Goal: Task Accomplishment & Management: Complete application form

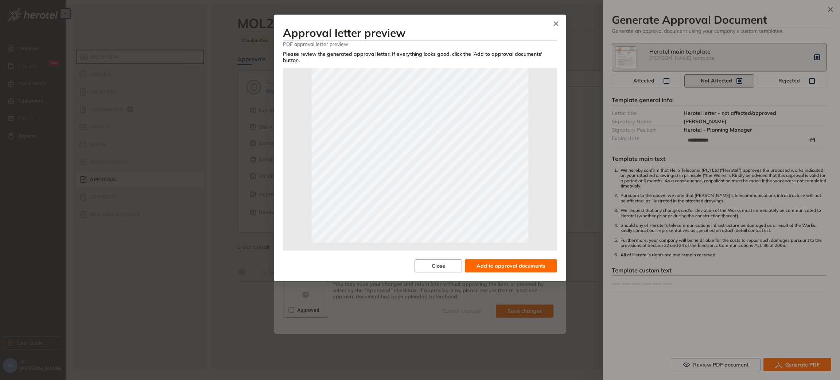
scroll to position [162, 0]
click at [498, 259] on button "Add to approval documents" at bounding box center [511, 265] width 92 height 13
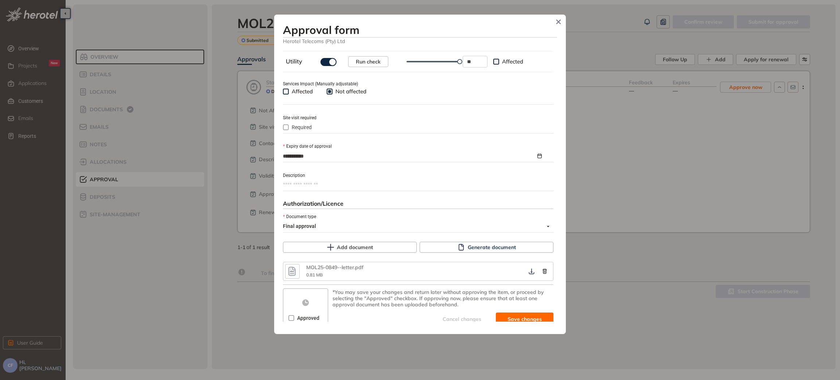
scroll to position [275, 0]
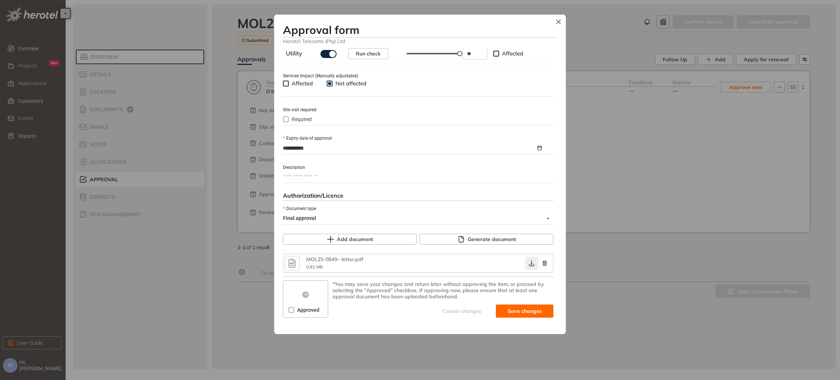
click at [528, 264] on icon "button" at bounding box center [531, 263] width 7 height 6
click at [505, 310] on span "Save and approve" at bounding box center [519, 311] width 46 height 8
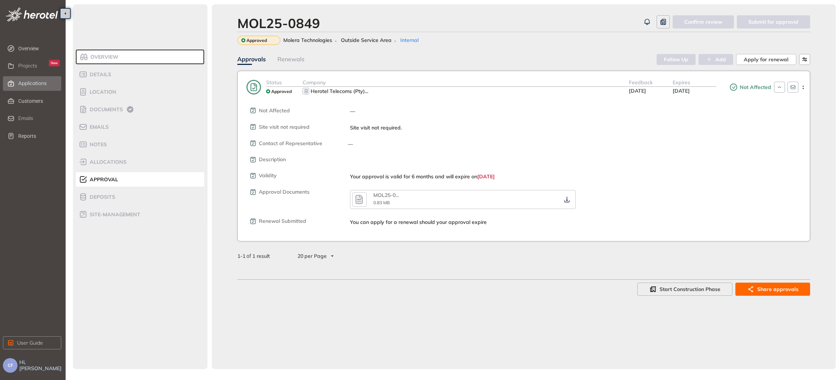
click at [40, 83] on span "Applications" at bounding box center [32, 83] width 28 height 6
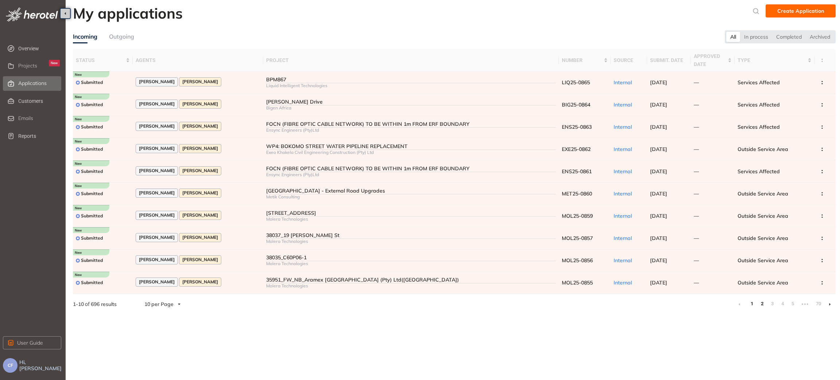
click at [762, 303] on link "2" at bounding box center [762, 303] width 7 height 11
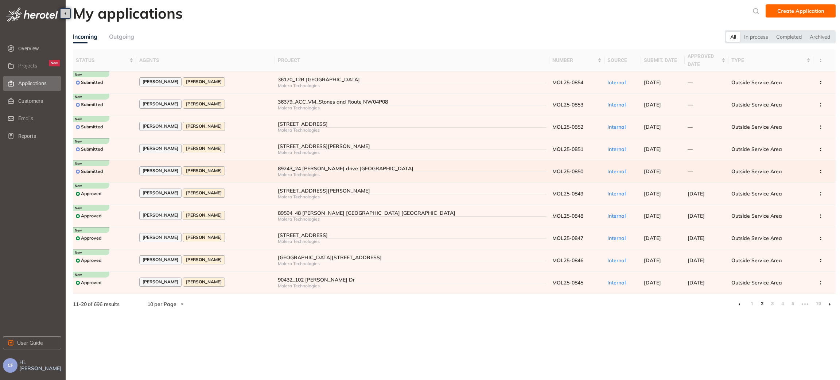
click at [253, 173] on div "Annette Swart Christene Fick" at bounding box center [205, 171] width 133 height 10
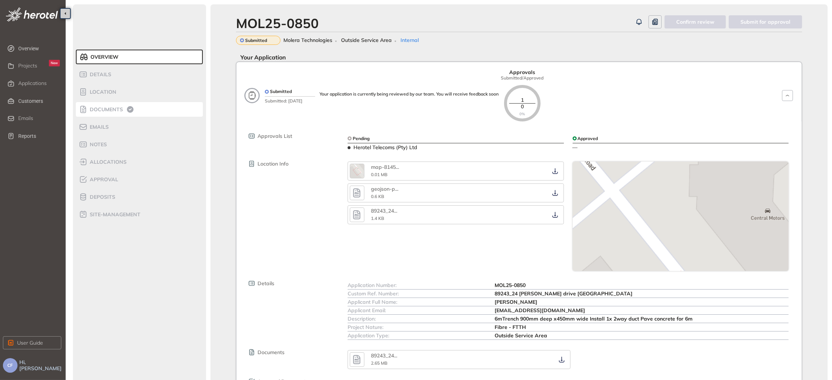
click at [117, 105] on div "Documents" at bounding box center [110, 109] width 62 height 9
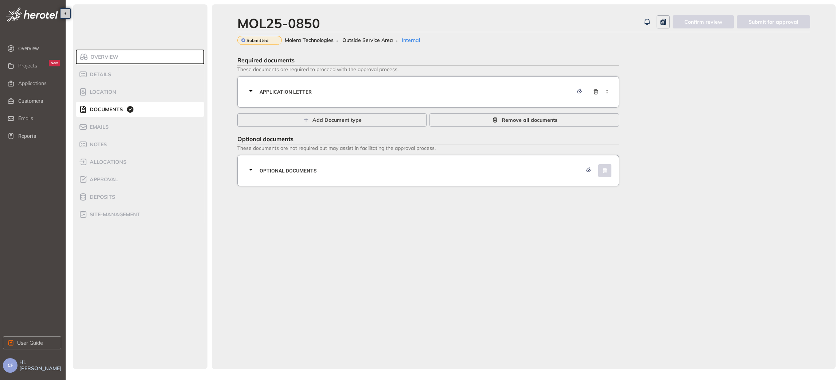
click at [342, 93] on span "Application letter" at bounding box center [417, 92] width 314 height 8
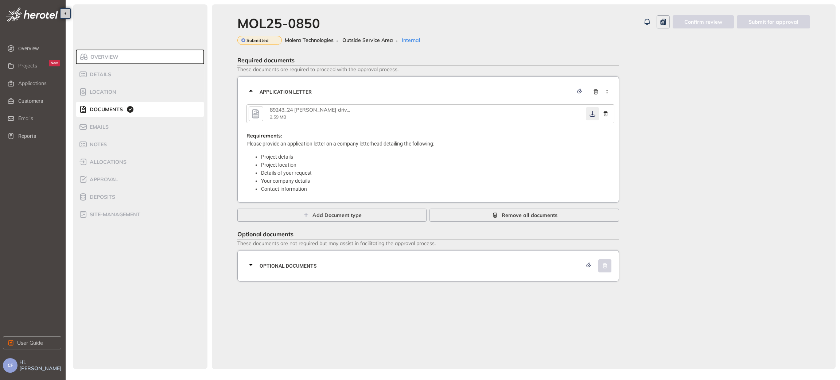
click at [590, 112] on icon "button" at bounding box center [592, 114] width 7 height 6
click at [394, 262] on span "Optional documents" at bounding box center [421, 266] width 323 height 8
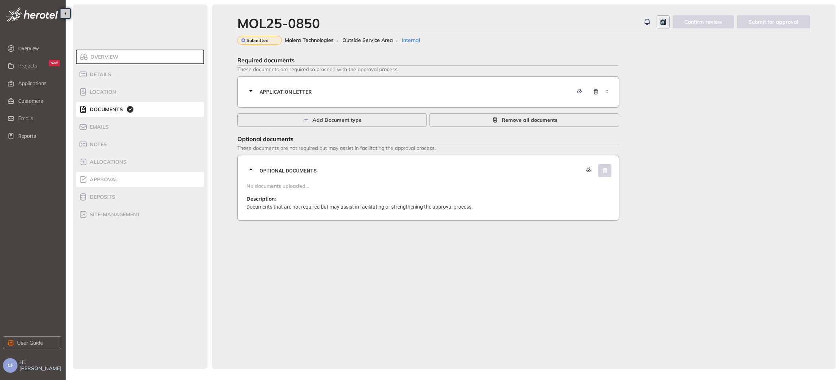
click at [111, 178] on span "Approval" at bounding box center [103, 180] width 31 height 6
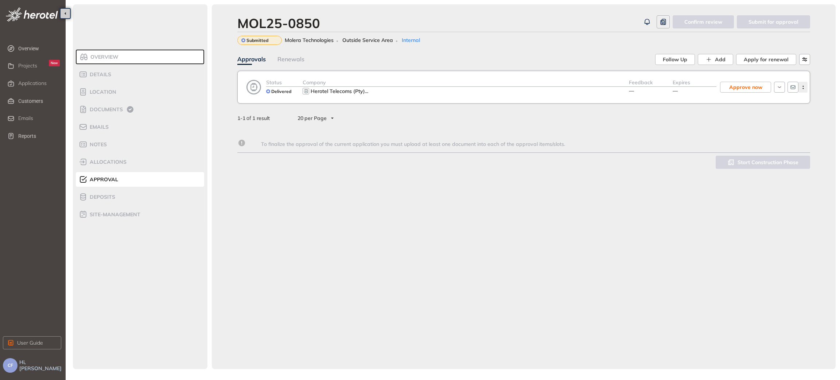
click at [804, 89] on circle "button" at bounding box center [803, 88] width 1 height 1
click at [774, 118] on span "View approval form" at bounding box center [776, 118] width 50 height 6
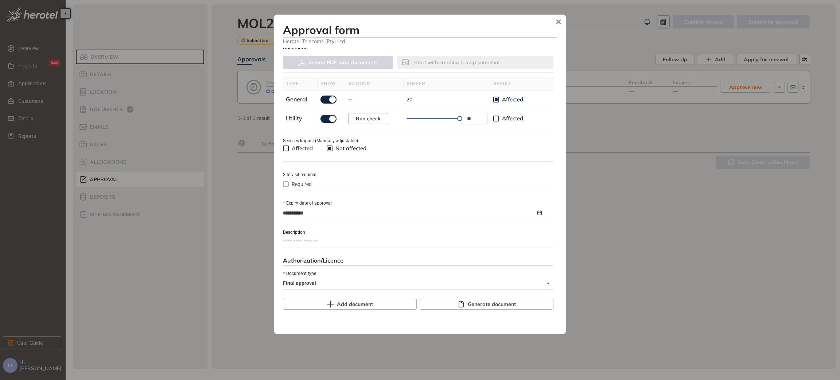
scroll to position [212, 0]
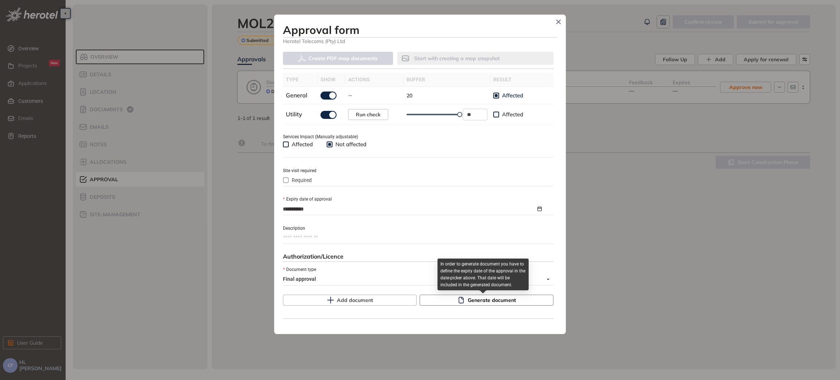
click at [458, 303] on icon "button" at bounding box center [460, 300] width 5 height 7
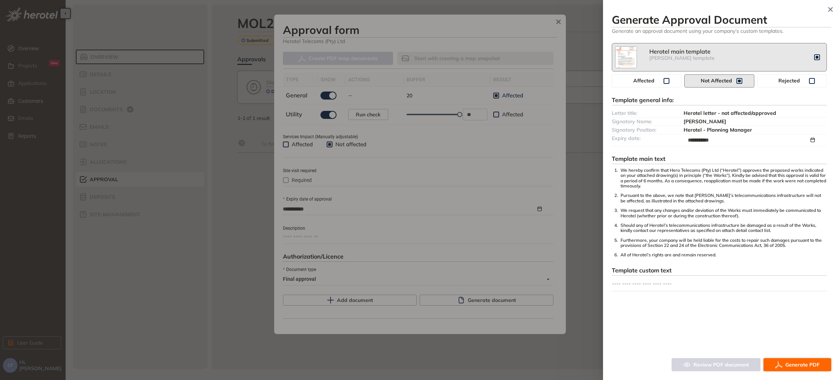
click at [787, 367] on span "Generate PDF" at bounding box center [803, 365] width 34 height 8
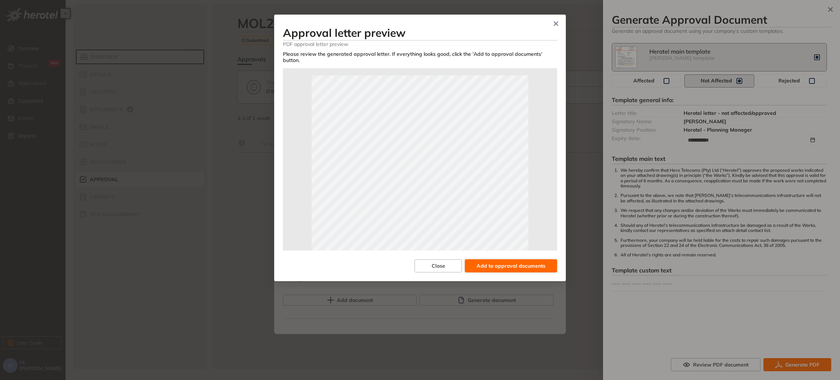
click at [496, 262] on span "Add to approval documents" at bounding box center [511, 266] width 69 height 8
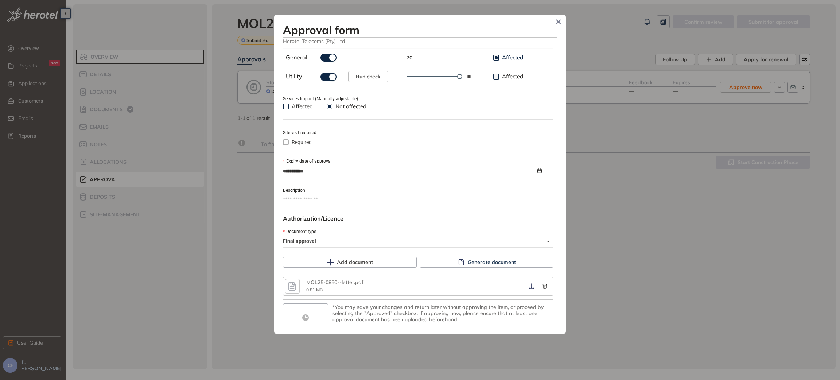
scroll to position [275, 0]
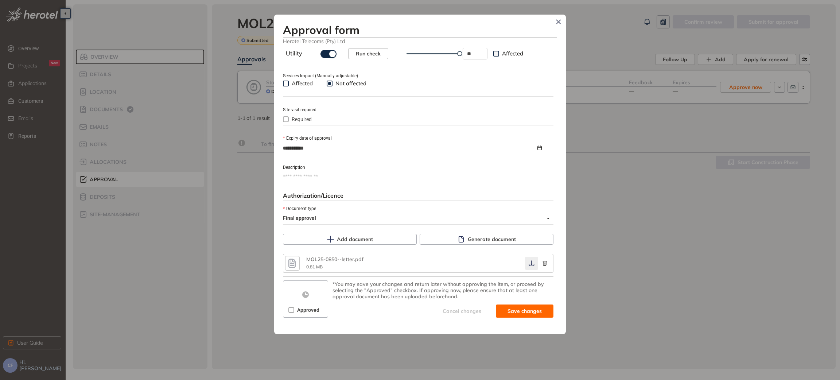
click at [529, 266] on icon "button" at bounding box center [531, 264] width 5 height 6
click at [293, 315] on div "Approved" at bounding box center [306, 310] width 34 height 12
click at [501, 314] on span "Save and approve" at bounding box center [519, 311] width 46 height 8
type textarea "**********"
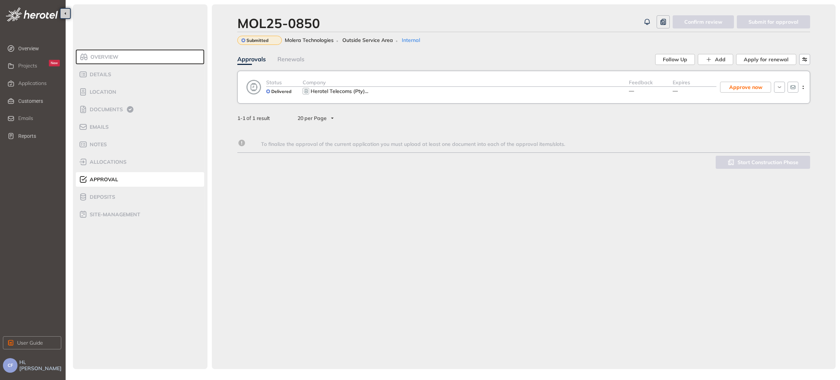
scroll to position [287, 0]
drag, startPoint x: 338, startPoint y: 23, endPoint x: 225, endPoint y: 30, distance: 112.9
click at [225, 30] on div "MOL25-0850 Confirm review Submit for approval Submitted Molera Technologies Out…" at bounding box center [524, 186] width 624 height 365
copy div "MOL25-0850"
click at [100, 57] on span "Overview" at bounding box center [103, 57] width 30 height 6
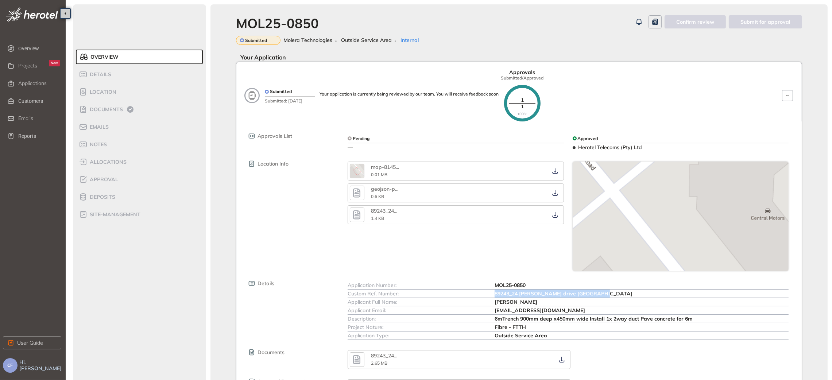
drag, startPoint x: 492, startPoint y: 294, endPoint x: 601, endPoint y: 293, distance: 109.1
click at [601, 293] on div "Custom Ref. Number: 89243_24 Oliver tambo drive Rustenburg" at bounding box center [568, 294] width 441 height 8
copy div "89243_24 Oliver tambo drive Rustenburg"
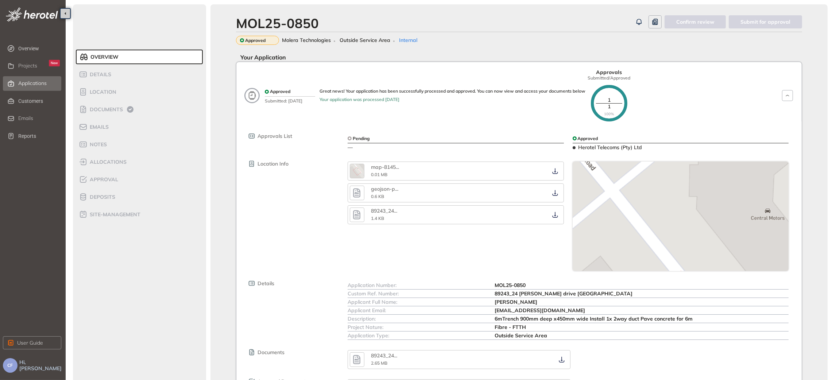
click at [36, 82] on span "Applications" at bounding box center [32, 83] width 28 height 6
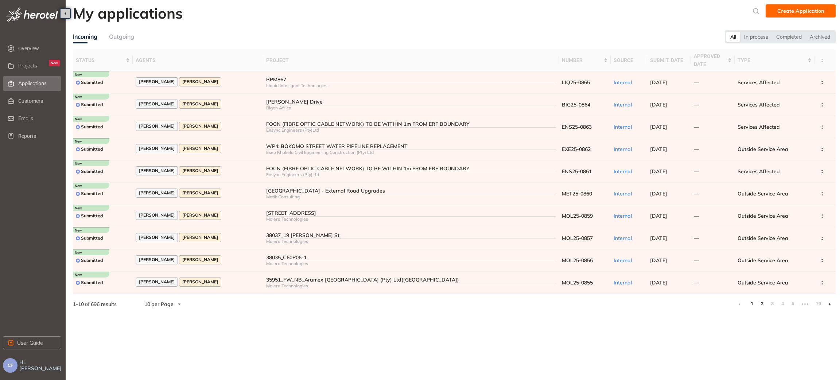
click at [763, 303] on link "2" at bounding box center [762, 303] width 7 height 11
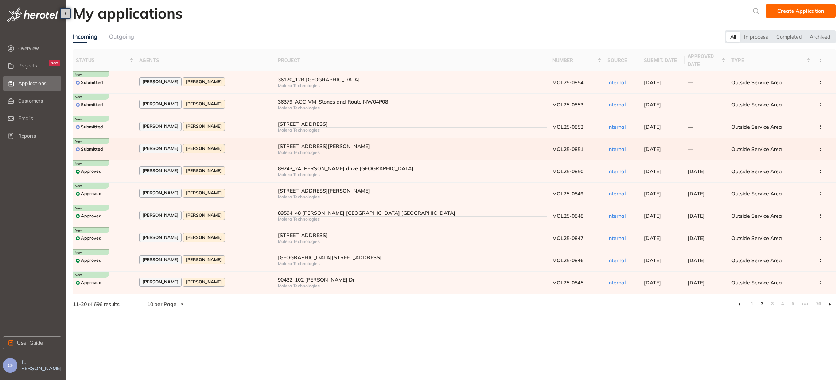
click at [278, 148] on div "86127_169 Fatima Bhayat Street Rustenburg Bojanala North West 0299" at bounding box center [412, 146] width 269 height 6
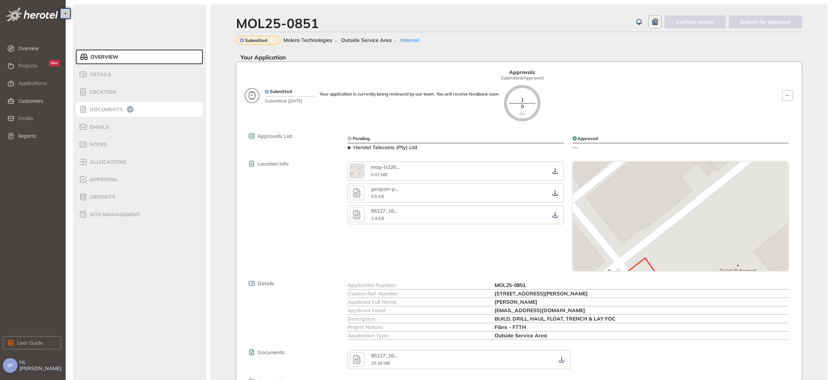
click at [94, 111] on span "Documents" at bounding box center [105, 110] width 35 height 6
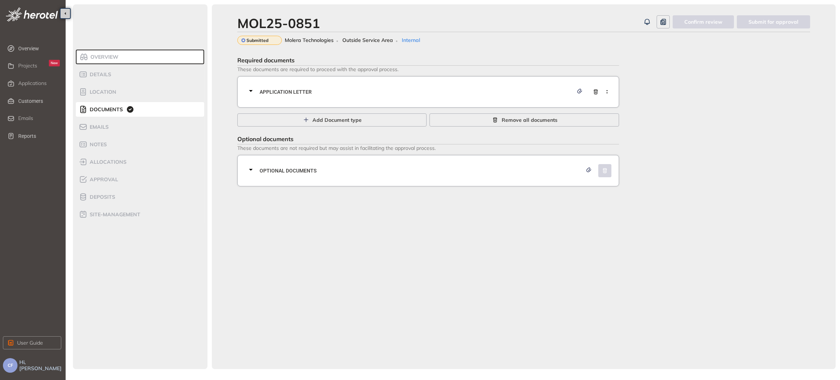
click at [387, 93] on span "Application letter" at bounding box center [417, 92] width 314 height 8
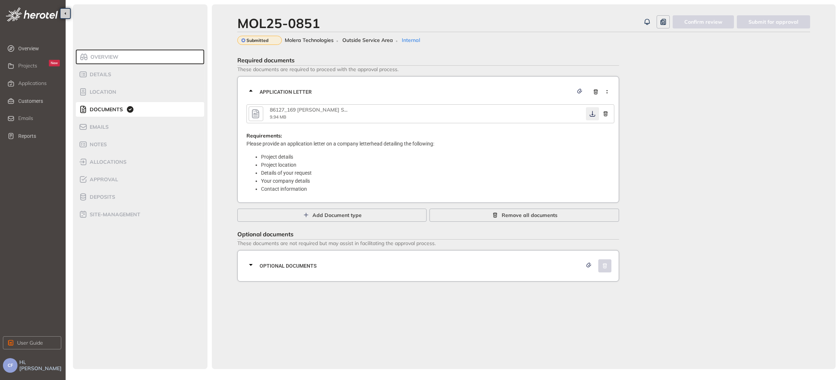
click at [592, 115] on icon "button" at bounding box center [592, 114] width 7 height 6
click at [403, 264] on span "Optional documents" at bounding box center [421, 266] width 323 height 8
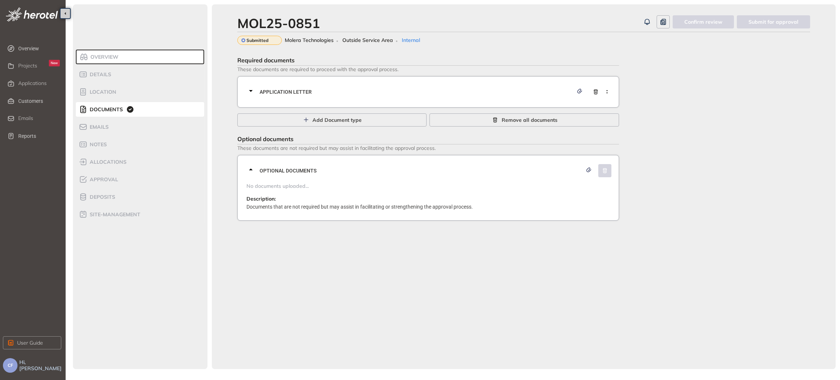
click at [394, 90] on span "Application letter" at bounding box center [417, 92] width 314 height 8
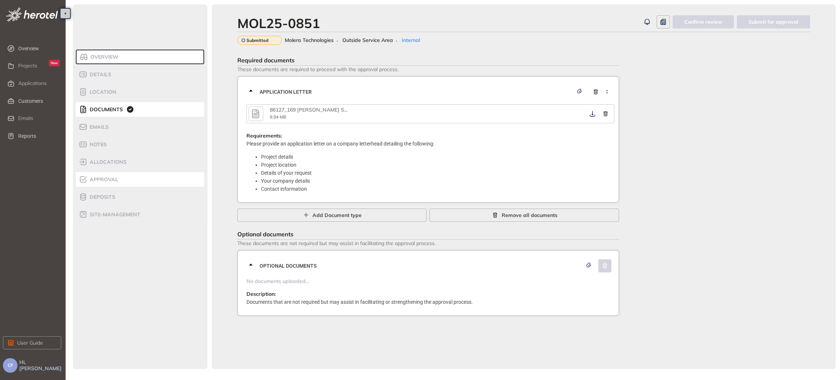
click at [108, 179] on span "Approval" at bounding box center [103, 180] width 31 height 6
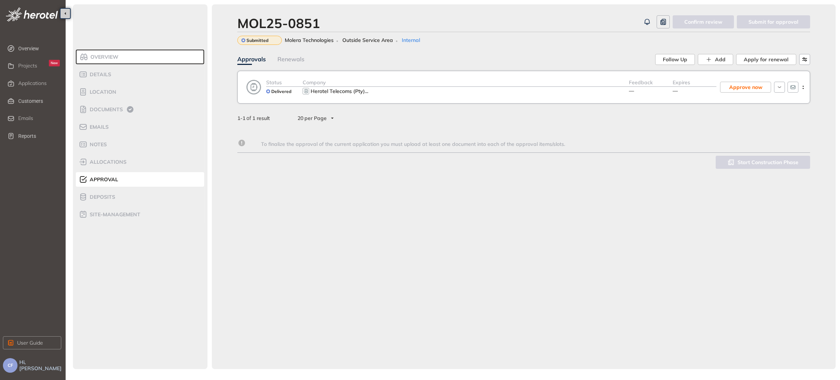
click at [515, 90] on div "Herotel Telecoms (Pty) ..." at bounding box center [466, 91] width 326 height 9
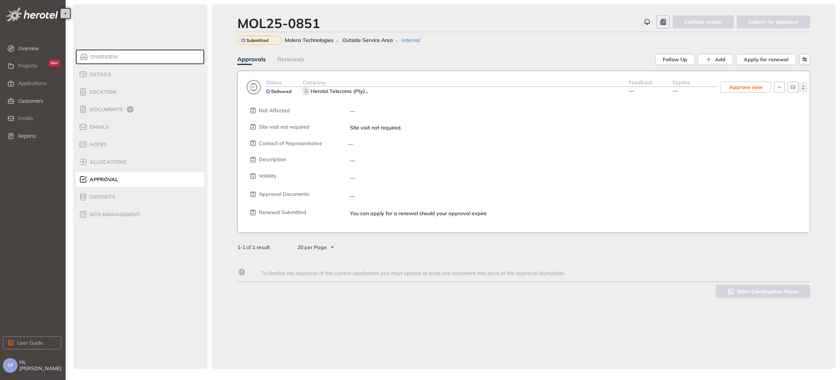
click at [802, 84] on button "button" at bounding box center [803, 87] width 9 height 11
click at [781, 115] on span "View approval form" at bounding box center [776, 118] width 50 height 6
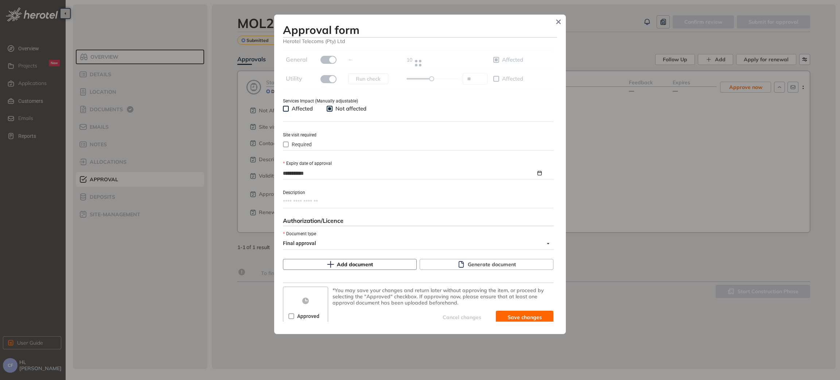
scroll to position [256, 0]
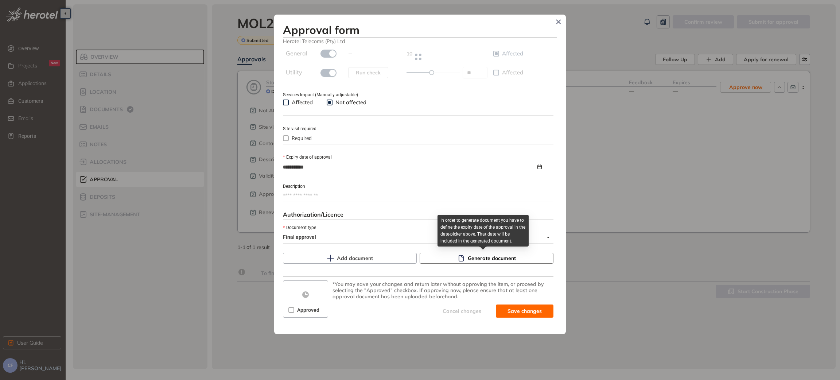
click at [484, 260] on span "Generate document" at bounding box center [492, 258] width 48 height 8
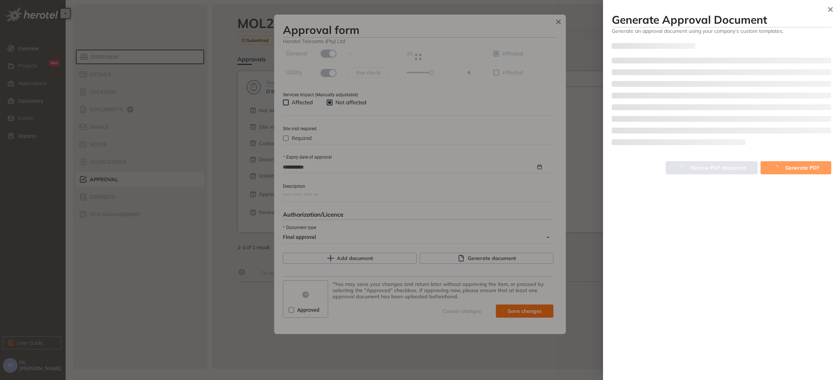
type input "**"
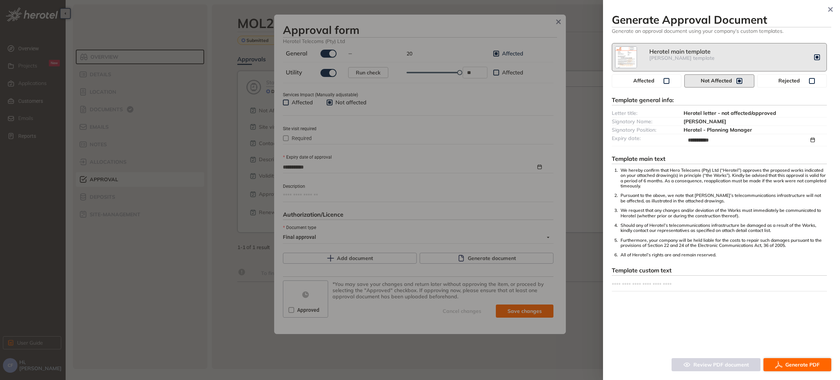
click at [796, 366] on span "Generate PDF" at bounding box center [803, 365] width 34 height 8
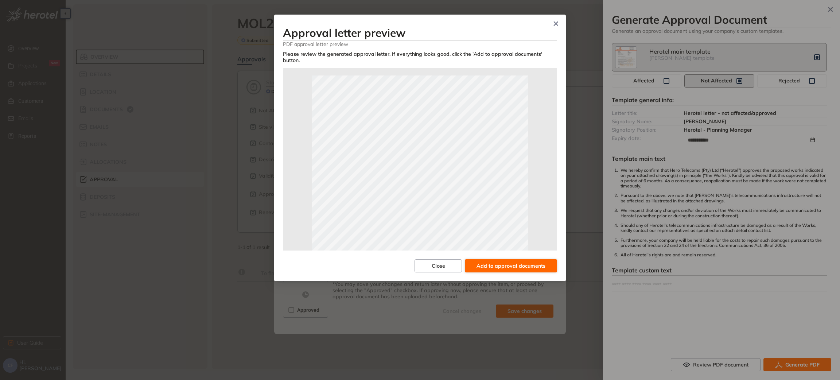
click at [523, 262] on span "Add to approval documents" at bounding box center [511, 266] width 69 height 8
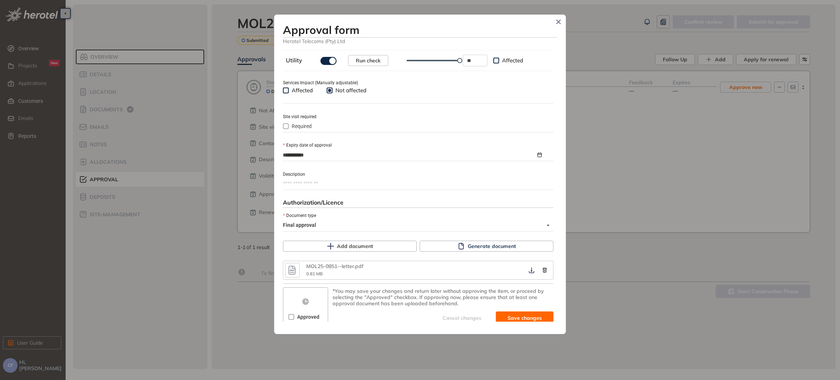
scroll to position [275, 0]
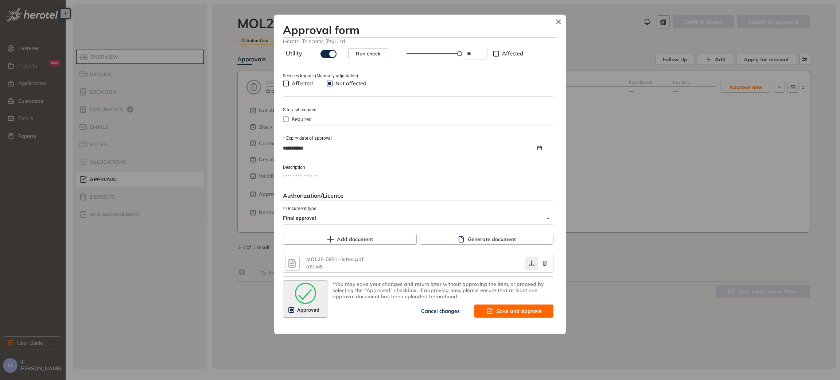
click at [528, 265] on icon "button" at bounding box center [531, 263] width 7 height 6
click at [508, 317] on button "Save and approve" at bounding box center [514, 311] width 79 height 13
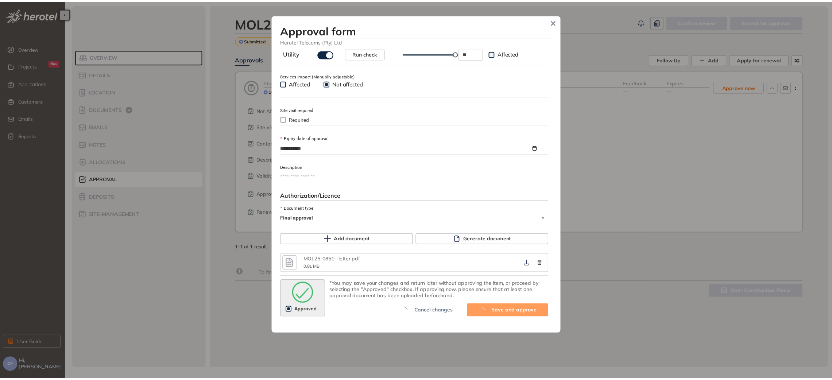
scroll to position [287, 0]
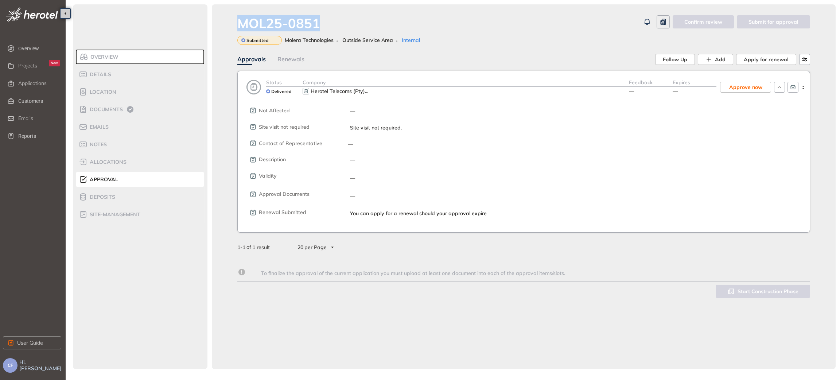
drag, startPoint x: 325, startPoint y: 27, endPoint x: 232, endPoint y: 25, distance: 93.0
click at [232, 25] on div "MOL25-0851 Confirm review Submit for approval Submitted Molera Technologies Out…" at bounding box center [524, 186] width 624 height 365
copy div "MOL25-0851"
click at [97, 58] on span "Overview" at bounding box center [103, 57] width 30 height 6
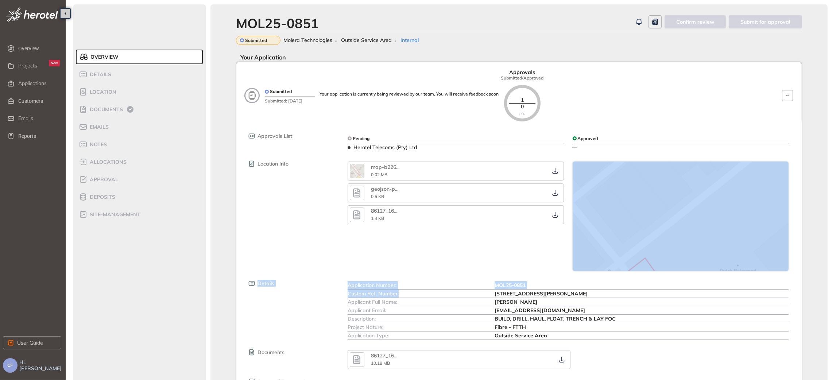
drag, startPoint x: 496, startPoint y: 247, endPoint x: 618, endPoint y: 249, distance: 122.2
click at [618, 249] on div "Approvals List Pending Herotel Telecoms (Pty) Ltd Approved — Location Info map-…" at bounding box center [524, 259] width 554 height 277
click at [476, 274] on div "Approvals List Pending Herotel Telecoms (Pty) Ltd Approved — Location Info map-…" at bounding box center [524, 259] width 554 height 277
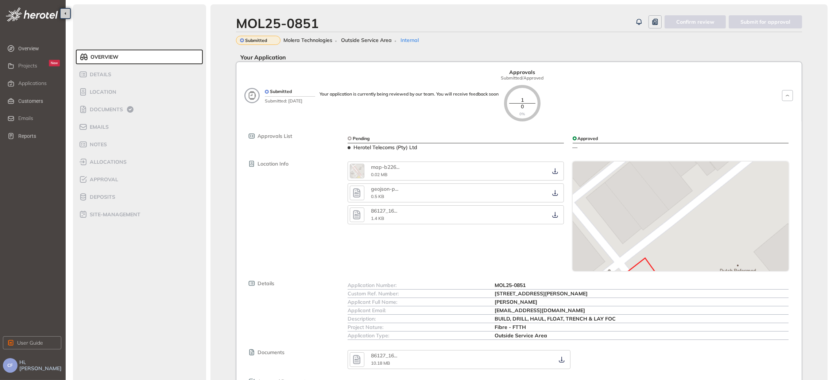
drag, startPoint x: 493, startPoint y: 295, endPoint x: 684, endPoint y: 294, distance: 190.4
click at [684, 294] on div "Custom Ref. Number: 86127_169 Fatima Bhayat Street Rustenburg Bojanala North We…" at bounding box center [568, 294] width 441 height 8
copy div "86127_169 Fatima Bhayat Street Rustenburg Bojanala North West 0299"
click at [103, 174] on li "Approval" at bounding box center [139, 179] width 127 height 15
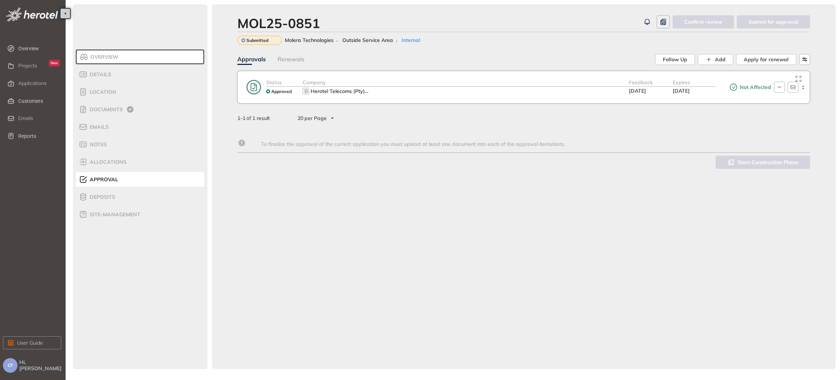
click at [446, 84] on div "Company" at bounding box center [466, 82] width 326 height 8
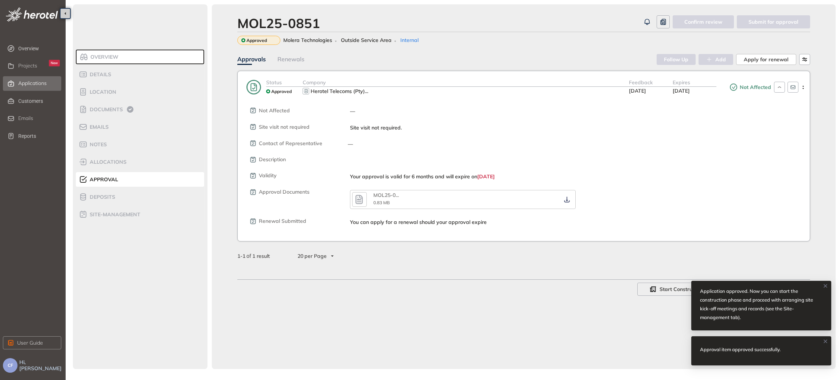
click at [34, 85] on span "Applications" at bounding box center [32, 83] width 28 height 6
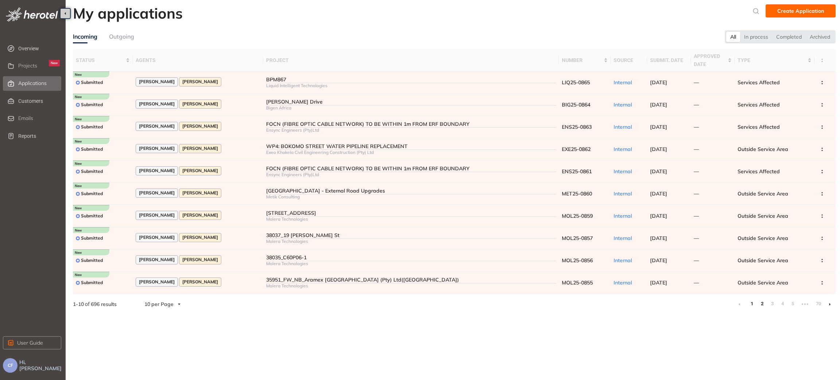
click at [760, 306] on link "2" at bounding box center [762, 303] width 7 height 11
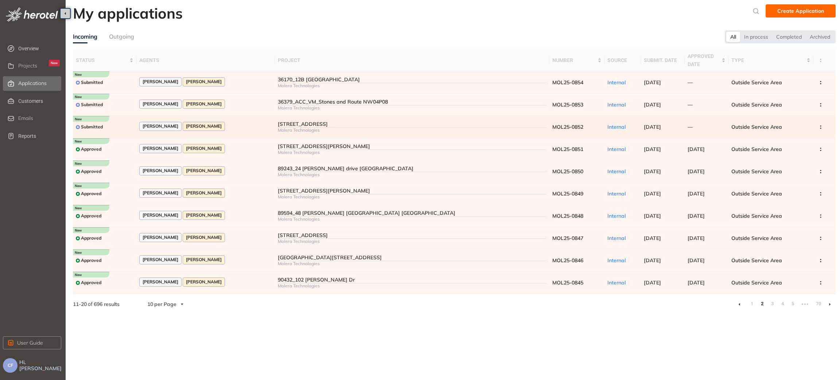
click at [309, 121] on div "53109_5 Howick Avenue Rustenburg" at bounding box center [412, 124] width 269 height 6
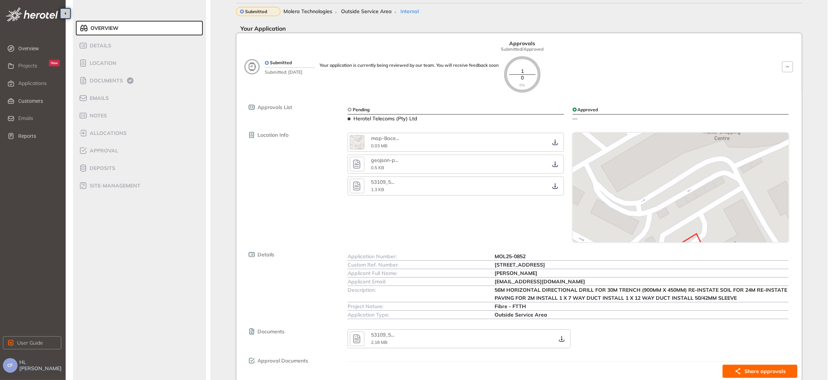
scroll to position [55, 0]
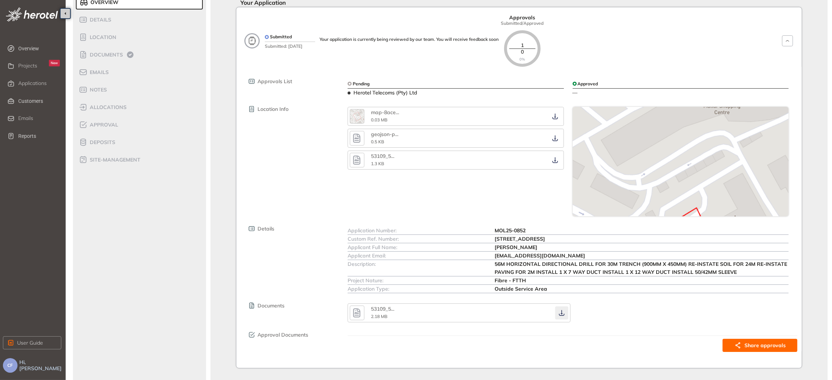
click at [562, 313] on icon "button" at bounding box center [561, 313] width 7 height 6
drag, startPoint x: 493, startPoint y: 229, endPoint x: 534, endPoint y: 229, distance: 40.9
click at [534, 229] on div "Application Number: MOL25-0852" at bounding box center [568, 231] width 441 height 8
copy div "MOL25-0852"
drag, startPoint x: 494, startPoint y: 237, endPoint x: 594, endPoint y: 237, distance: 100.3
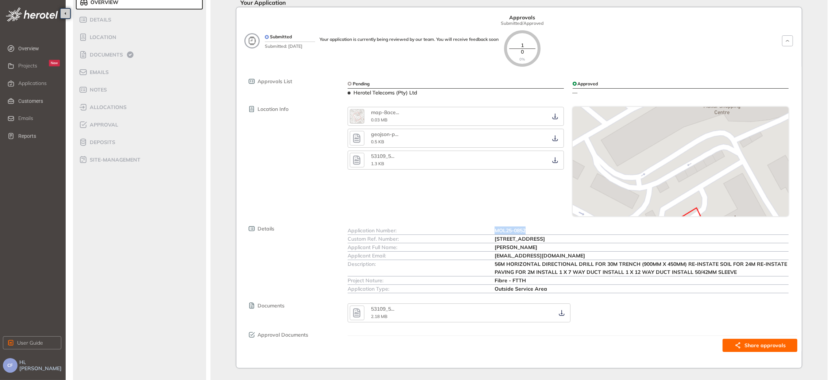
click at [594, 237] on div "Custom Ref. Number: 53109_5 Howick Avenue Rustenburg" at bounding box center [568, 239] width 441 height 8
copy div "53109_5 Howick Avenue Rustenburg"
click at [108, 124] on span "Approval" at bounding box center [103, 125] width 31 height 6
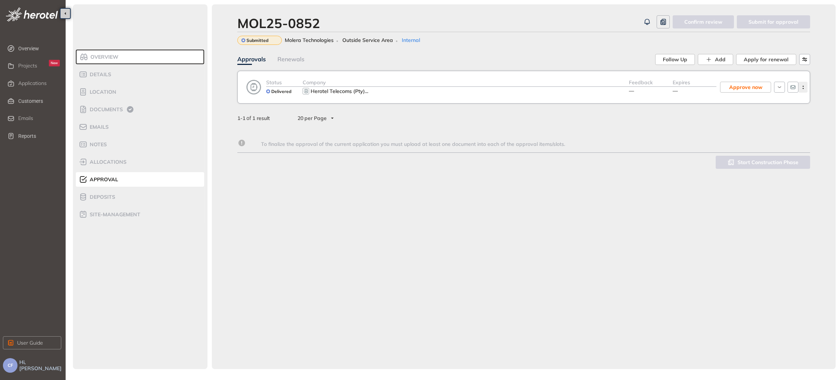
click at [800, 85] on button "button" at bounding box center [803, 87] width 9 height 11
click at [791, 117] on span "View approval form" at bounding box center [776, 118] width 50 height 6
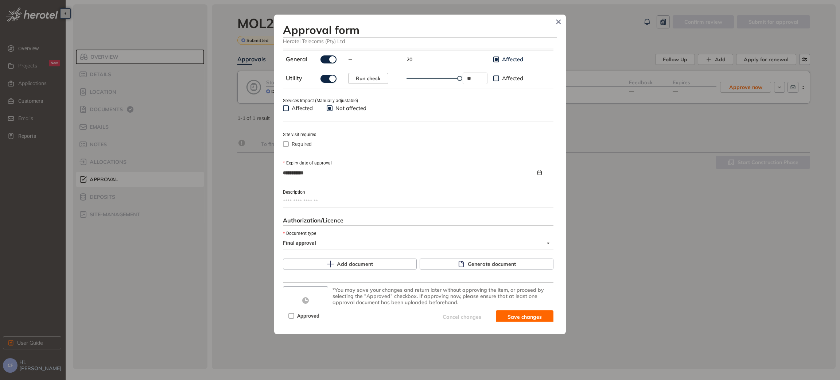
scroll to position [256, 0]
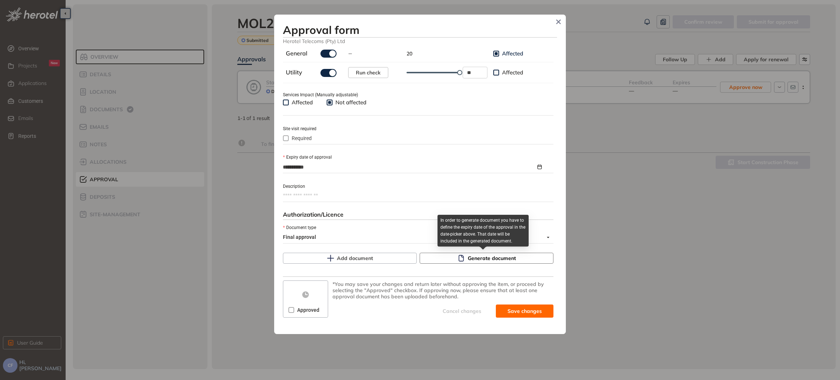
click at [447, 258] on button "Generate document" at bounding box center [487, 258] width 134 height 11
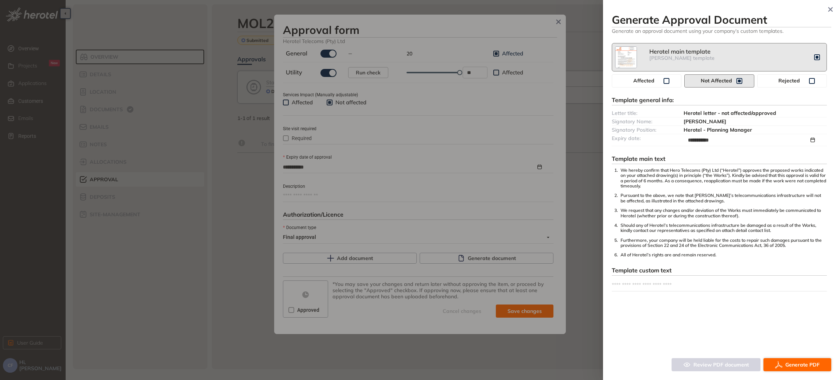
click at [809, 362] on span "Generate PDF" at bounding box center [803, 365] width 34 height 8
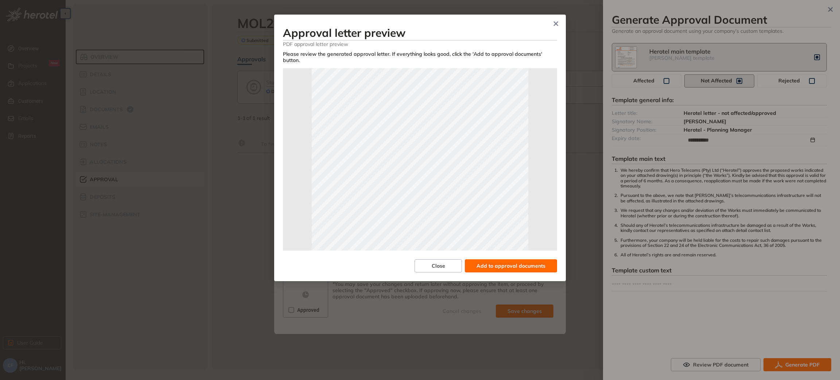
scroll to position [109, 0]
click at [505, 262] on span "Add to approval documents" at bounding box center [511, 266] width 69 height 8
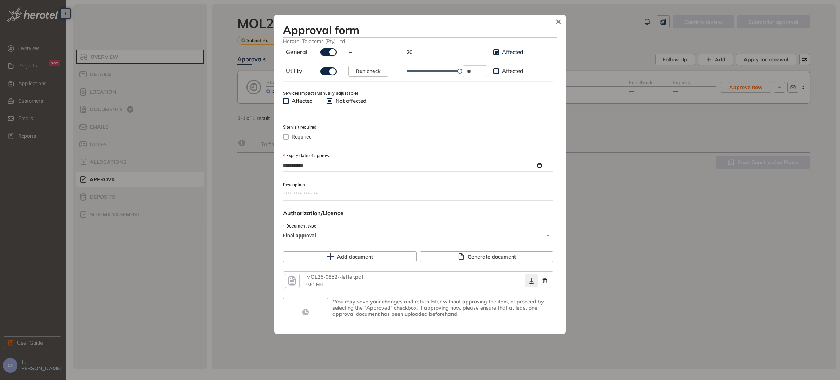
click at [525, 282] on button "button" at bounding box center [531, 280] width 13 height 13
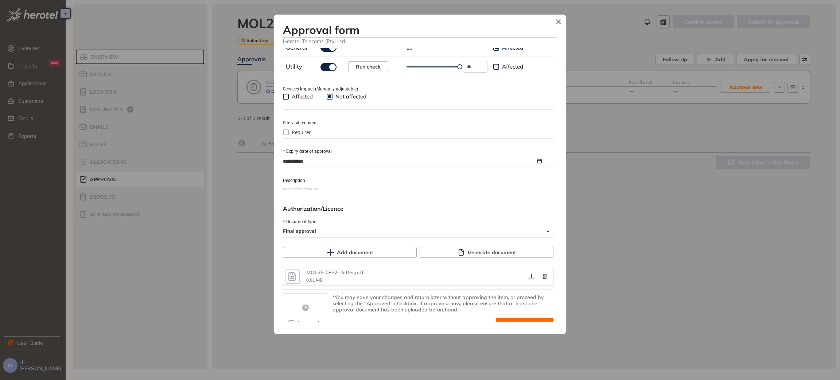
scroll to position [275, 0]
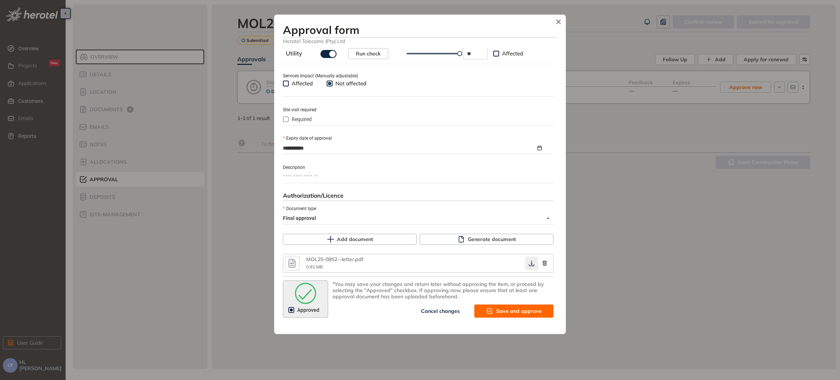
click at [528, 263] on icon "button" at bounding box center [531, 263] width 7 height 6
click at [509, 313] on span "Save and approve" at bounding box center [519, 311] width 46 height 8
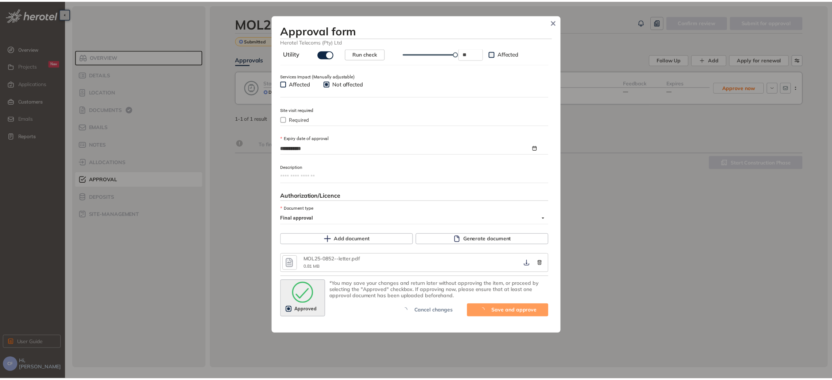
scroll to position [287, 0]
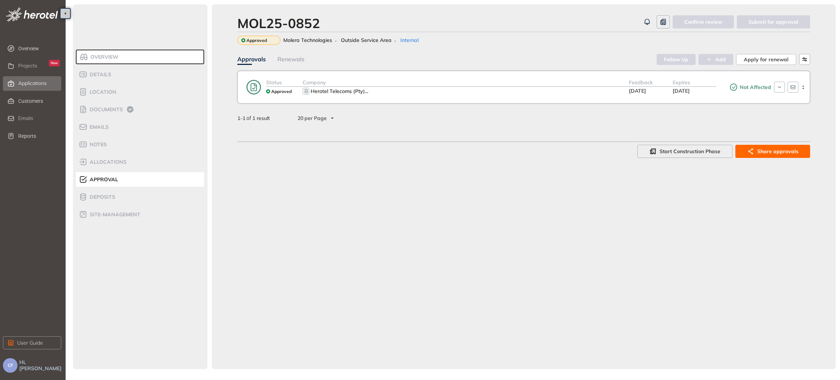
click at [31, 83] on span "Applications" at bounding box center [32, 83] width 28 height 6
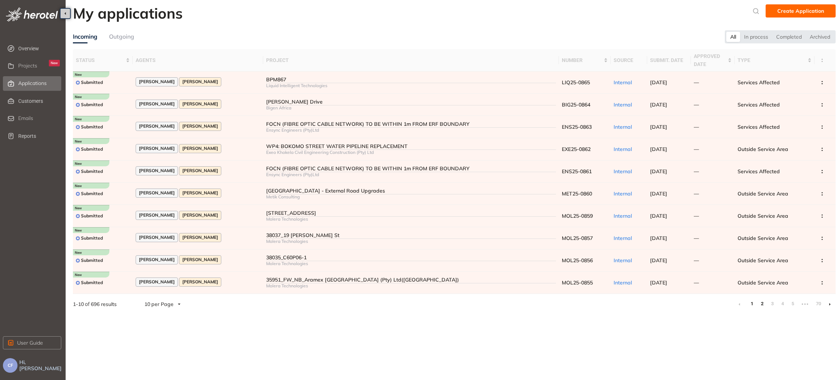
click at [763, 303] on link "2" at bounding box center [762, 303] width 7 height 11
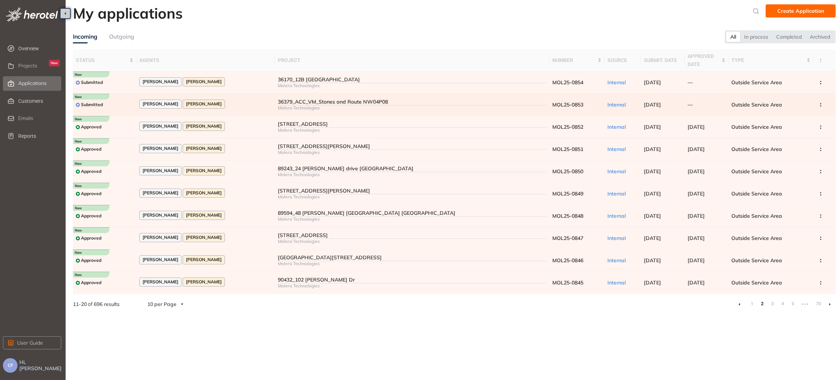
click at [124, 102] on div "Submitted" at bounding box center [105, 104] width 58 height 9
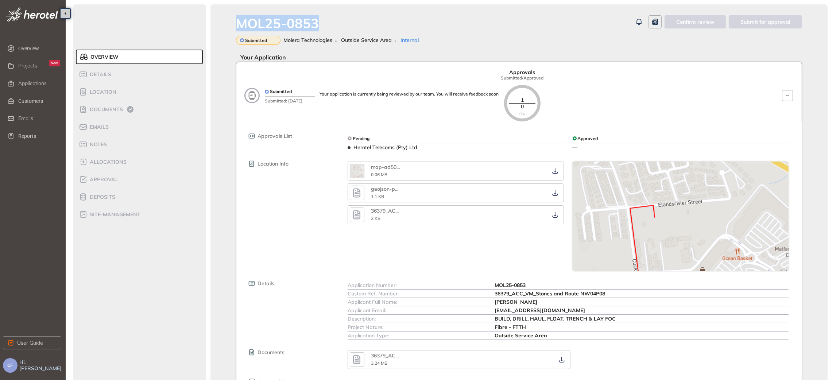
drag, startPoint x: 321, startPoint y: 22, endPoint x: 223, endPoint y: 25, distance: 98.5
click at [223, 25] on div "MOL25-0853 Confirm review Submit for approval Submitted Molera Technologies Out…" at bounding box center [518, 219] width 617 height 430
copy div "MOL25-0853"
drag, startPoint x: 495, startPoint y: 295, endPoint x: 609, endPoint y: 292, distance: 113.5
click at [609, 292] on div "Custom Ref. Number: 36379_ACC_VM_Stones and Route NW04P08" at bounding box center [568, 294] width 441 height 8
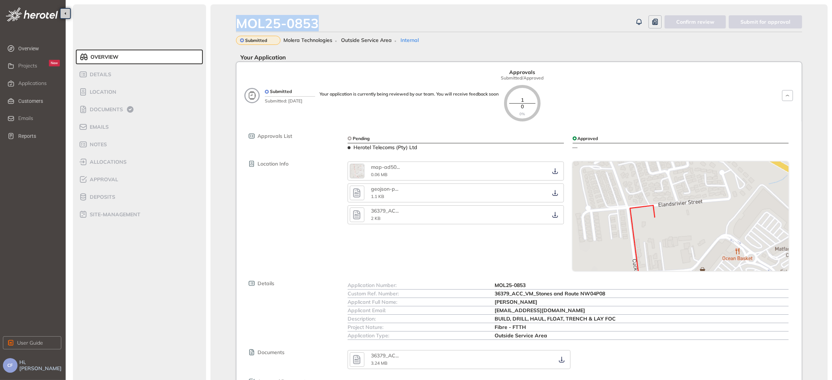
copy div "36379_ACC_VM_Stones and Route NW04P08"
click at [560, 360] on icon "button" at bounding box center [561, 360] width 7 height 6
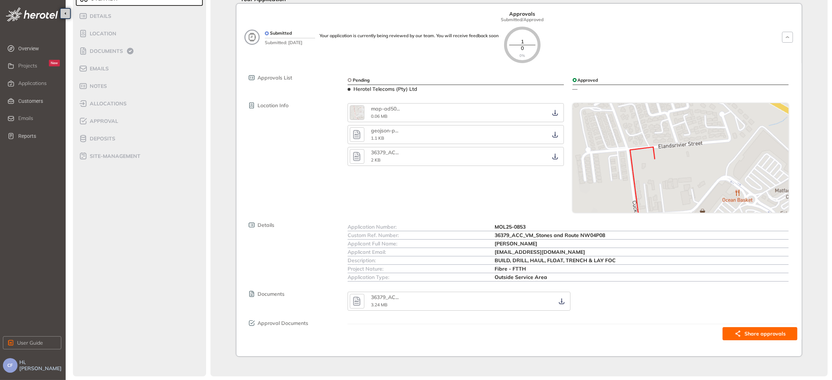
scroll to position [60, 0]
click at [108, 117] on span "Approval" at bounding box center [103, 120] width 31 height 6
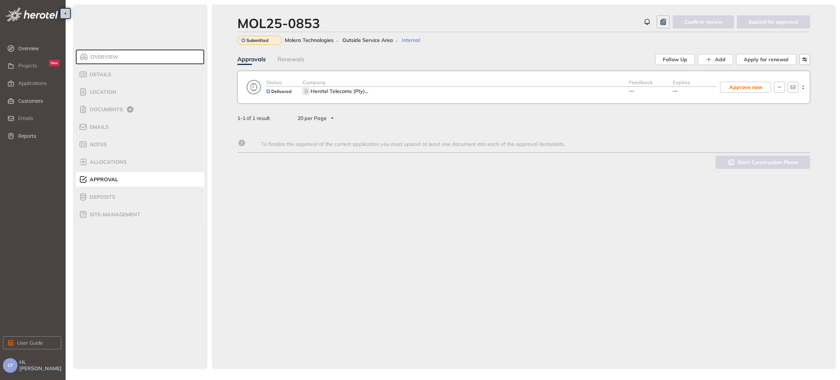
click at [467, 81] on div "Company" at bounding box center [466, 82] width 326 height 8
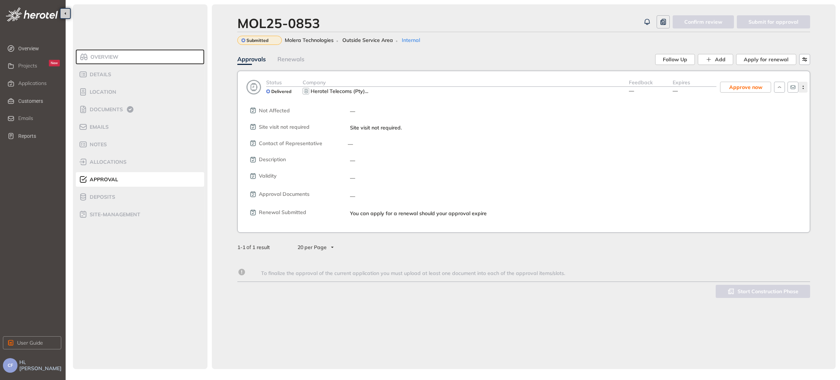
click at [804, 86] on circle "button" at bounding box center [803, 86] width 1 height 1
click at [785, 117] on span "View approval form" at bounding box center [776, 118] width 50 height 6
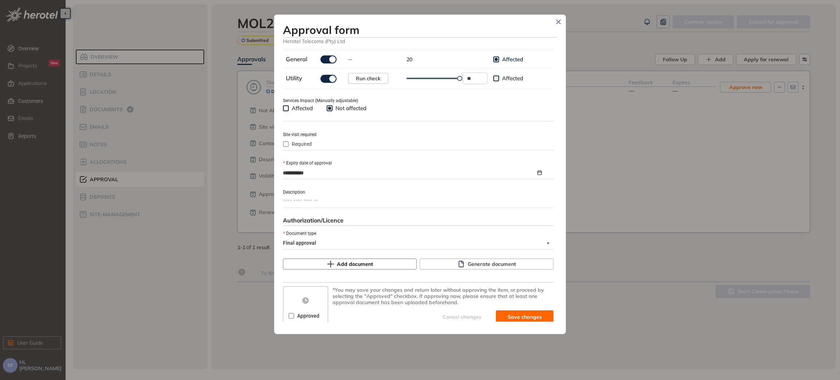
scroll to position [256, 0]
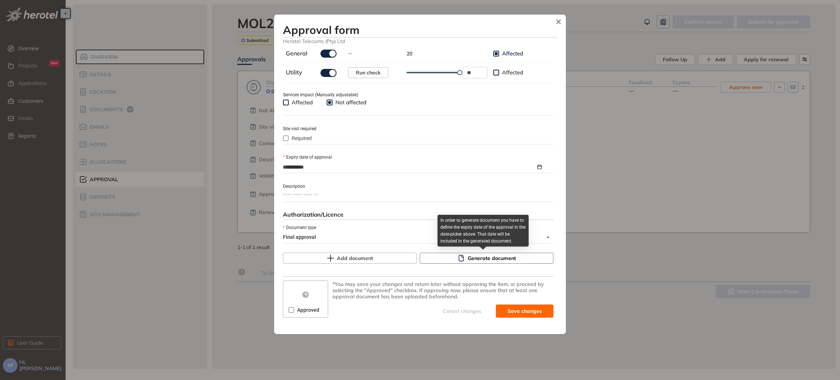
click at [464, 260] on button "Generate document" at bounding box center [487, 258] width 134 height 11
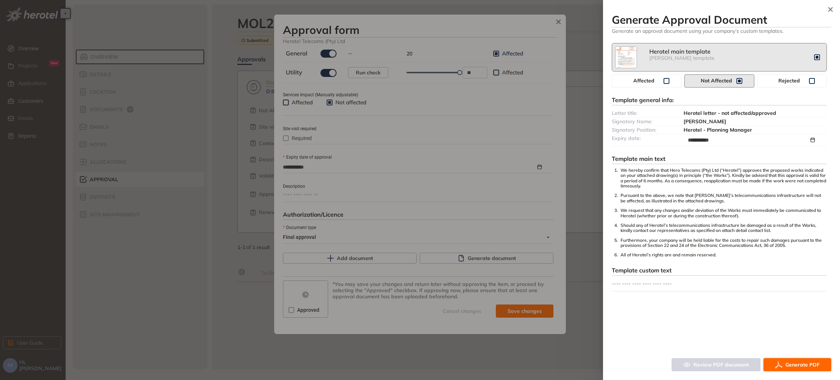
click at [783, 363] on button "Generate PDF" at bounding box center [798, 364] width 68 height 13
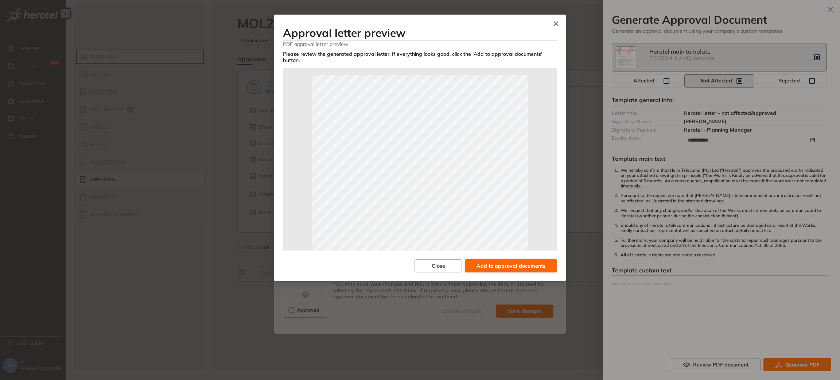
click at [493, 262] on span "Add to approval documents" at bounding box center [511, 266] width 69 height 8
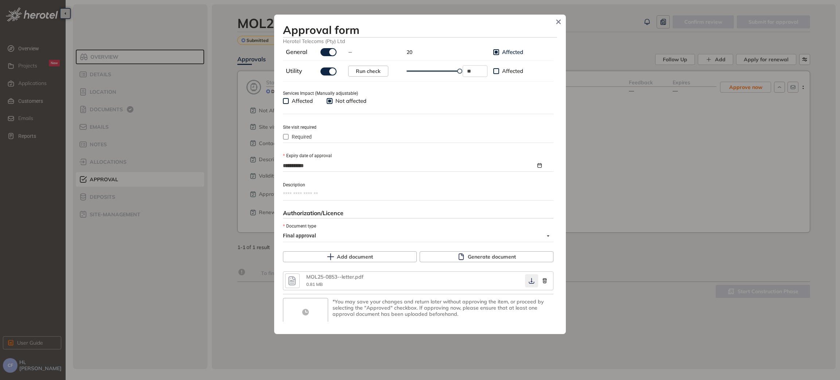
click at [528, 282] on icon "button" at bounding box center [531, 281] width 7 height 6
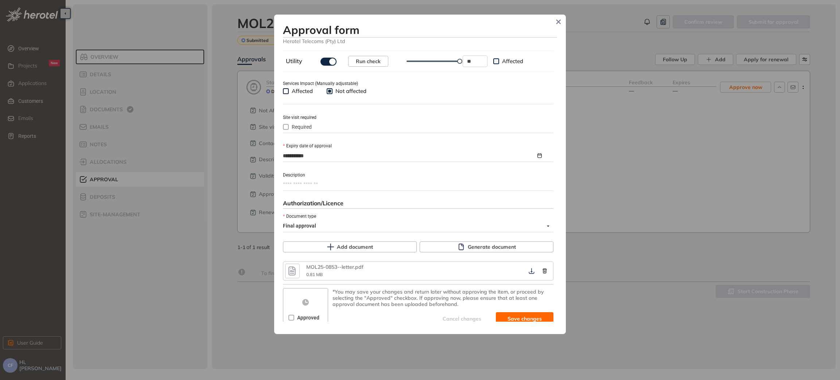
scroll to position [275, 0]
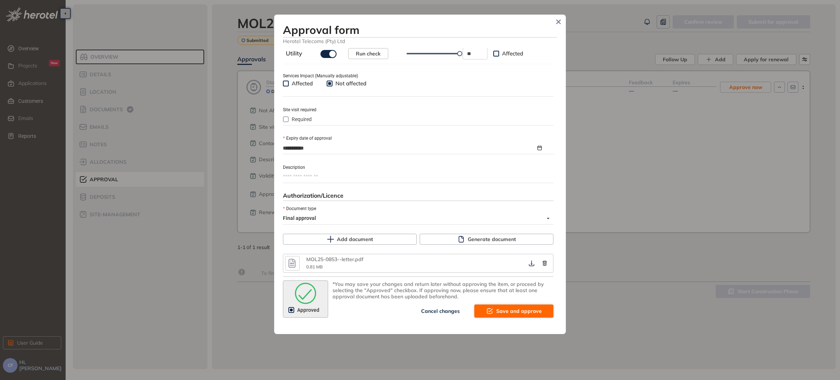
click at [504, 314] on span "Save and approve" at bounding box center [519, 311] width 46 height 8
type textarea "**********"
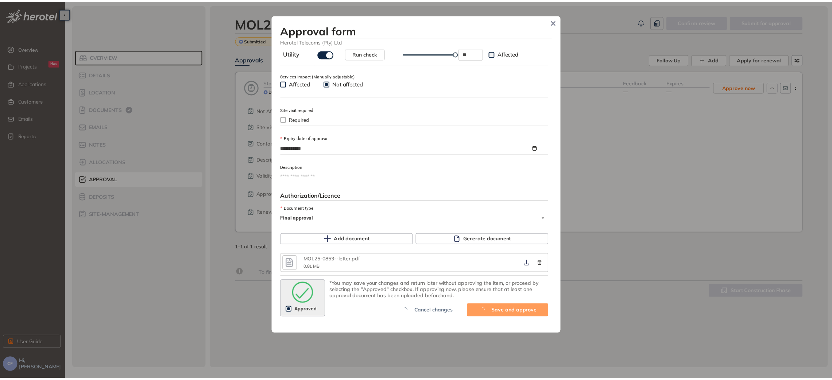
scroll to position [287, 0]
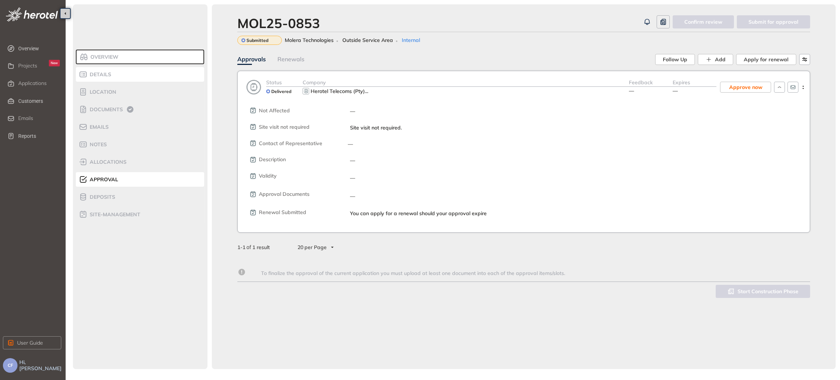
click at [108, 76] on span "Details" at bounding box center [100, 74] width 24 height 6
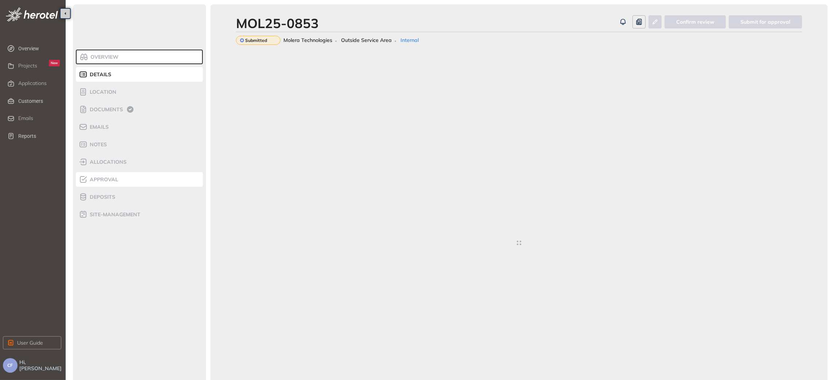
click at [115, 178] on span "Approval" at bounding box center [103, 180] width 31 height 6
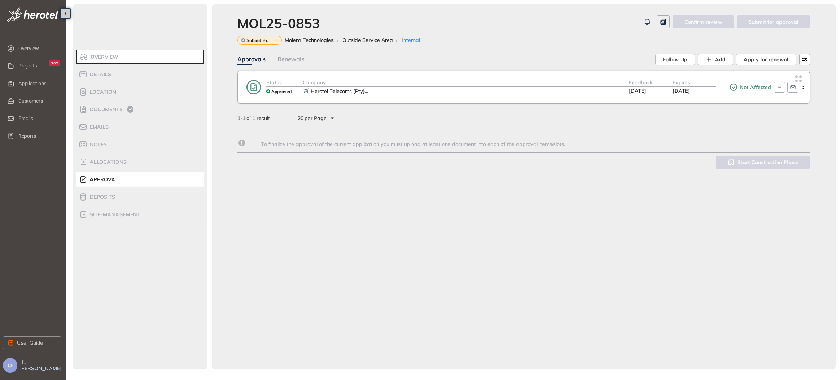
click at [415, 82] on div "Company" at bounding box center [466, 82] width 326 height 8
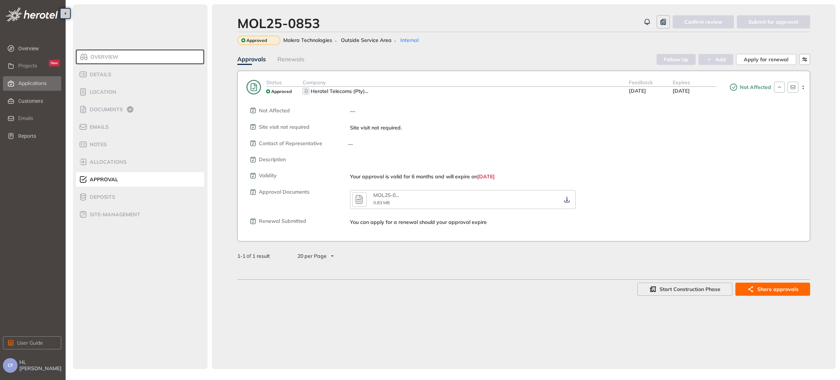
click at [34, 80] on span "Applications" at bounding box center [32, 83] width 28 height 6
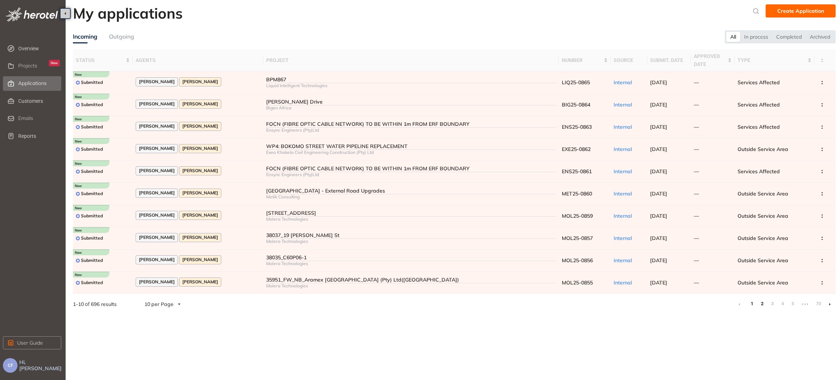
click at [763, 305] on link "2" at bounding box center [762, 303] width 7 height 11
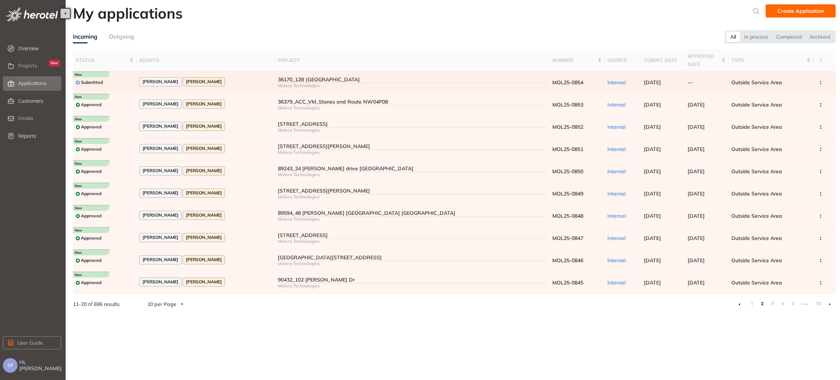
click at [296, 82] on div "36170_12B WATERVAL AVE" at bounding box center [412, 80] width 269 height 6
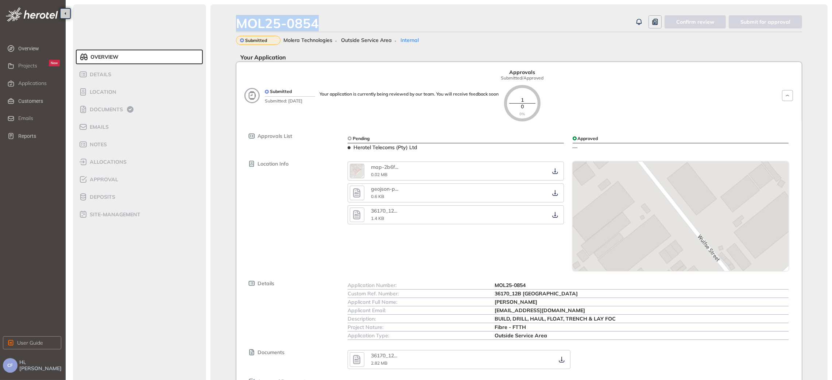
drag, startPoint x: 237, startPoint y: 22, endPoint x: 332, endPoint y: 22, distance: 94.8
click at [332, 22] on div "MOL25-0854" at bounding box center [434, 23] width 396 height 16
copy div "MOL25-0854"
drag, startPoint x: 495, startPoint y: 295, endPoint x: 572, endPoint y: 294, distance: 77.3
click at [572, 294] on div "36170_12B WATERVAL AVE" at bounding box center [642, 294] width 294 height 8
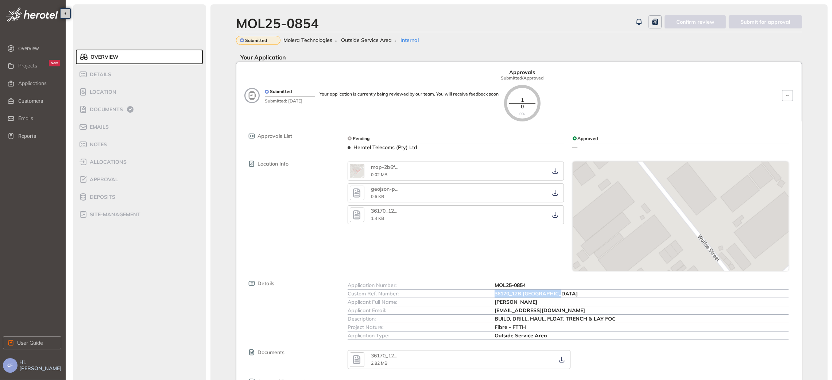
copy span "36170_12B WATERVAL AVE"
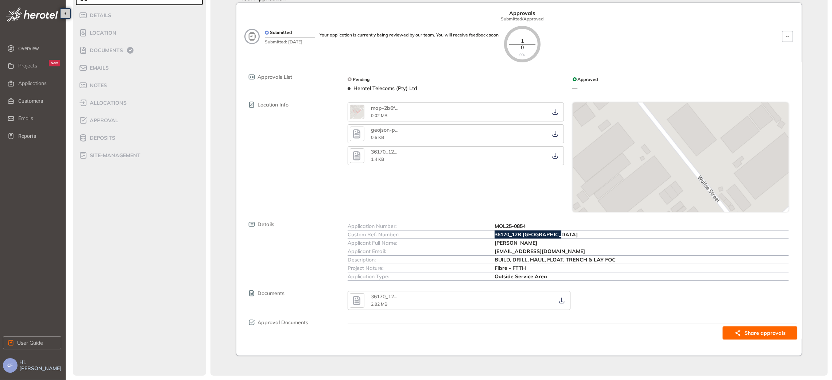
scroll to position [60, 0]
click at [558, 299] on icon "button" at bounding box center [561, 301] width 7 height 6
click at [108, 117] on span "Approval" at bounding box center [103, 120] width 31 height 6
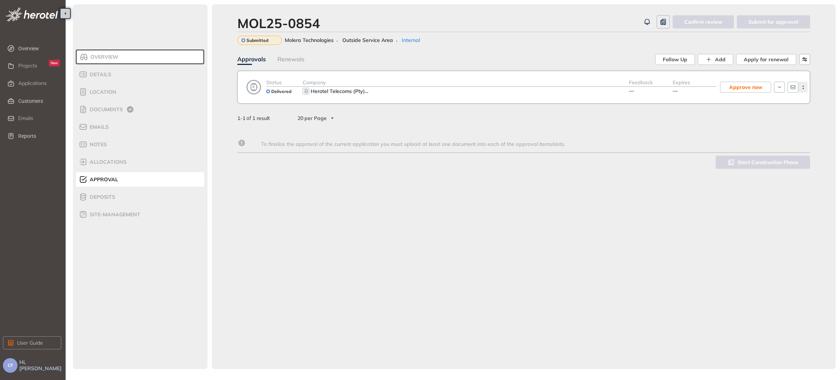
click at [805, 86] on icon "button" at bounding box center [803, 87] width 7 height 3
click at [758, 122] on button "View approval form" at bounding box center [772, 117] width 63 height 11
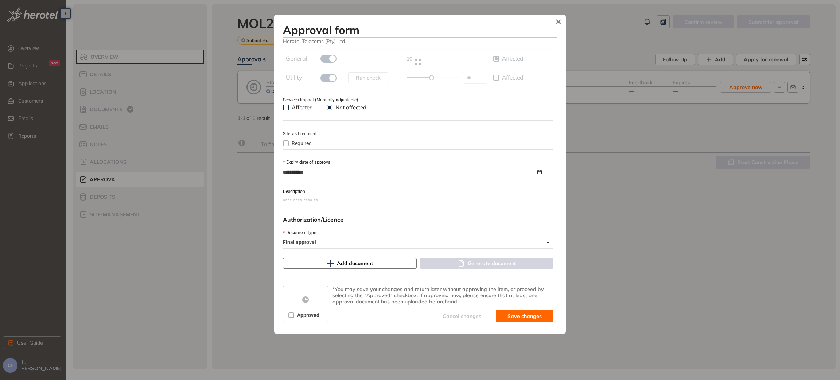
scroll to position [256, 0]
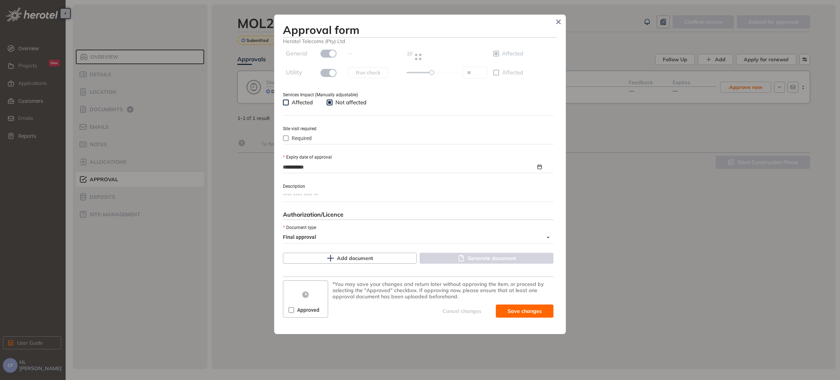
type input "**"
click at [486, 253] on button "Generate document" at bounding box center [487, 258] width 134 height 11
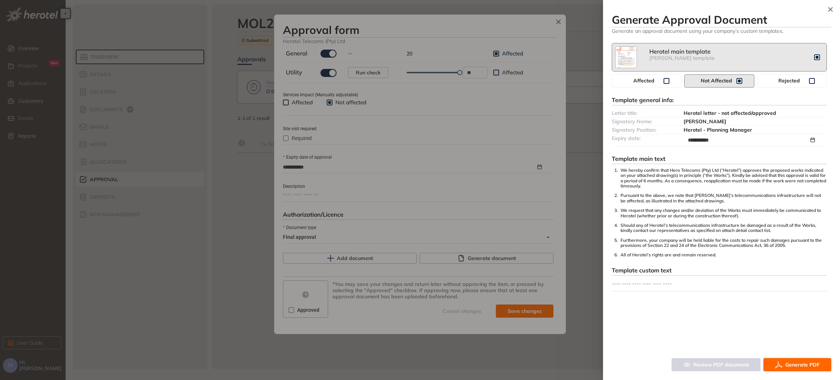
click at [802, 368] on span "Generate PDF" at bounding box center [803, 365] width 34 height 8
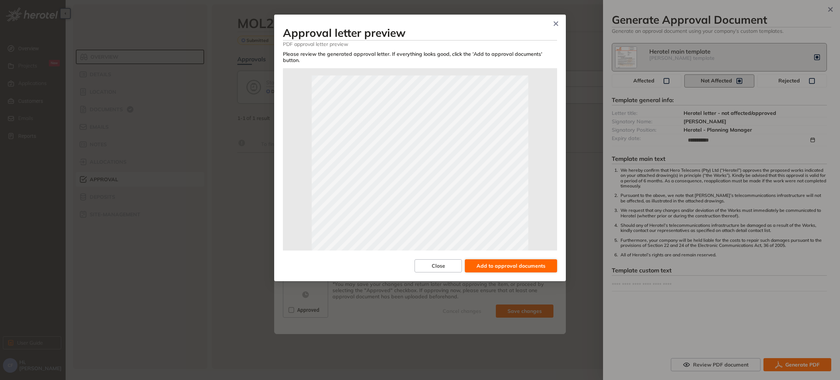
click at [501, 262] on span "Add to approval documents" at bounding box center [511, 266] width 69 height 8
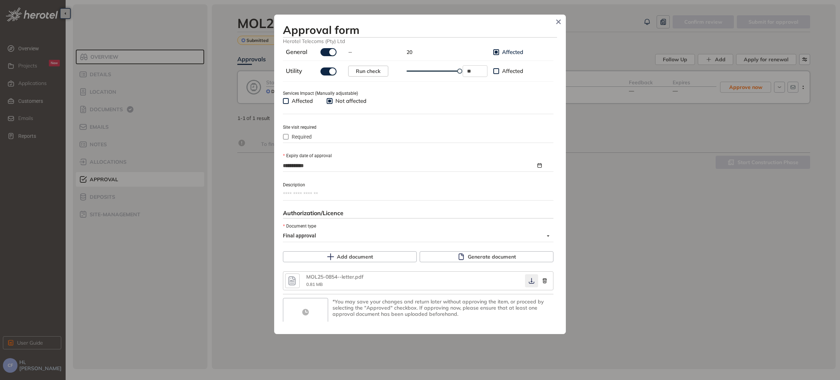
click at [529, 280] on icon "button" at bounding box center [531, 281] width 7 height 6
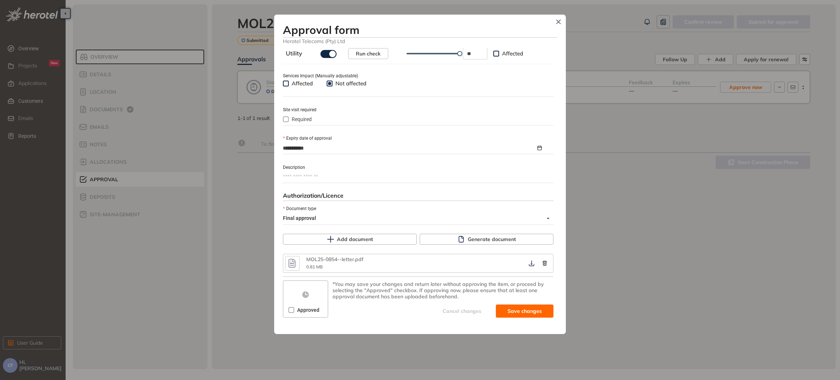
click at [295, 313] on span "Approved" at bounding box center [308, 310] width 28 height 8
click at [495, 317] on button "Save and approve" at bounding box center [514, 311] width 79 height 13
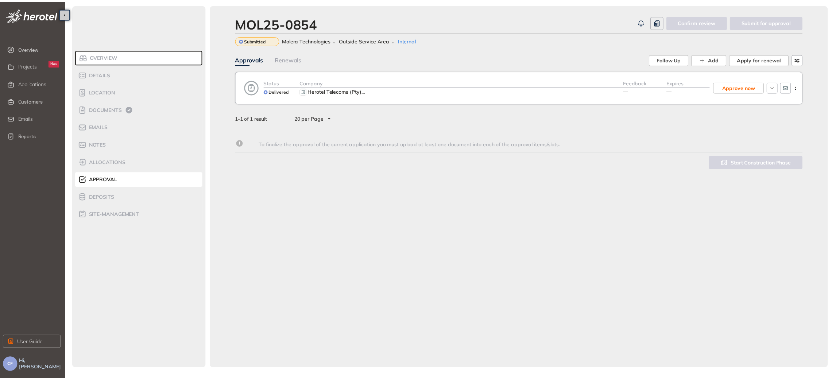
scroll to position [287, 0]
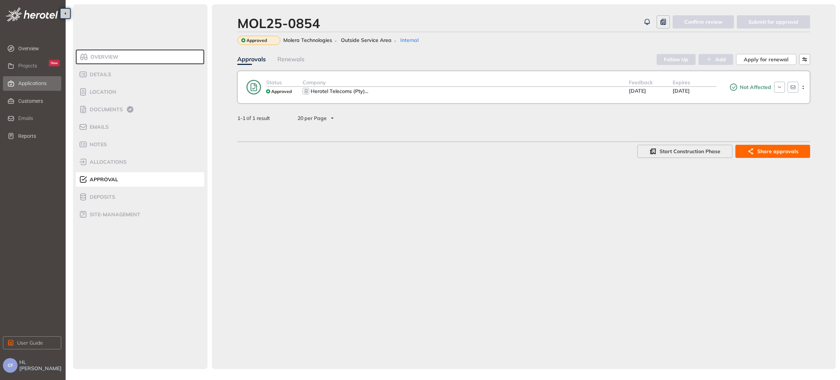
click at [39, 81] on span "Applications" at bounding box center [32, 83] width 28 height 6
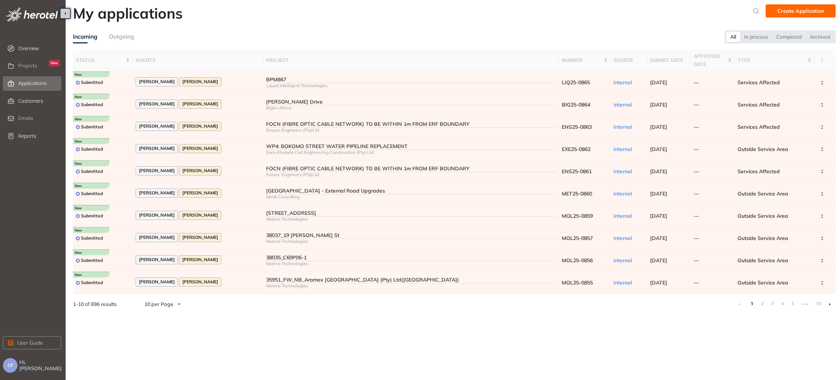
click at [763, 306] on link "2" at bounding box center [762, 303] width 7 height 11
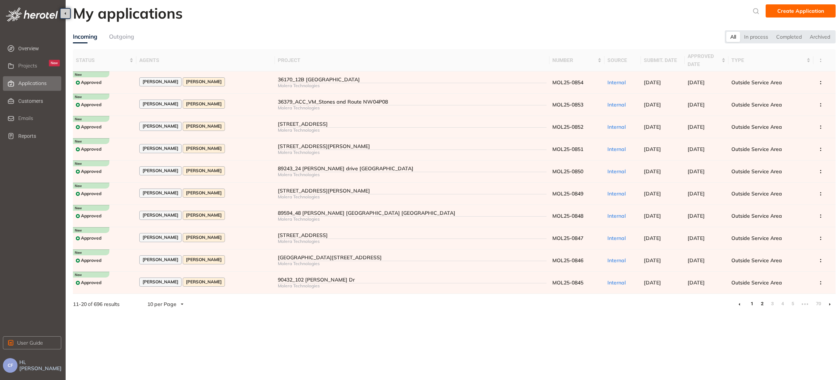
click at [752, 303] on link "1" at bounding box center [751, 303] width 7 height 11
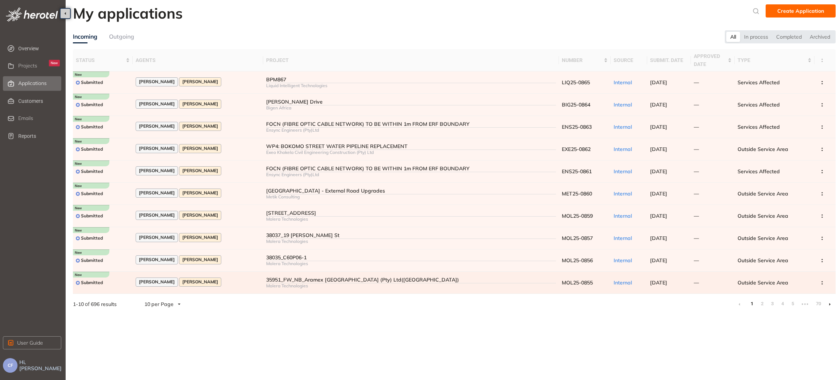
click at [357, 286] on div "Molera Technologies" at bounding box center [411, 285] width 290 height 5
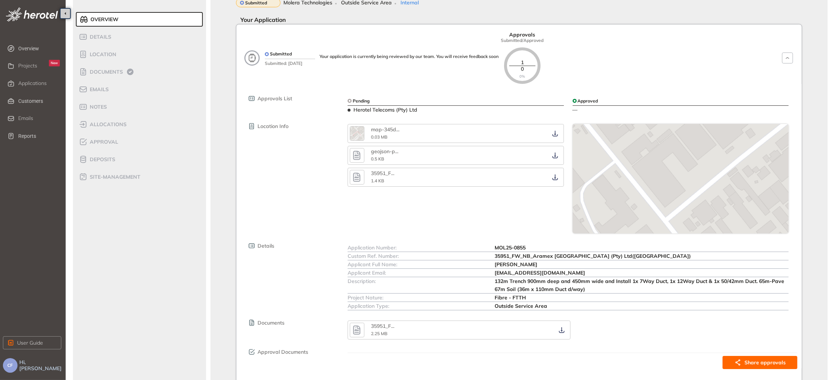
scroll to position [55, 0]
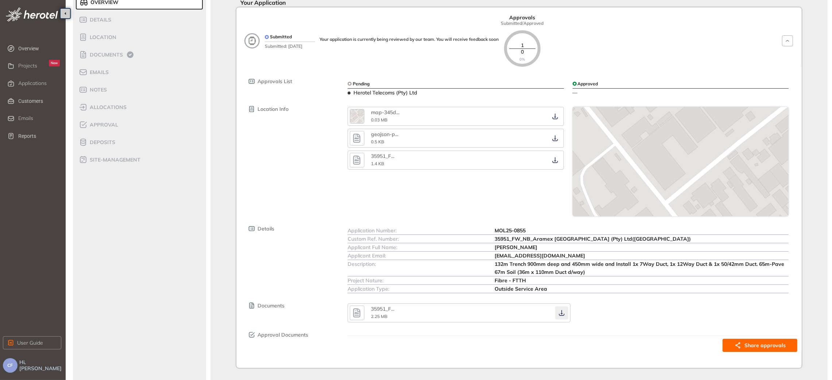
click at [561, 316] on icon "button" at bounding box center [561, 313] width 5 height 6
drag, startPoint x: 495, startPoint y: 228, endPoint x: 529, endPoint y: 228, distance: 33.9
click at [529, 228] on div "Application Number: MOL25-0855" at bounding box center [568, 231] width 441 height 8
drag, startPoint x: 494, startPoint y: 240, endPoint x: 644, endPoint y: 240, distance: 150.3
click at [644, 240] on div "Custom Ref. Number: 35951_FW_NB_Aramex South Africa (Pty) Ltd(Rustenburg)" at bounding box center [568, 239] width 441 height 8
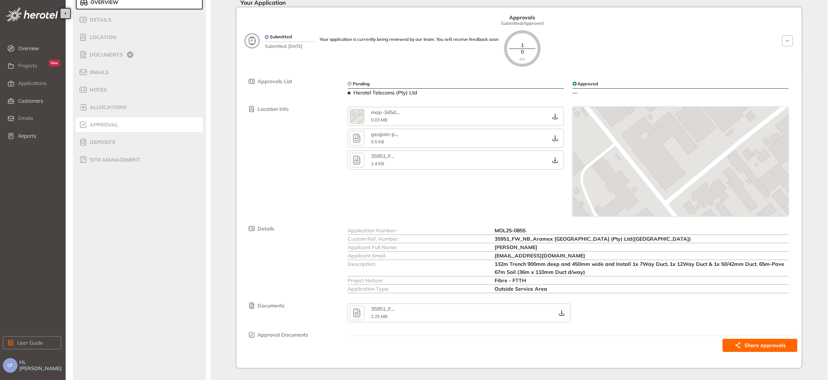
click at [105, 123] on span "Approval" at bounding box center [103, 125] width 31 height 6
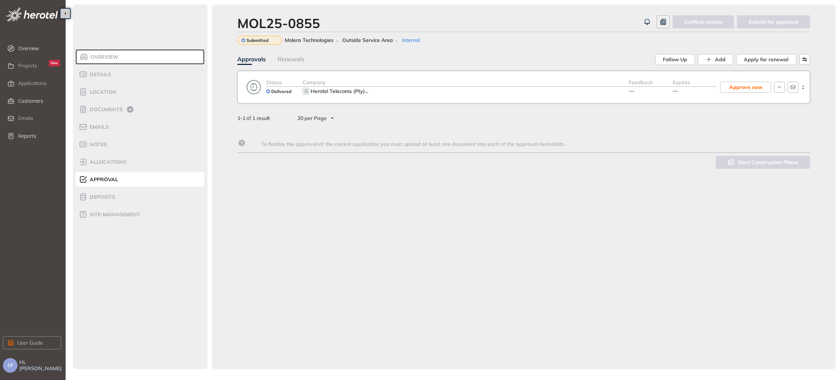
click at [445, 93] on div "Herotel Telecoms (Pty) ..." at bounding box center [466, 91] width 326 height 9
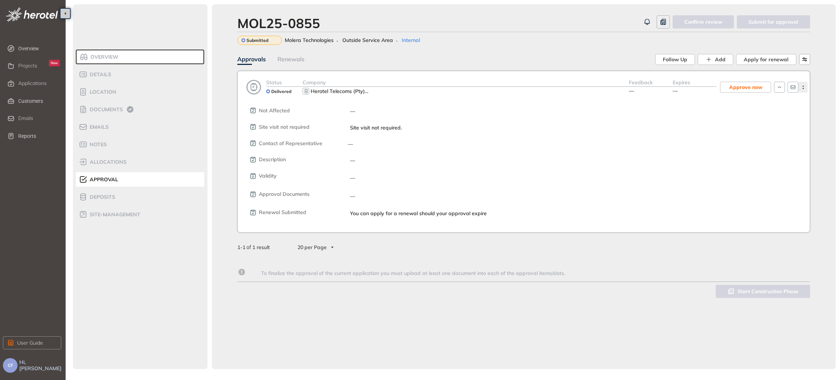
click at [804, 90] on button "button" at bounding box center [803, 87] width 9 height 11
click at [779, 117] on span "View approval form" at bounding box center [776, 118] width 50 height 6
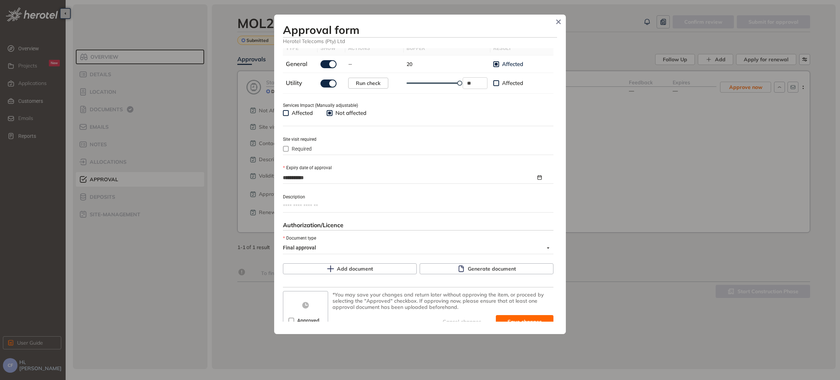
scroll to position [256, 0]
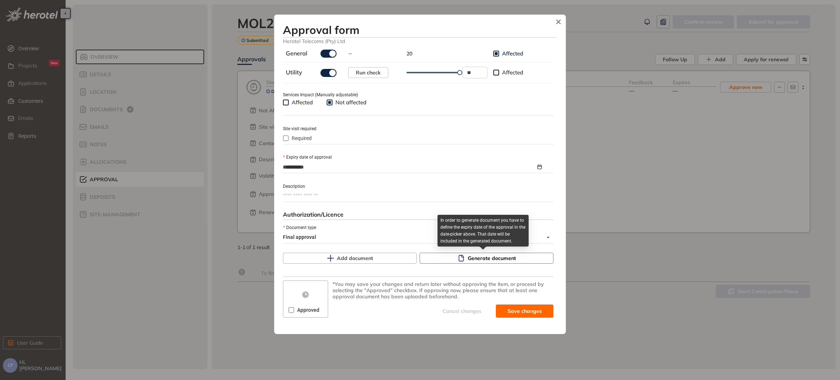
click at [458, 259] on icon "button" at bounding box center [461, 258] width 7 height 7
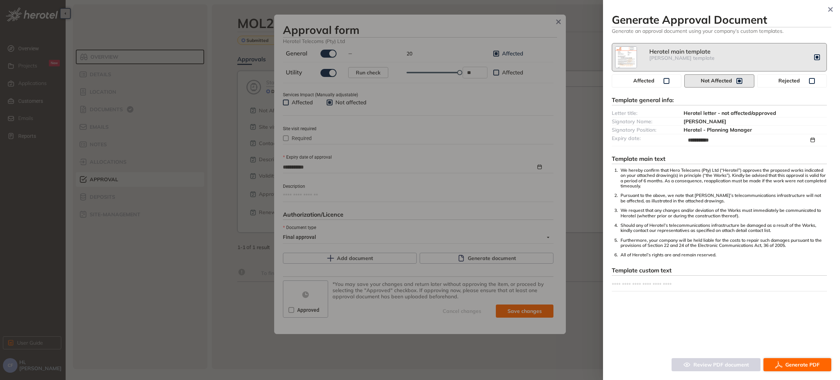
click at [796, 362] on span "Generate PDF" at bounding box center [803, 365] width 34 height 8
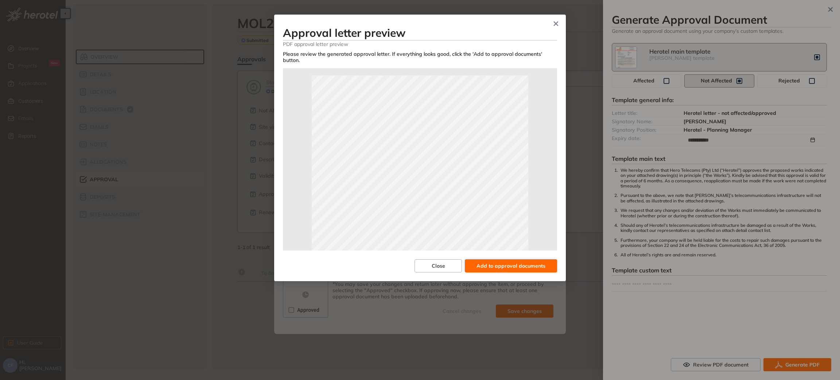
click at [507, 263] on span "Add to approval documents" at bounding box center [511, 266] width 69 height 8
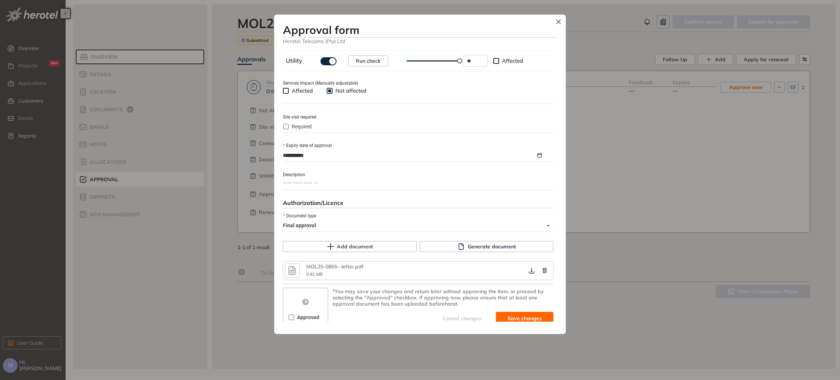
scroll to position [275, 0]
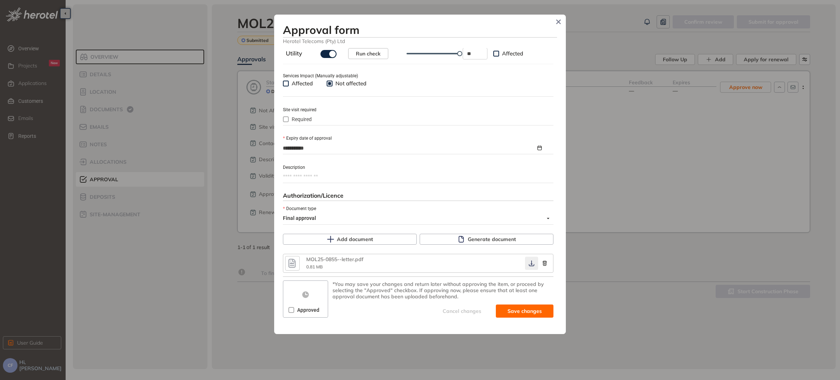
click at [526, 268] on button "button" at bounding box center [531, 263] width 13 height 13
click at [529, 264] on icon "button" at bounding box center [531, 264] width 5 height 6
click at [295, 311] on span "Approved" at bounding box center [308, 310] width 28 height 8
click at [507, 310] on span "Save and approve" at bounding box center [519, 311] width 46 height 8
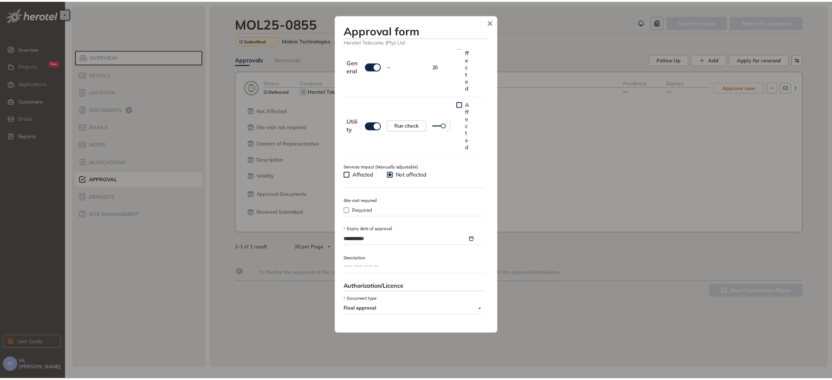
scroll to position [287, 0]
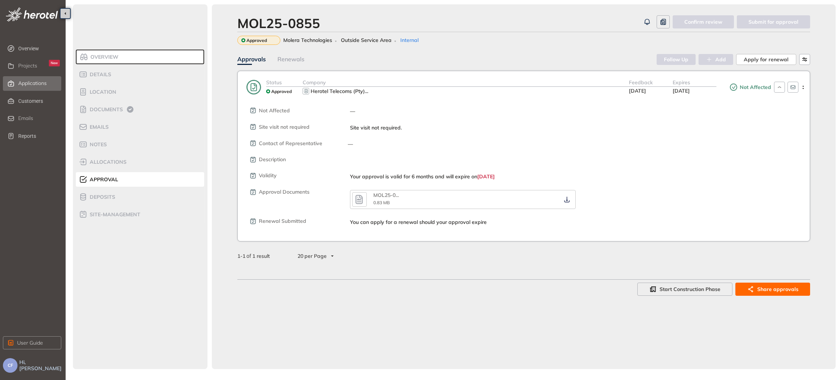
click at [22, 83] on span "Applications" at bounding box center [32, 83] width 28 height 6
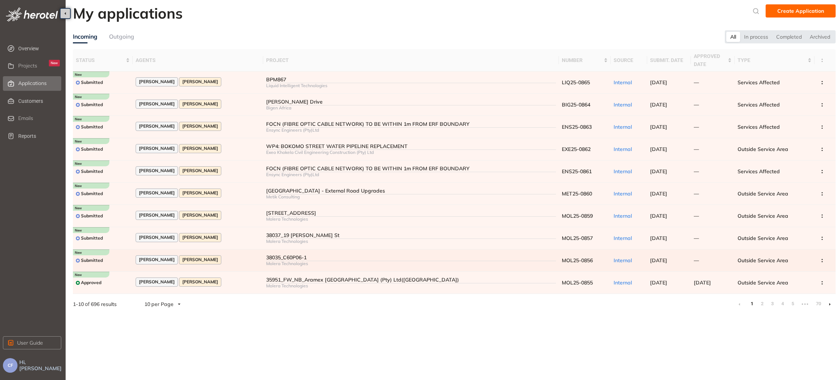
click at [243, 256] on div "Annette Swart Christene Fick" at bounding box center [198, 260] width 125 height 10
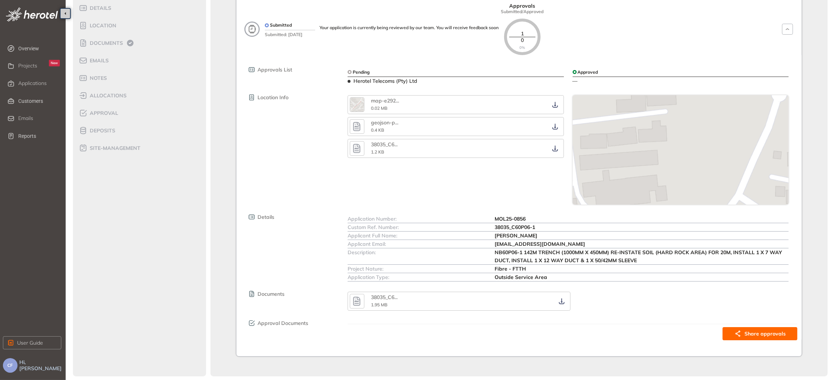
scroll to position [67, 0]
click at [562, 302] on icon "button" at bounding box center [561, 301] width 7 height 6
drag, startPoint x: 493, startPoint y: 217, endPoint x: 535, endPoint y: 220, distance: 42.4
click at [535, 220] on div "Application Number: MOL25-0856" at bounding box center [568, 218] width 441 height 8
drag, startPoint x: 494, startPoint y: 225, endPoint x: 552, endPoint y: 224, distance: 58.4
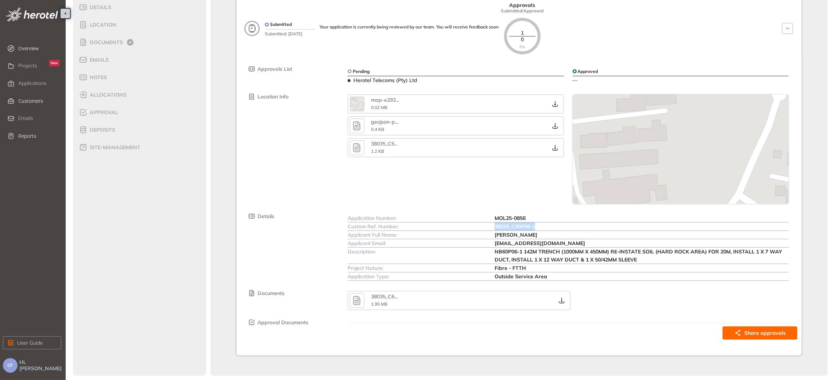
click at [552, 224] on div "Custom Ref. Number: 38035_C60P06-1" at bounding box center [568, 226] width 441 height 8
click at [104, 113] on span "Approval" at bounding box center [103, 112] width 31 height 6
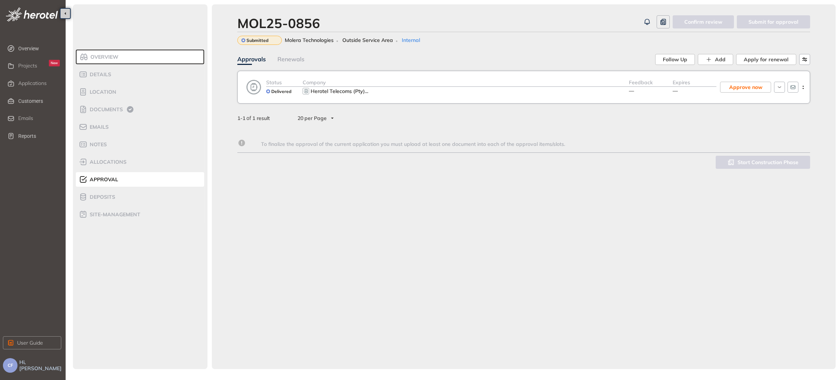
drag, startPoint x: 443, startPoint y: 96, endPoint x: 459, endPoint y: 96, distance: 16.1
click at [442, 96] on div "Company Herotel Telecoms (Pty) ..." at bounding box center [466, 87] width 326 height 18
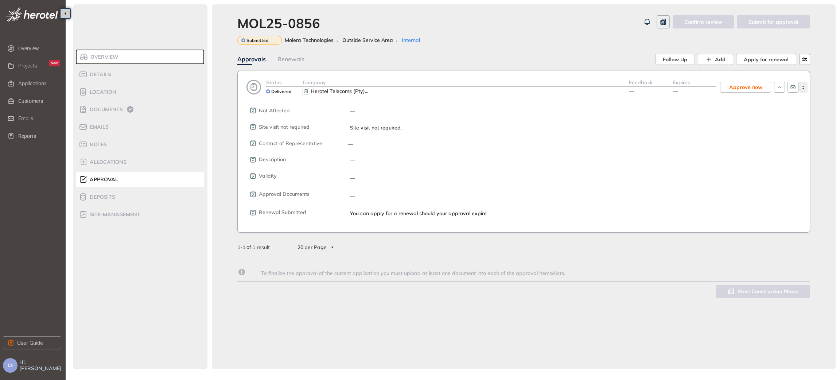
click at [802, 84] on button "button" at bounding box center [803, 87] width 9 height 11
click at [793, 115] on span "View approval form" at bounding box center [776, 118] width 50 height 6
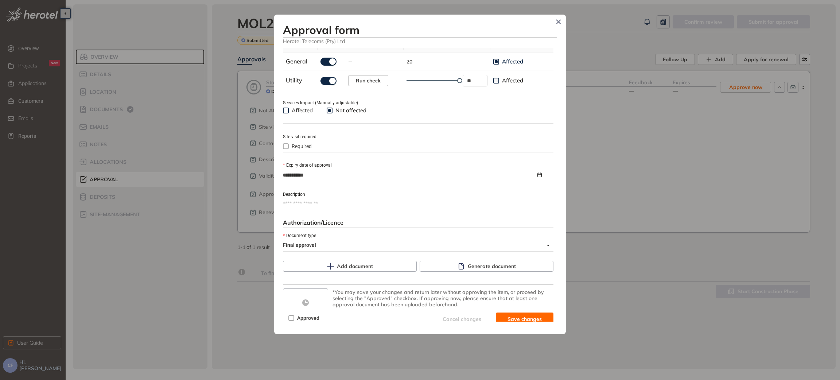
scroll to position [256, 0]
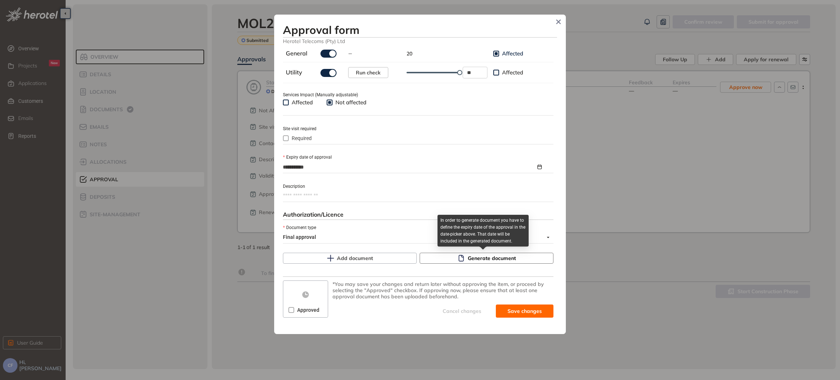
click at [458, 258] on icon "button" at bounding box center [461, 258] width 7 height 7
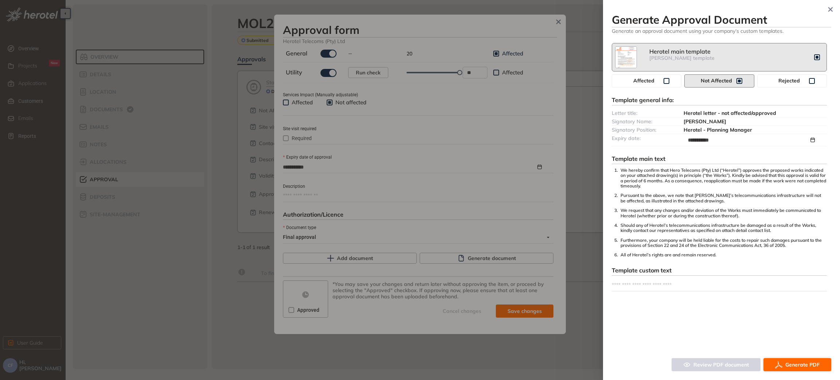
click at [796, 363] on span "Generate PDF" at bounding box center [803, 365] width 34 height 8
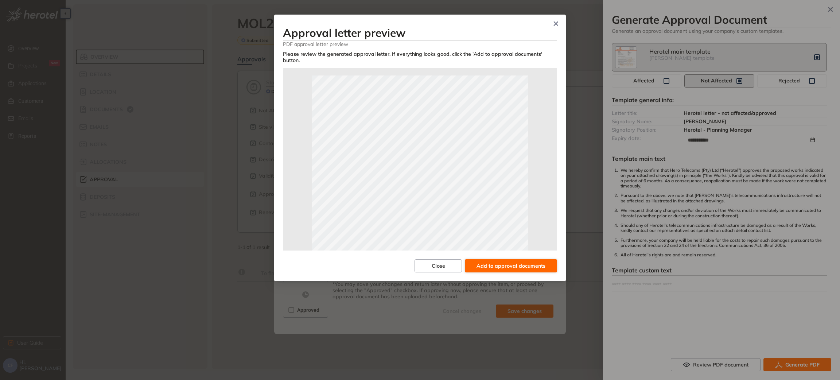
click at [505, 262] on span "Add to approval documents" at bounding box center [511, 266] width 69 height 8
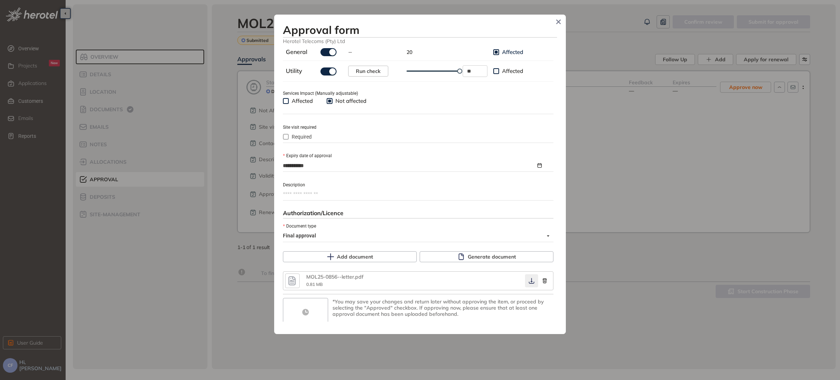
click at [529, 282] on icon "button" at bounding box center [531, 281] width 7 height 6
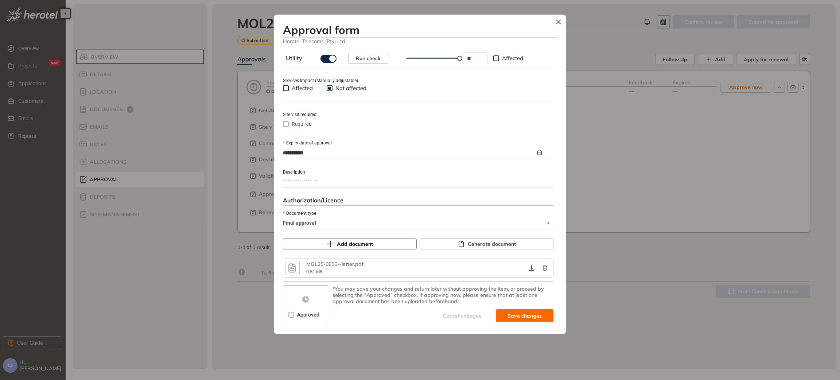
scroll to position [275, 0]
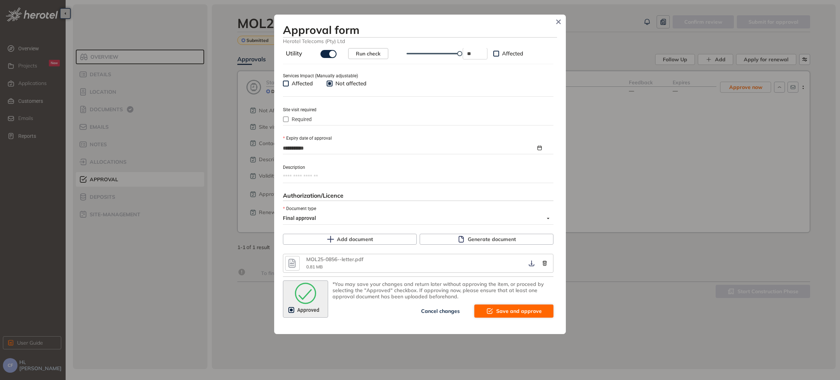
click at [516, 309] on span "Save and approve" at bounding box center [519, 311] width 46 height 8
type textarea "**********"
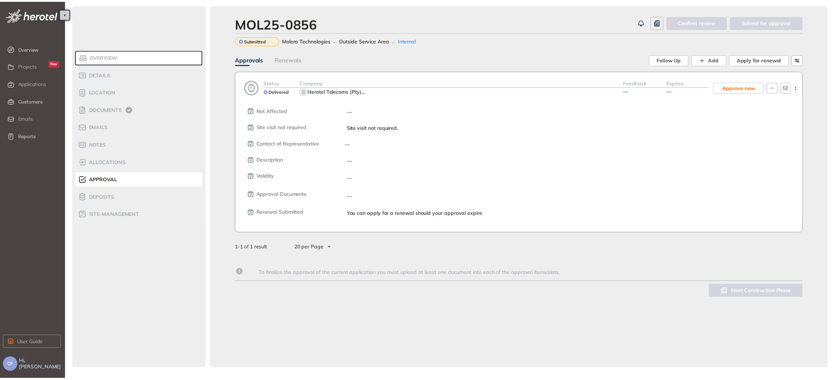
scroll to position [287, 0]
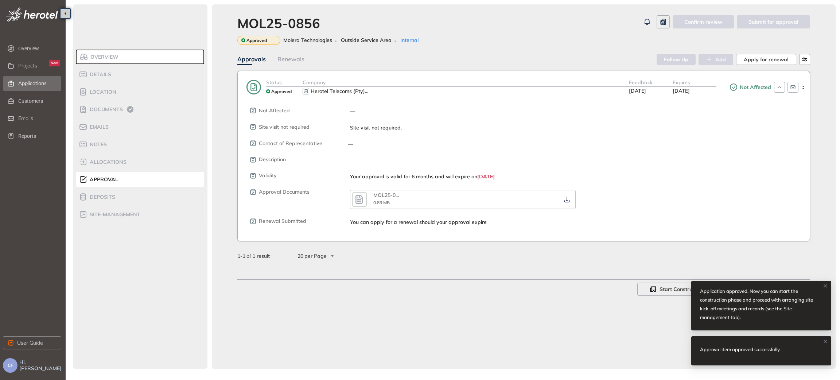
click at [40, 81] on span "Applications" at bounding box center [32, 83] width 28 height 6
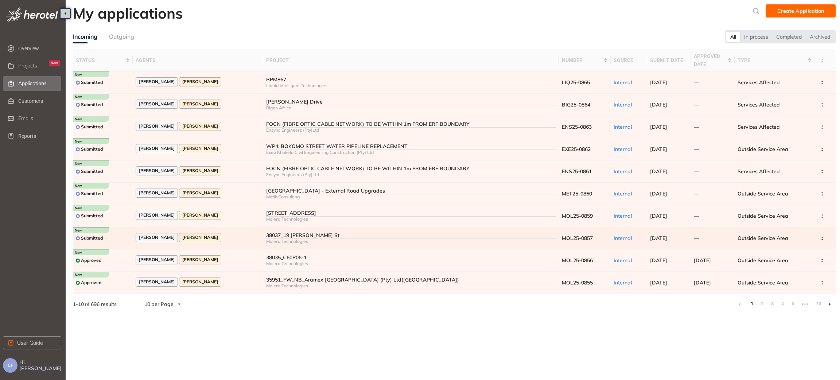
click at [279, 240] on div "Molera Technologies" at bounding box center [411, 241] width 290 height 5
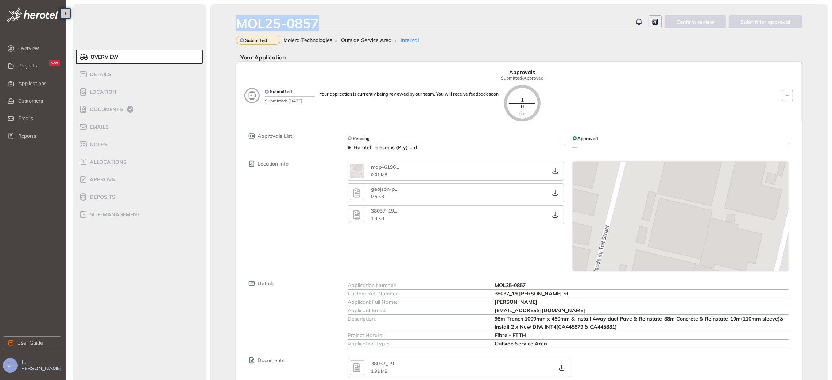
drag, startPoint x: 323, startPoint y: 22, endPoint x: 217, endPoint y: 21, distance: 106.1
click at [217, 21] on div "MOL25-0857 Confirm review Submit for approval Submitted Molera Technologies Out…" at bounding box center [518, 223] width 617 height 438
drag, startPoint x: 495, startPoint y: 293, endPoint x: 577, endPoint y: 293, distance: 81.7
click at [577, 293] on div "Custom Ref. Number: 38037_19 Fritz Stockenstrom St" at bounding box center [568, 294] width 441 height 8
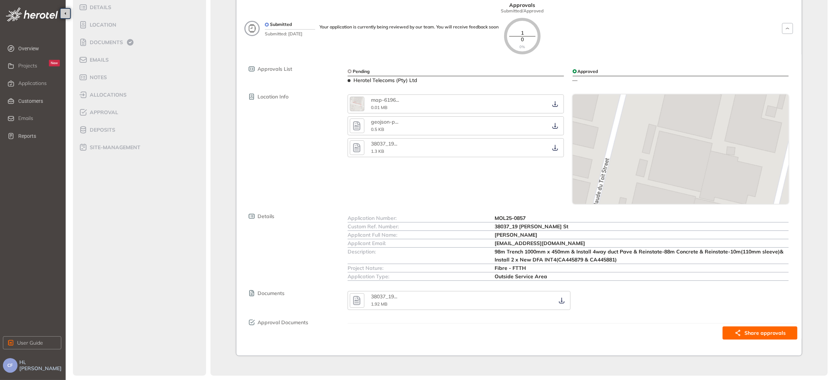
scroll to position [67, 0]
click at [563, 301] on icon "button" at bounding box center [561, 301] width 7 height 6
click at [108, 109] on span "Approval" at bounding box center [103, 112] width 31 height 6
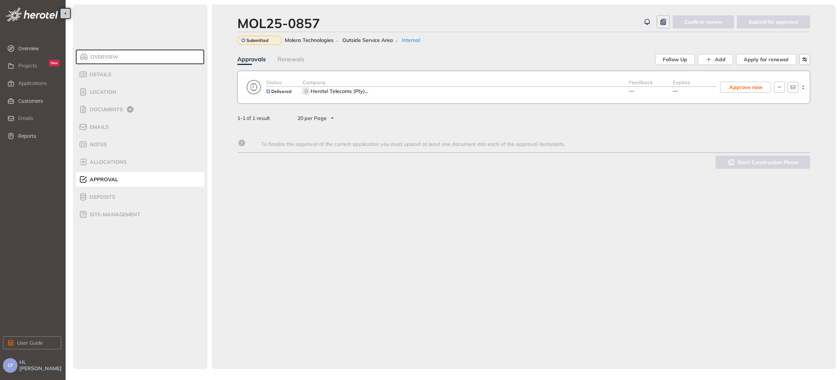
click at [447, 174] on div "MOL25-0857 Confirm review Submit for approval Submitted Molera Technologies Out…" at bounding box center [524, 186] width 624 height 365
click at [804, 86] on circle "button" at bounding box center [803, 86] width 1 height 1
click at [777, 115] on span "View approval form" at bounding box center [776, 118] width 50 height 6
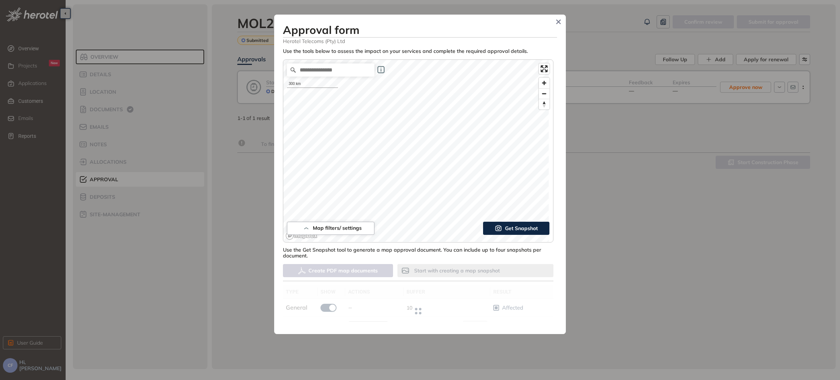
type input "**"
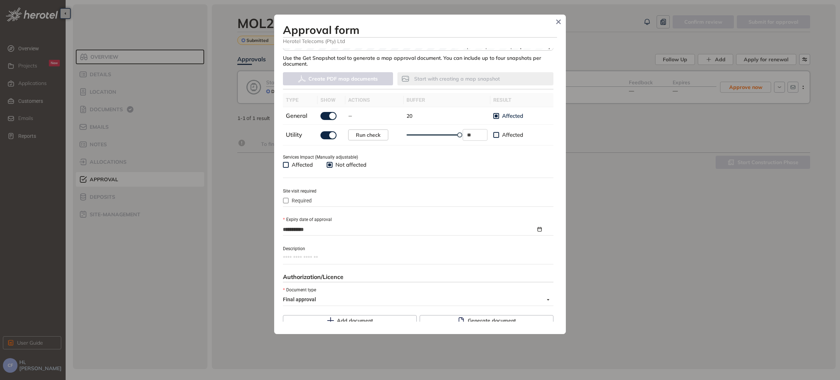
scroll to position [256, 0]
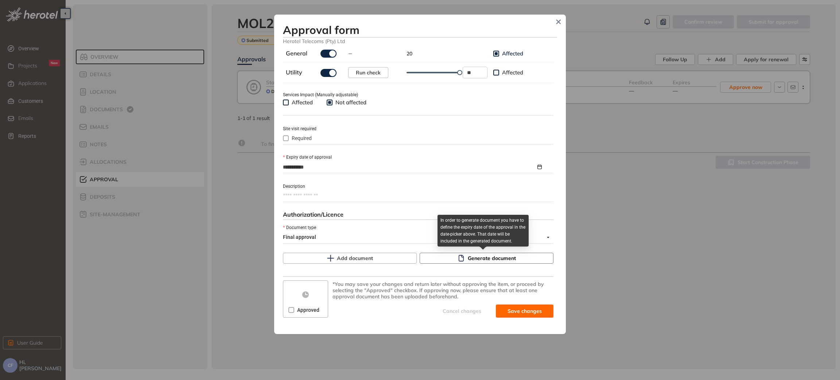
click at [481, 257] on span "Generate document" at bounding box center [492, 258] width 48 height 8
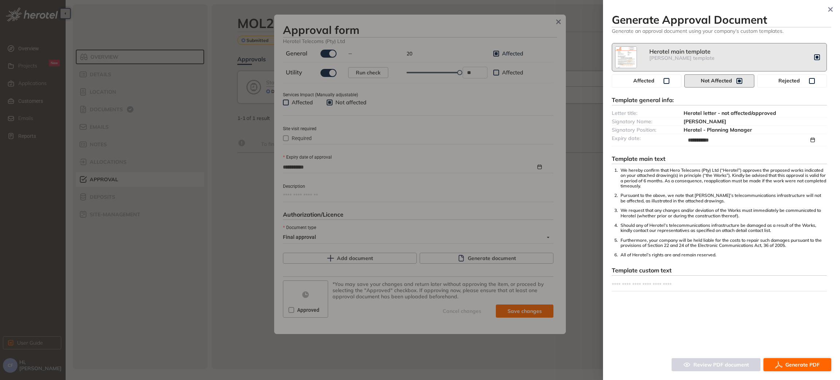
click at [795, 363] on span "Generate PDF" at bounding box center [803, 365] width 34 height 8
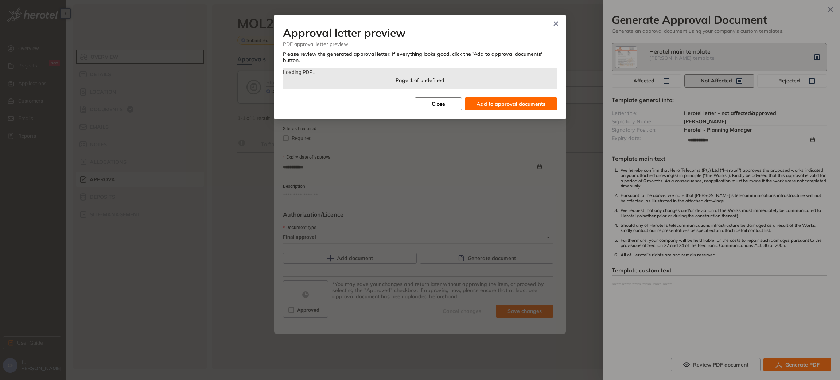
click at [448, 97] on button "Close" at bounding box center [438, 103] width 47 height 13
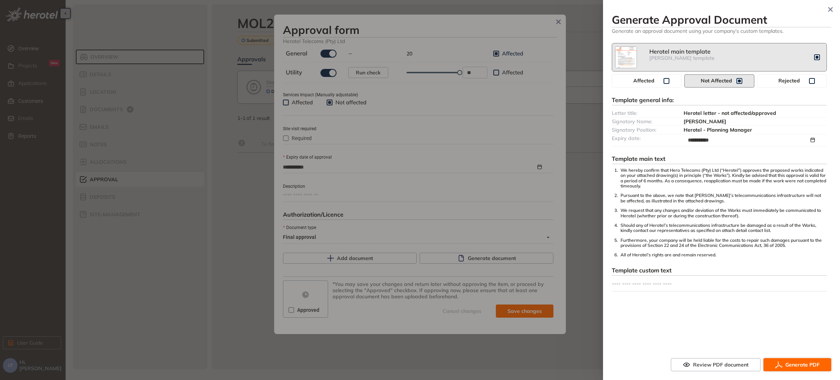
click at [789, 362] on span "Generate PDF" at bounding box center [803, 365] width 34 height 8
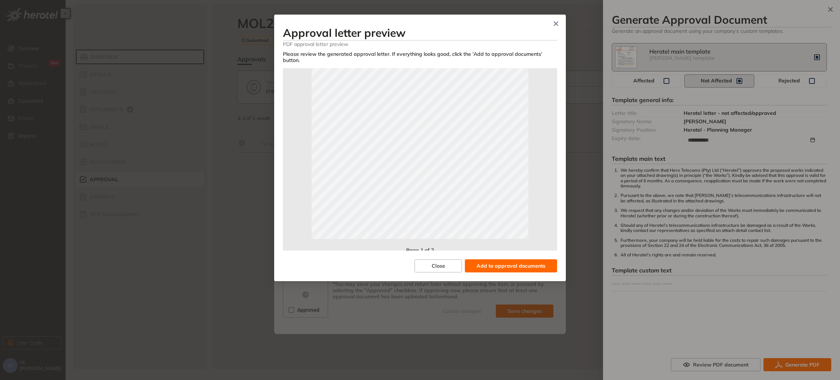
scroll to position [162, 0]
click at [523, 262] on span "Add to approval documents" at bounding box center [511, 266] width 69 height 8
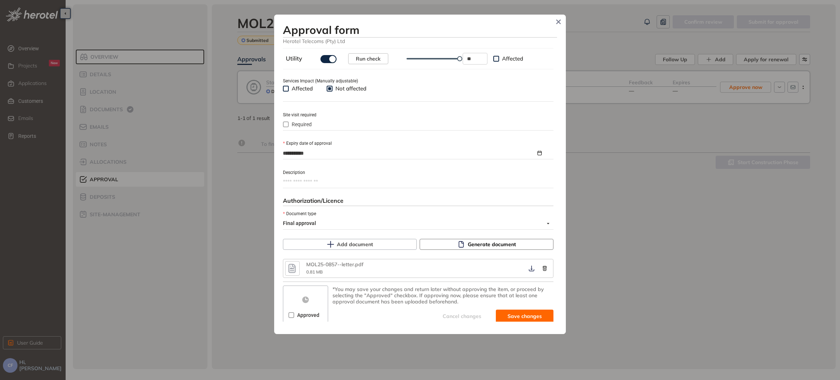
scroll to position [275, 0]
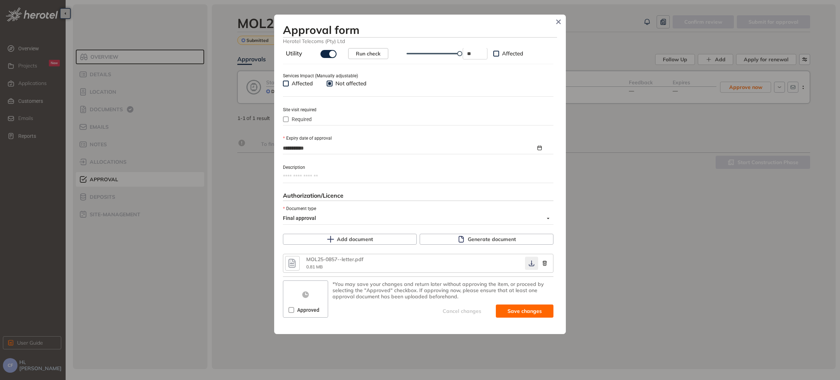
click at [525, 269] on button "button" at bounding box center [531, 263] width 13 height 13
click at [529, 263] on icon "button" at bounding box center [531, 264] width 5 height 6
click at [512, 311] on span "Save and approve" at bounding box center [519, 311] width 46 height 8
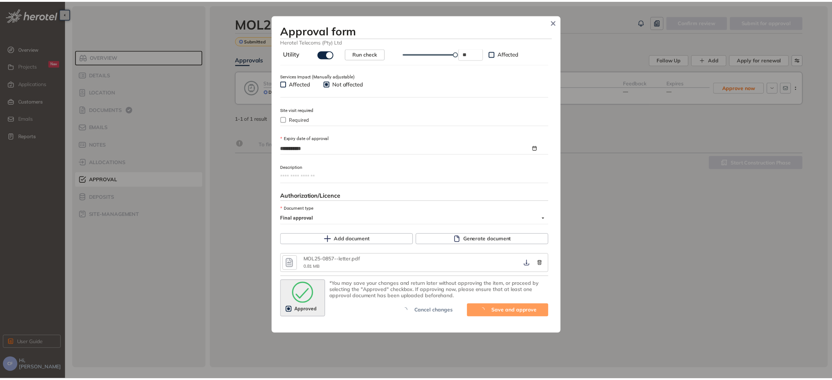
scroll to position [287, 0]
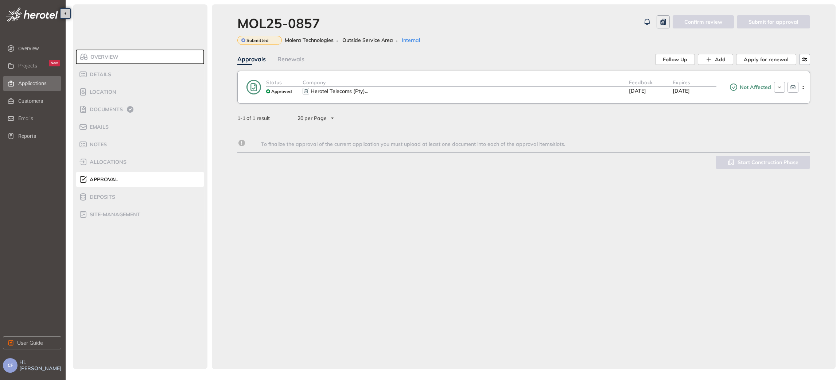
click at [32, 82] on span "Applications" at bounding box center [32, 83] width 28 height 6
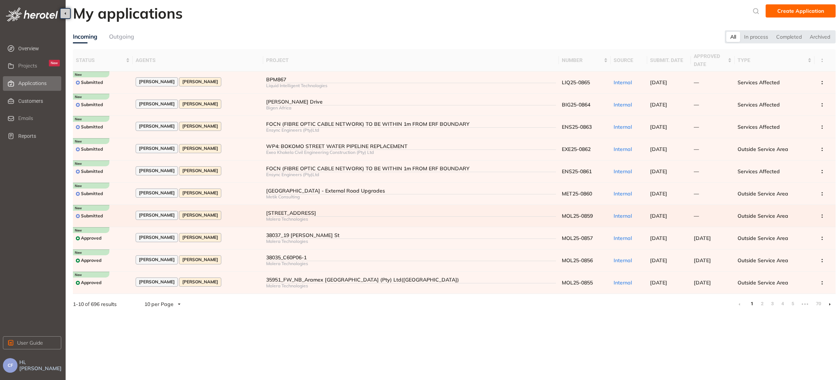
click at [286, 217] on div "Molera Technologies" at bounding box center [411, 219] width 290 height 5
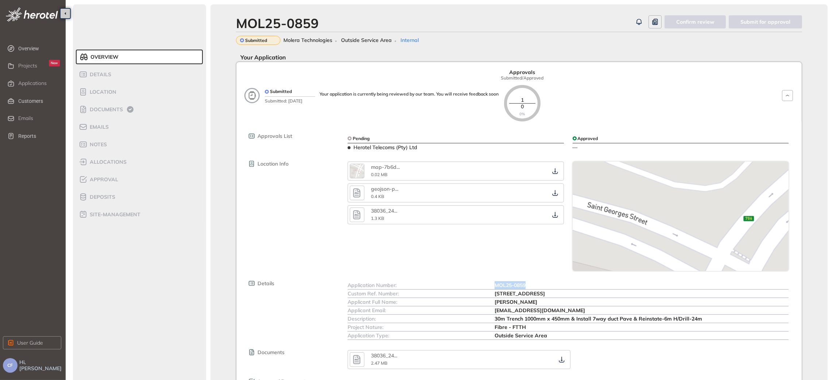
drag, startPoint x: 495, startPoint y: 282, endPoint x: 541, endPoint y: 282, distance: 45.6
click at [541, 282] on div "MOL25-0859" at bounding box center [642, 285] width 294 height 8
drag, startPoint x: 493, startPoint y: 295, endPoint x: 698, endPoint y: 295, distance: 204.6
click at [698, 295] on div "Custom Ref. Number: 38036_24 President Boshof Street, Bloemfontein Bloemfontein…" at bounding box center [568, 294] width 441 height 8
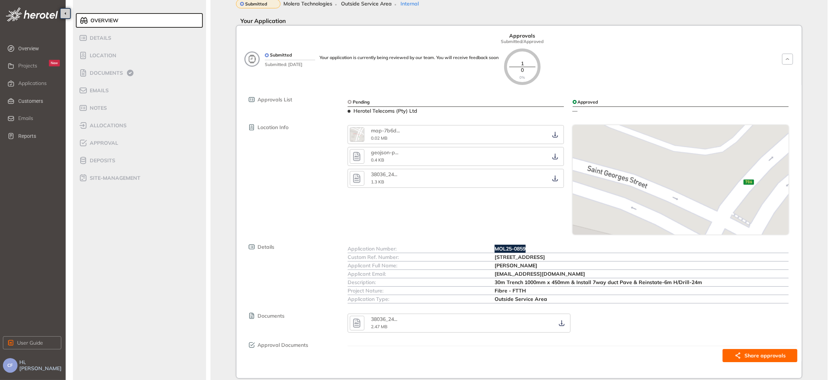
scroll to position [60, 0]
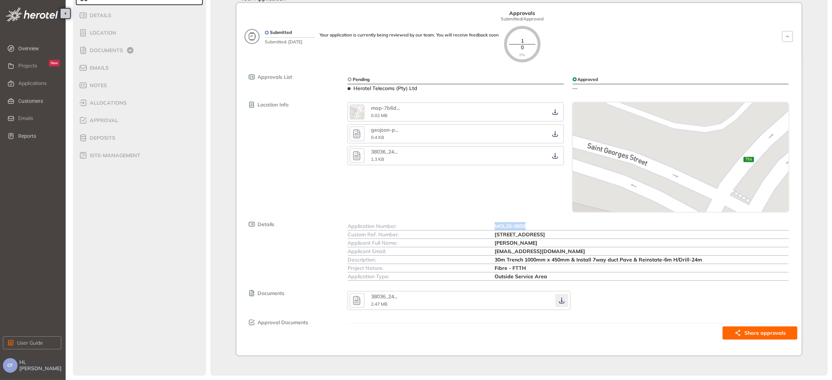
click at [561, 299] on icon "button" at bounding box center [561, 301] width 7 height 6
click at [111, 120] on span "Approval" at bounding box center [103, 120] width 31 height 6
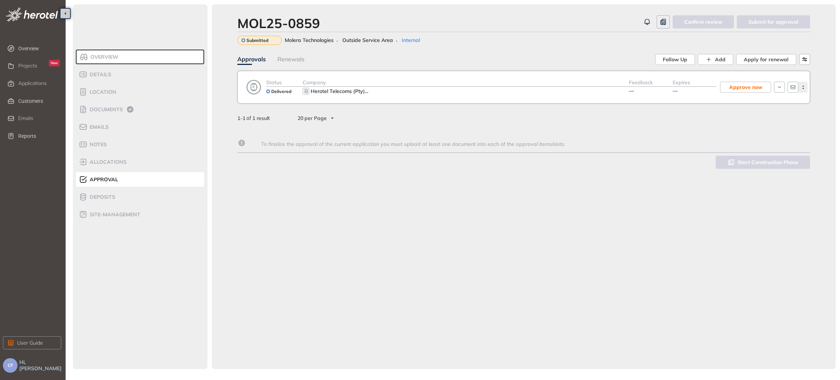
click at [802, 87] on icon "button" at bounding box center [803, 87] width 7 height 3
click at [772, 120] on span "View approval form" at bounding box center [776, 118] width 50 height 6
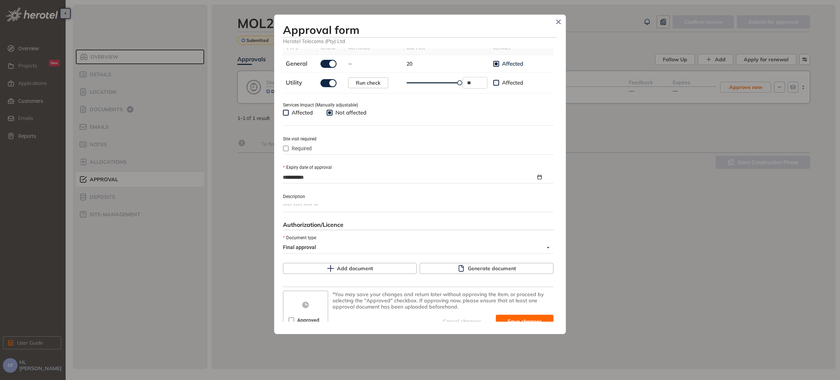
scroll to position [256, 0]
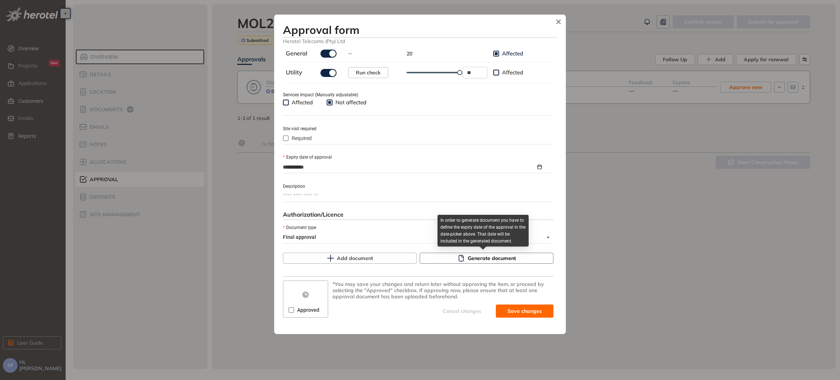
click at [469, 255] on span "Generate document" at bounding box center [492, 258] width 48 height 8
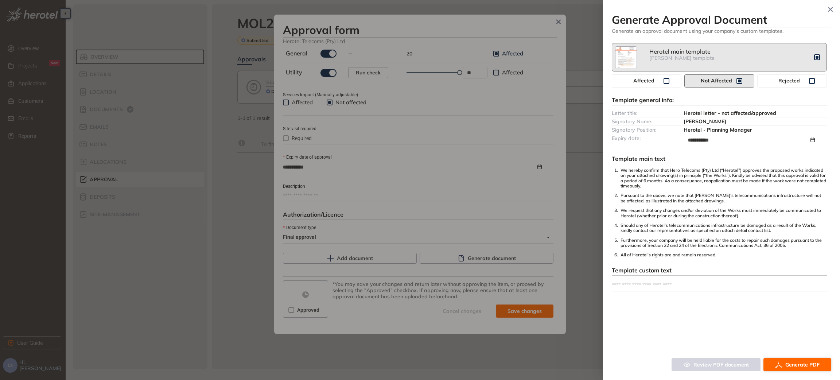
click at [811, 363] on span "Generate PDF" at bounding box center [803, 365] width 34 height 8
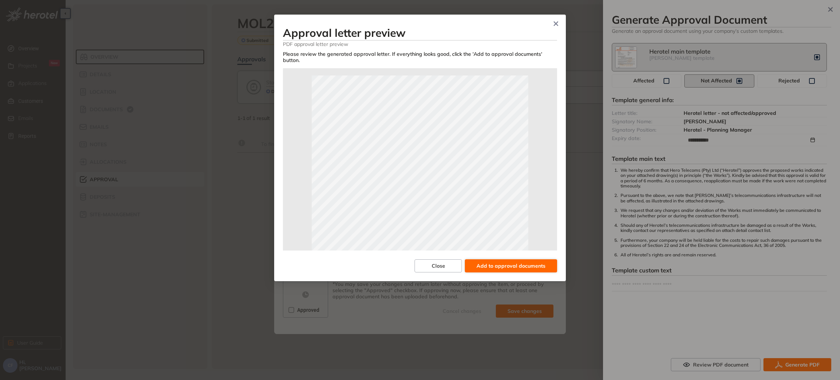
click at [491, 262] on span "Add to approval documents" at bounding box center [511, 266] width 69 height 8
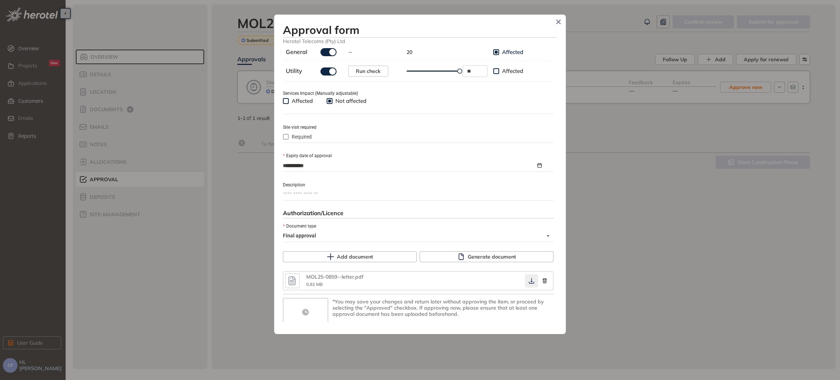
click at [530, 283] on icon "button" at bounding box center [531, 281] width 7 height 6
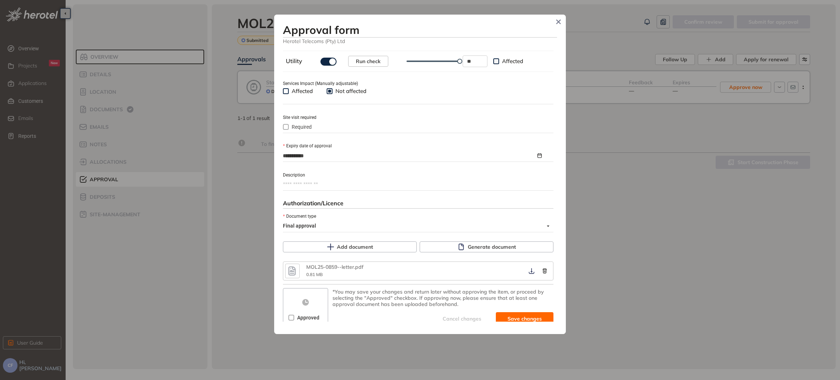
scroll to position [275, 0]
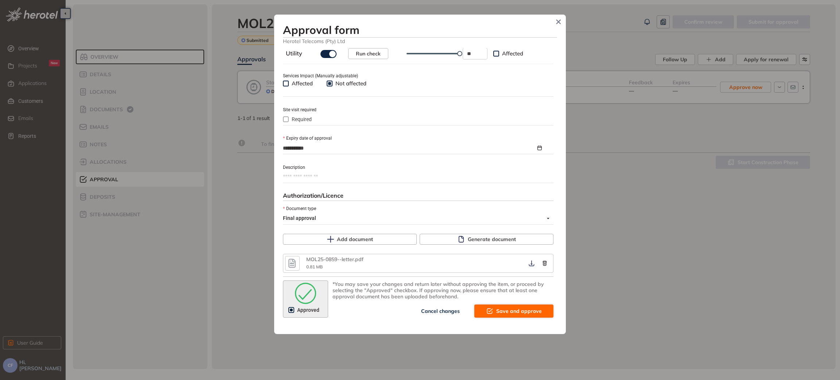
click at [496, 313] on span "Save and approve" at bounding box center [519, 311] width 46 height 8
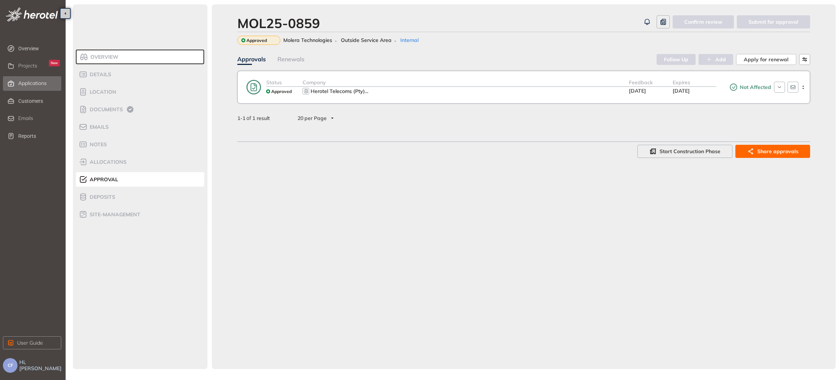
click at [35, 82] on span "Applications" at bounding box center [32, 83] width 28 height 6
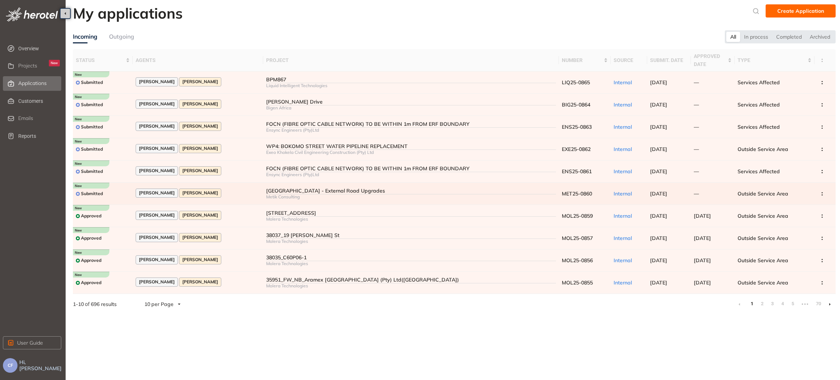
click at [246, 192] on div "Annette Swart Christene Fick" at bounding box center [198, 194] width 125 height 10
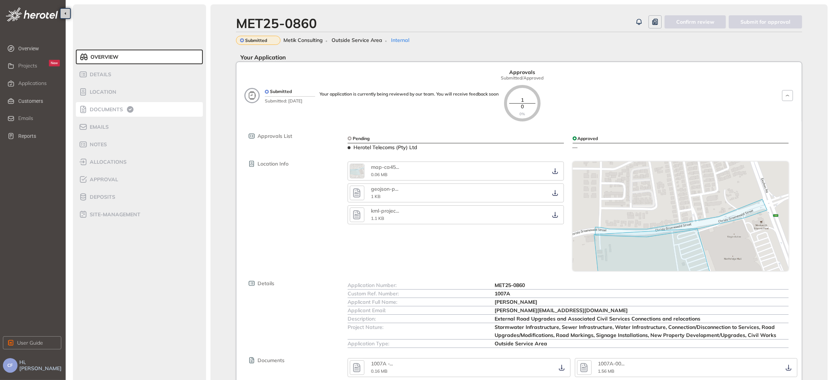
click at [105, 105] on div "Documents" at bounding box center [110, 109] width 62 height 9
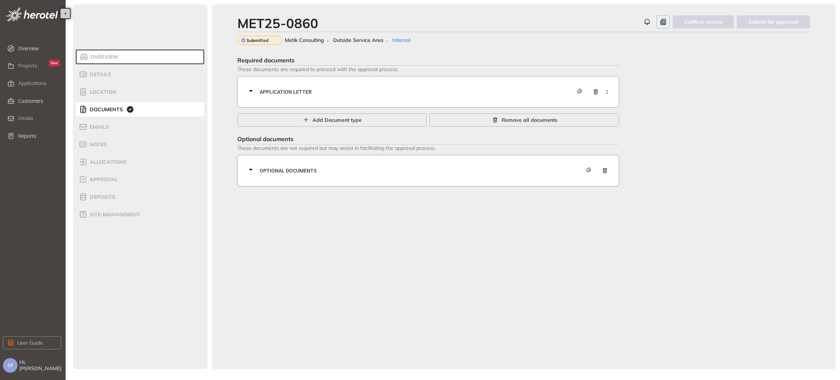
click at [327, 82] on div "Application letter" at bounding box center [431, 92] width 368 height 22
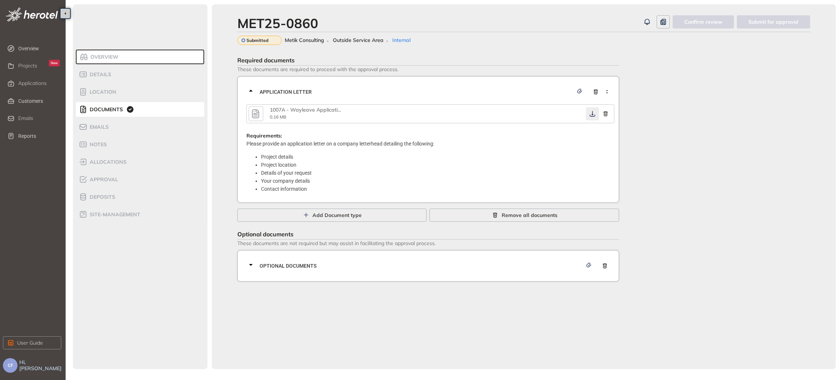
click at [591, 116] on icon "button" at bounding box center [592, 114] width 5 height 6
click at [105, 74] on span "Details" at bounding box center [100, 74] width 24 height 6
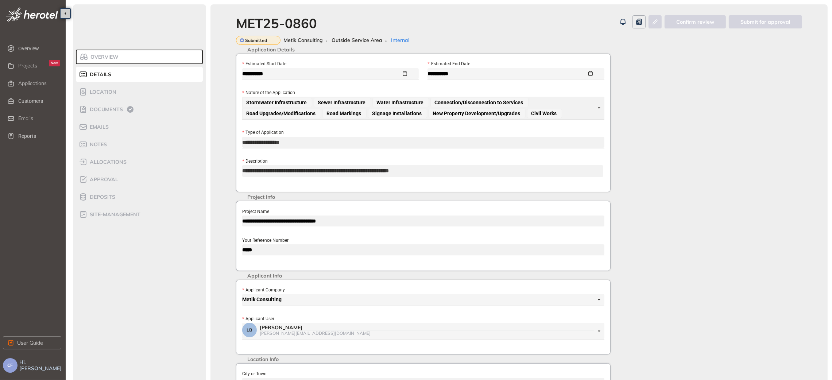
click at [158, 54] on li "Overview" at bounding box center [139, 57] width 127 height 15
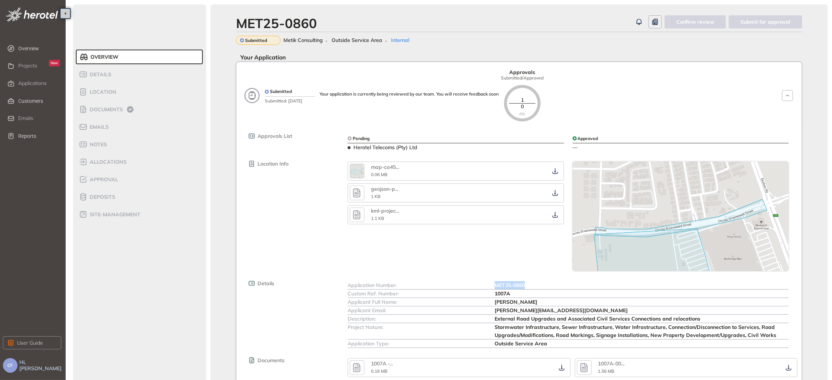
drag, startPoint x: 494, startPoint y: 285, endPoint x: 530, endPoint y: 282, distance: 36.9
click at [530, 282] on div "Application Number: MET25-0860" at bounding box center [568, 285] width 441 height 8
drag, startPoint x: 494, startPoint y: 294, endPoint x: 512, endPoint y: 293, distance: 18.3
click at [512, 293] on div "Custom Ref. Number: 1007A" at bounding box center [568, 294] width 441 height 8
click at [110, 177] on span "Approval" at bounding box center [103, 180] width 31 height 6
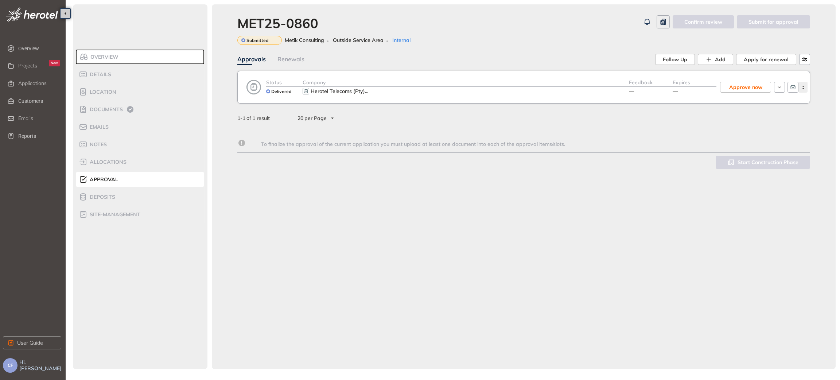
click at [803, 89] on circle "button" at bounding box center [803, 88] width 1 height 1
click at [766, 120] on span "View approval form" at bounding box center [776, 118] width 50 height 6
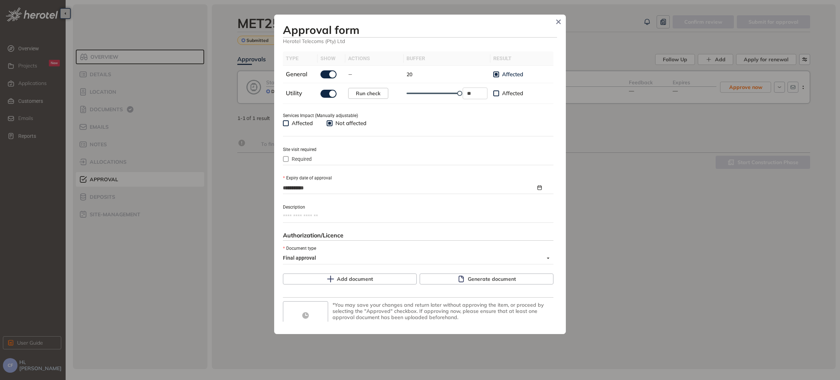
scroll to position [256, 0]
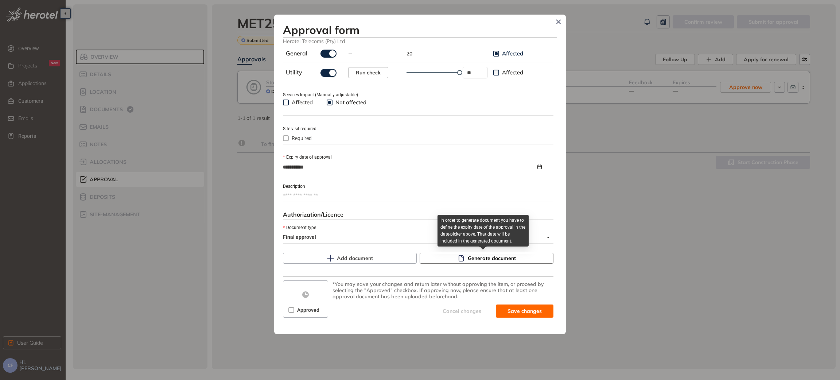
click at [463, 258] on button "Generate document" at bounding box center [487, 258] width 134 height 11
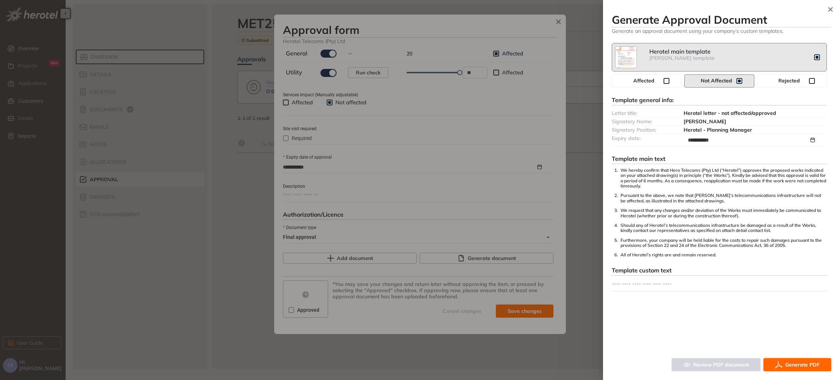
click at [792, 361] on span "Generate PDF" at bounding box center [803, 365] width 34 height 8
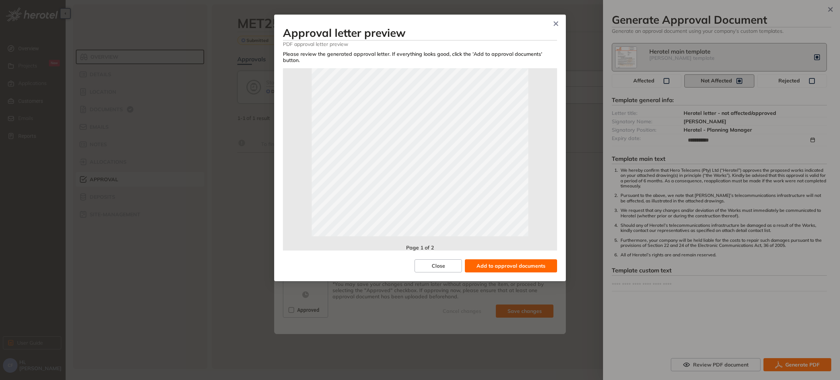
scroll to position [162, 0]
click at [485, 262] on span "Add to approval documents" at bounding box center [511, 266] width 69 height 8
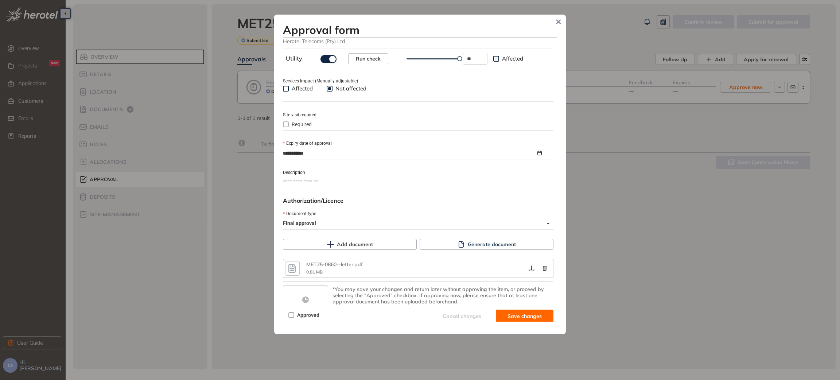
scroll to position [275, 0]
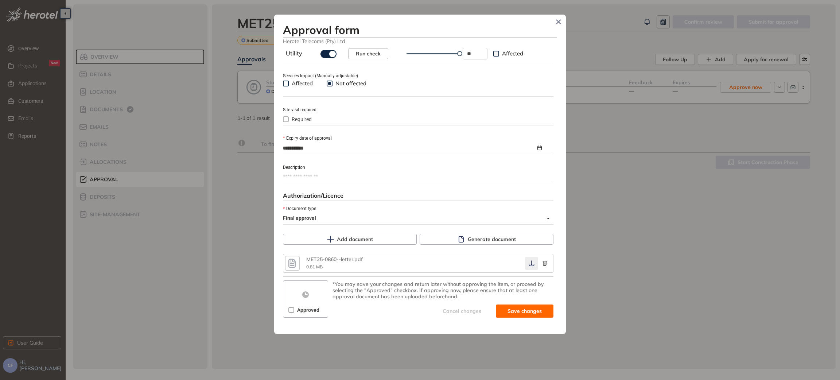
click at [529, 266] on icon "button" at bounding box center [531, 263] width 7 height 6
click at [511, 308] on span "Save and approve" at bounding box center [519, 311] width 46 height 8
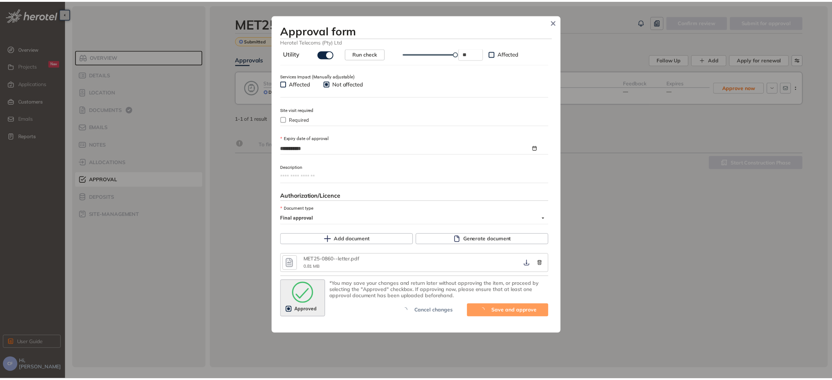
scroll to position [287, 0]
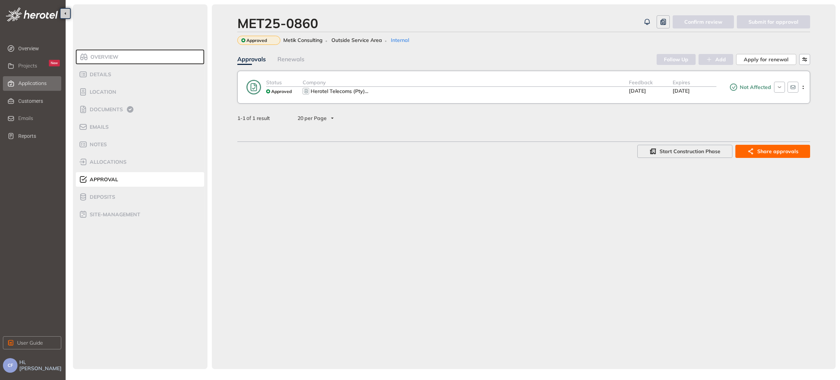
click at [32, 80] on span "Applications" at bounding box center [32, 83] width 28 height 6
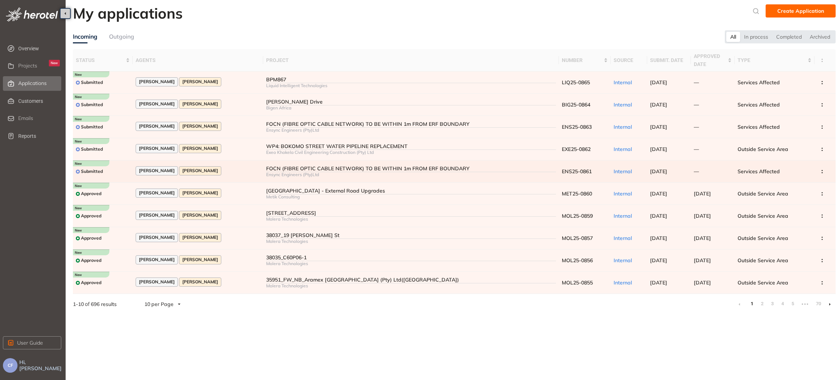
click at [228, 166] on div "Annette Swart Christene Fick" at bounding box center [198, 171] width 125 height 10
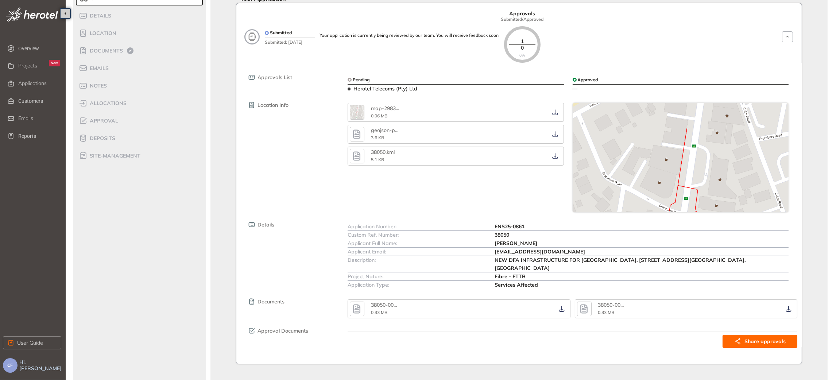
scroll to position [60, 0]
click at [561, 305] on icon "button" at bounding box center [561, 308] width 7 height 6
click at [787, 305] on icon "button" at bounding box center [788, 308] width 7 height 6
drag, startPoint x: 494, startPoint y: 224, endPoint x: 529, endPoint y: 223, distance: 35.8
click at [529, 224] on div "Application Number: ENS25-0861" at bounding box center [568, 225] width 441 height 8
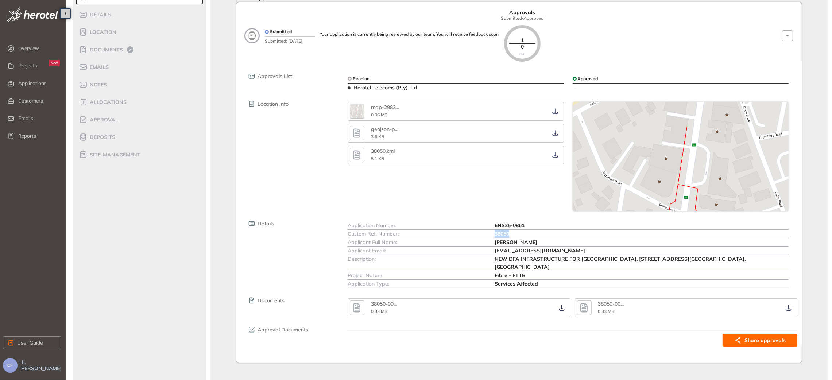
drag, startPoint x: 493, startPoint y: 233, endPoint x: 511, endPoint y: 234, distance: 17.5
click at [511, 234] on div "Custom Ref. Number: 38050" at bounding box center [568, 234] width 441 height 8
click at [102, 120] on span "Approval" at bounding box center [103, 120] width 31 height 6
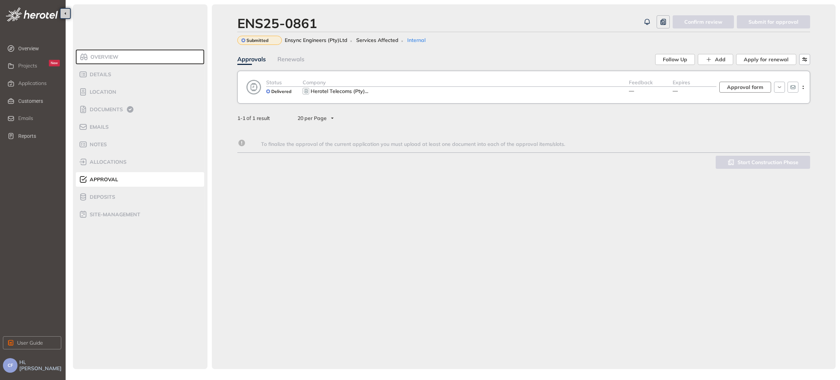
click at [739, 89] on span "Approval form" at bounding box center [745, 87] width 36 height 8
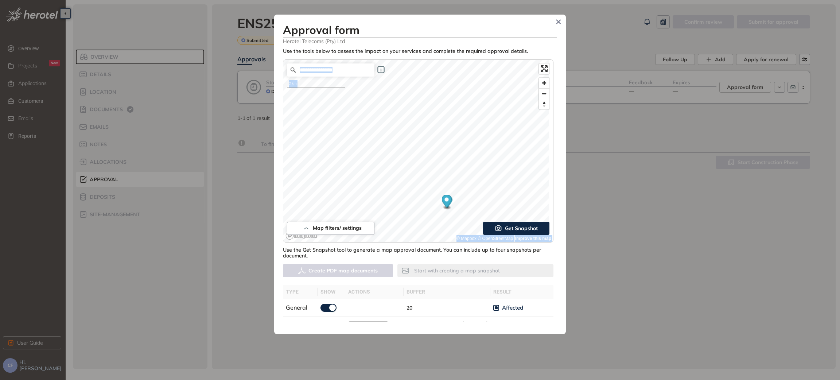
click at [456, 187] on div "Map filters/ settings 2 km © Mapbox © OpenStreetMap Improve this map Get Snapsh…" at bounding box center [418, 150] width 271 height 183
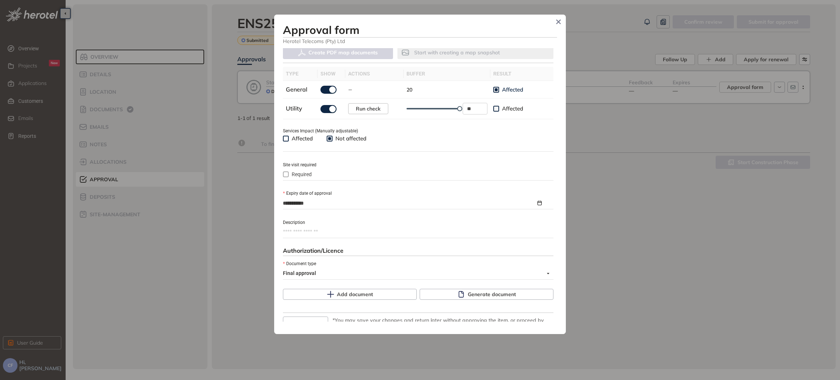
scroll to position [256, 0]
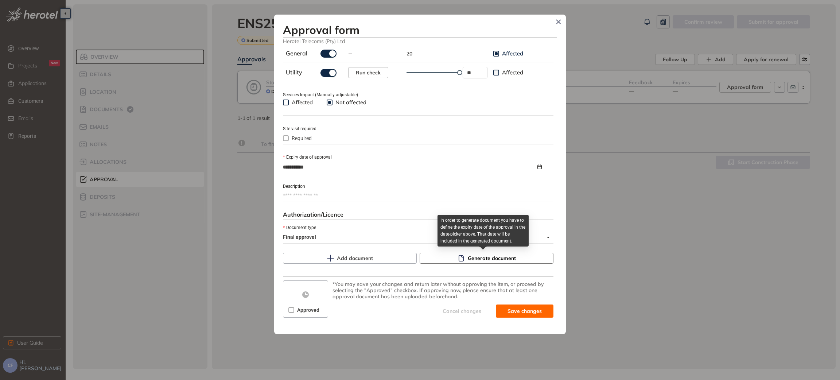
click at [463, 257] on button "Generate document" at bounding box center [487, 258] width 134 height 11
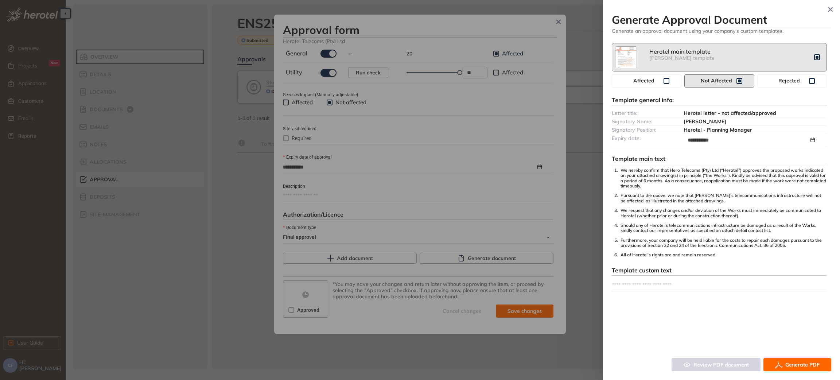
click at [794, 361] on span "Generate PDF" at bounding box center [803, 365] width 34 height 8
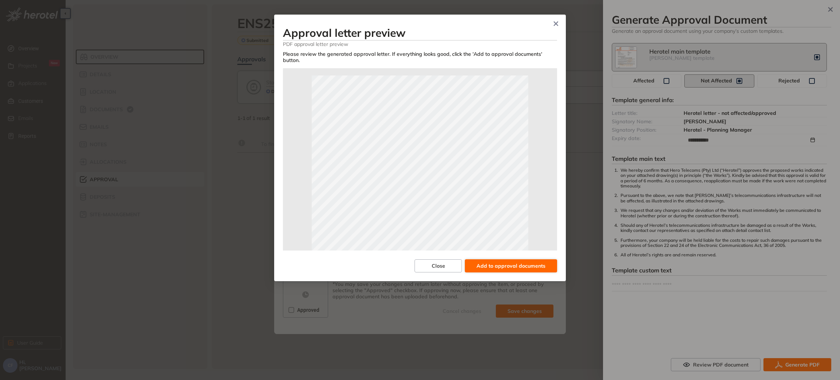
click at [526, 263] on span "Add to approval documents" at bounding box center [511, 266] width 69 height 8
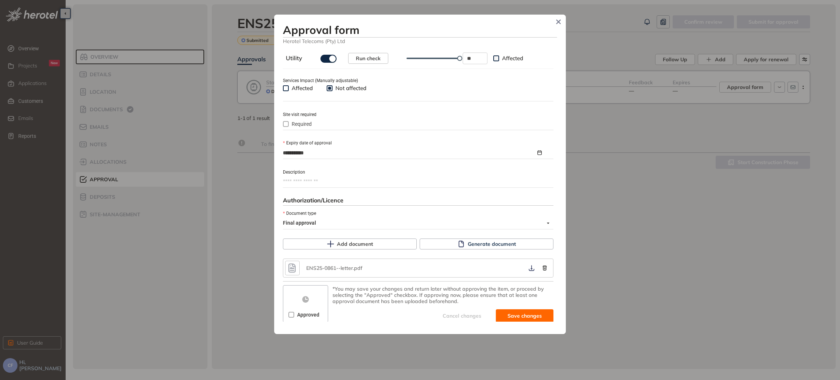
scroll to position [275, 0]
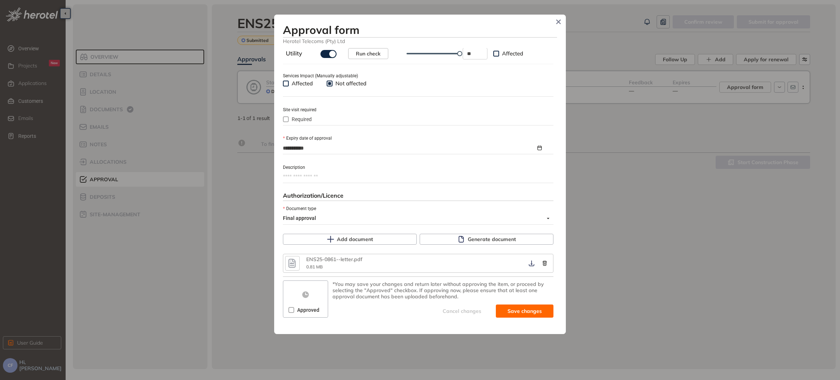
click at [287, 312] on div "Approved" at bounding box center [306, 310] width 42 height 12
click at [528, 260] on icon "button" at bounding box center [531, 263] width 7 height 6
click at [517, 311] on span "Save and approve" at bounding box center [519, 311] width 46 height 8
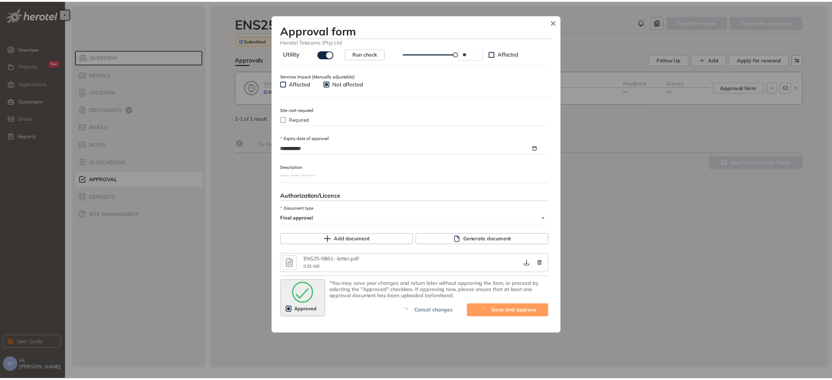
scroll to position [287, 0]
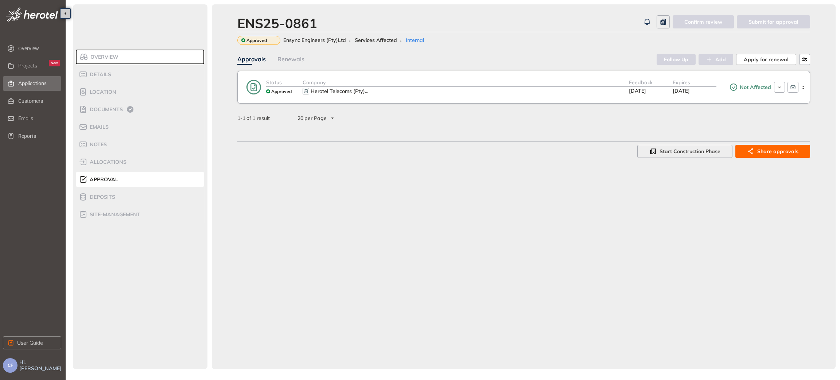
click at [30, 84] on span "Applications" at bounding box center [32, 83] width 28 height 6
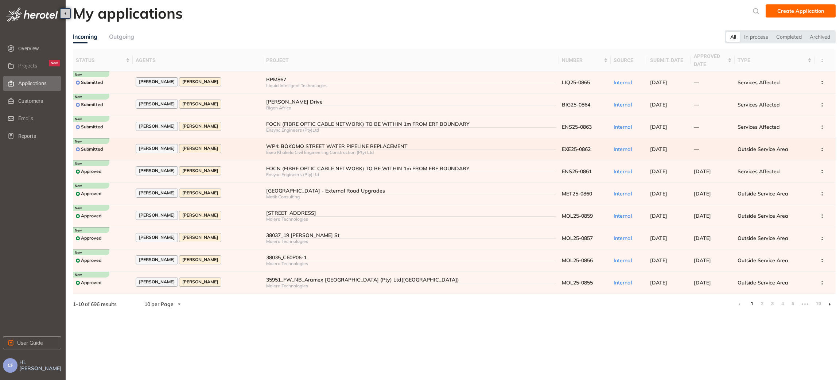
click at [236, 146] on div "Annette Swart Christene Fick" at bounding box center [198, 149] width 125 height 10
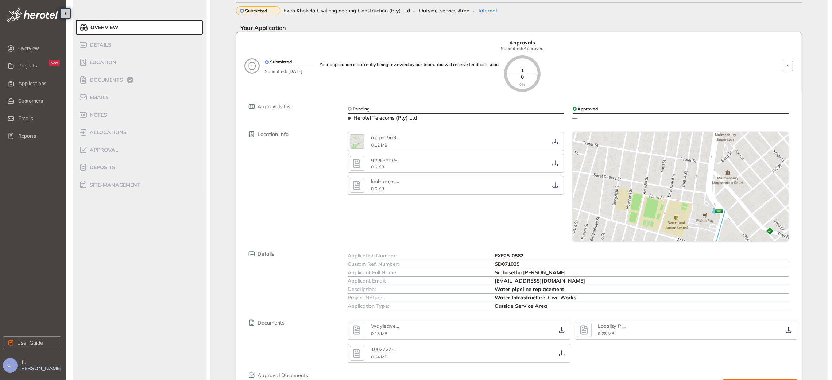
scroll to position [83, 0]
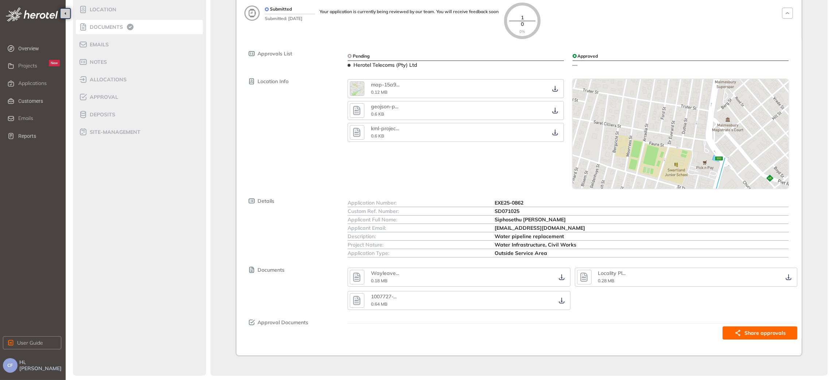
click at [112, 26] on span "Documents" at bounding box center [105, 27] width 35 height 6
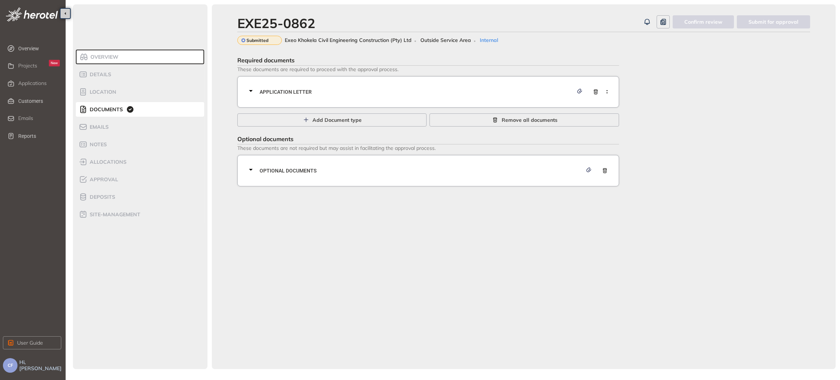
click at [403, 77] on div "Application letter" at bounding box center [428, 91] width 382 height 31
click at [441, 89] on span "Application letter" at bounding box center [417, 92] width 314 height 8
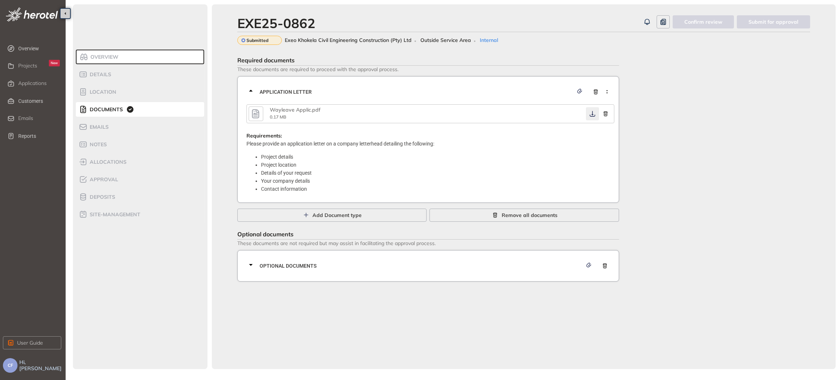
click at [588, 114] on button "button" at bounding box center [592, 113] width 13 height 13
click at [419, 264] on span "Optional documents" at bounding box center [421, 266] width 323 height 8
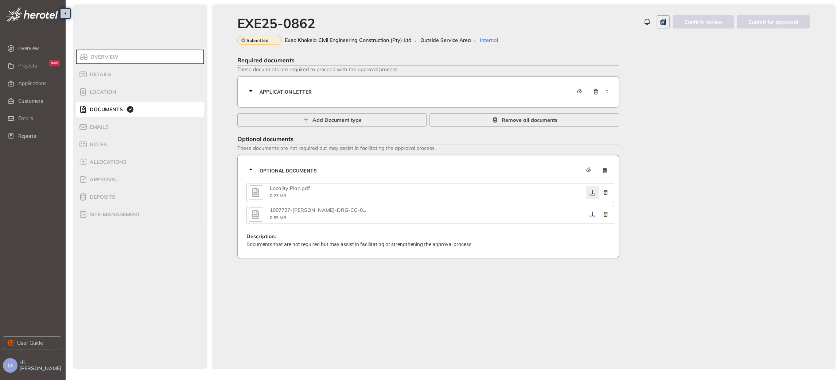
click at [591, 196] on icon "button" at bounding box center [592, 193] width 5 height 6
click at [592, 217] on icon "button" at bounding box center [592, 215] width 5 height 6
click at [491, 93] on span "Application letter" at bounding box center [417, 92] width 314 height 8
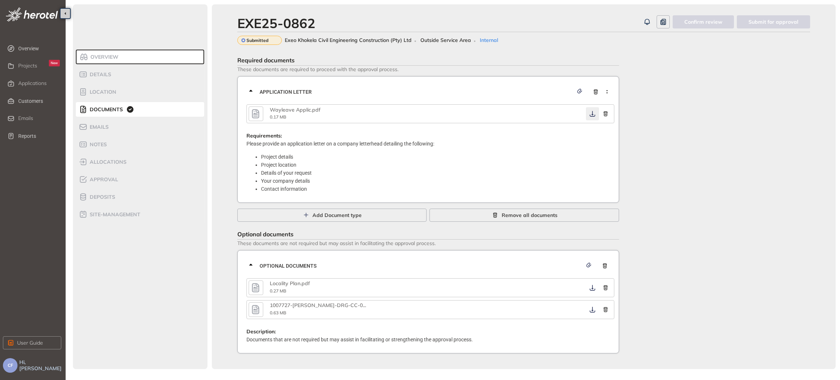
click at [594, 113] on icon "button" at bounding box center [592, 114] width 7 height 6
click at [116, 180] on span "Approval" at bounding box center [103, 180] width 31 height 6
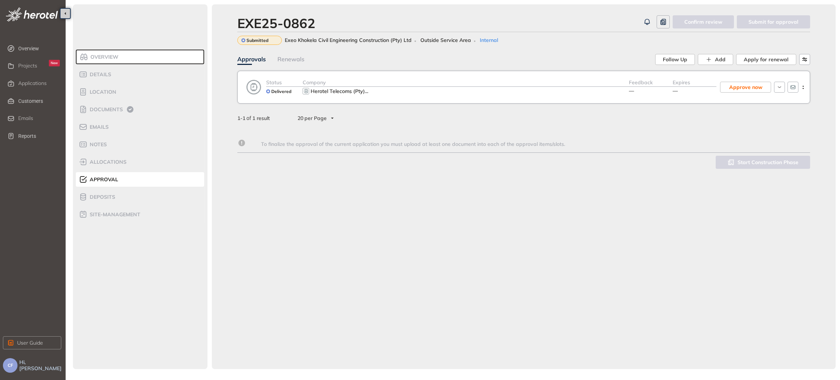
click at [437, 96] on div "Company Herotel Telecoms (Pty) ..." at bounding box center [466, 87] width 326 height 18
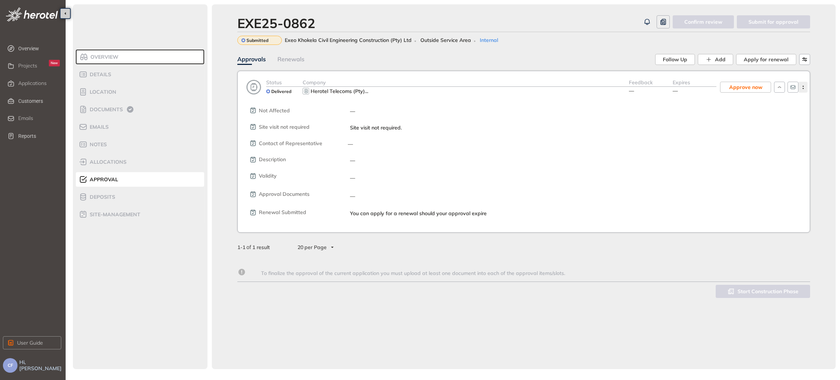
click at [802, 91] on button "button" at bounding box center [803, 87] width 9 height 11
click at [772, 117] on span "View approval form" at bounding box center [776, 118] width 50 height 6
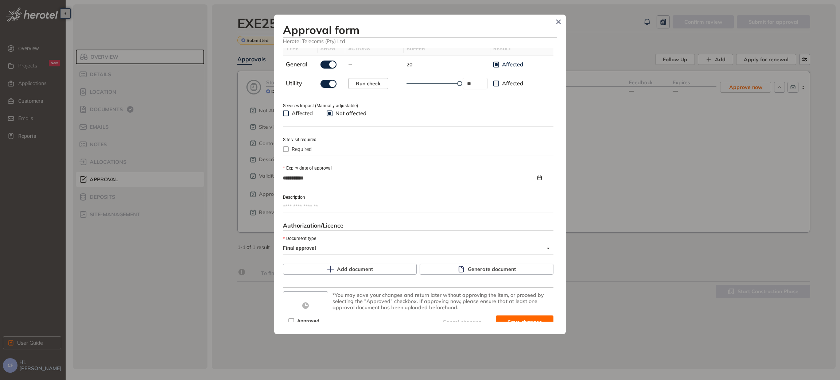
scroll to position [256, 0]
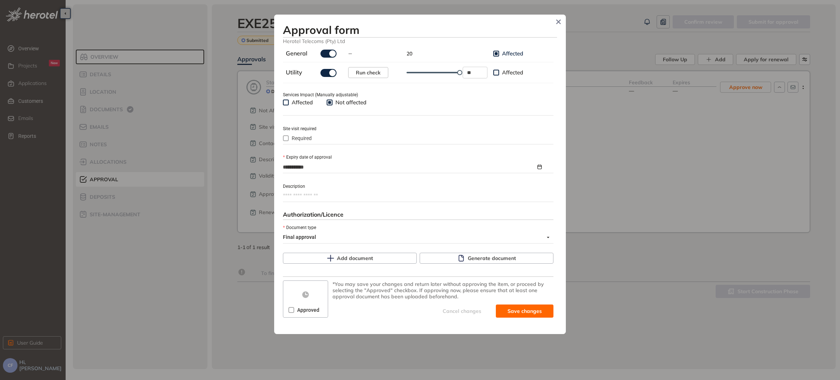
click at [456, 264] on div "**********" at bounding box center [420, 185] width 274 height 274
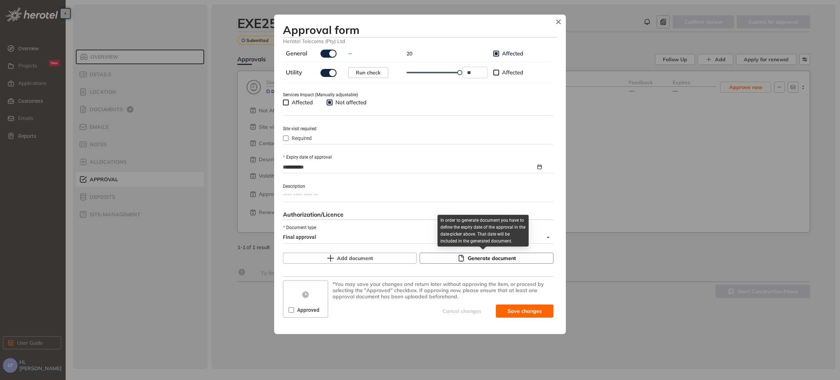
click at [460, 259] on icon "button" at bounding box center [460, 258] width 5 height 7
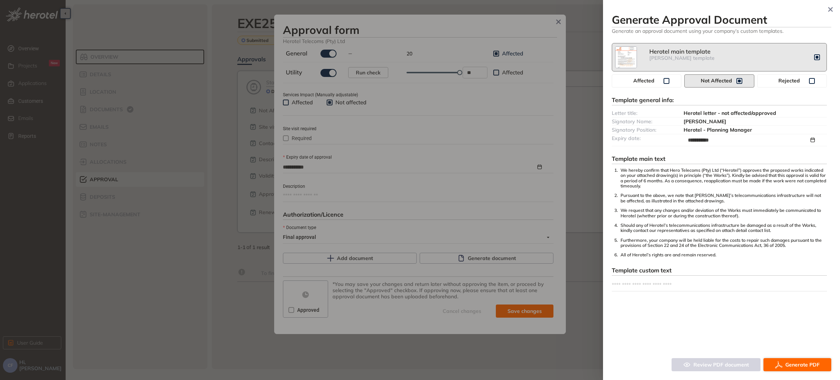
click at [790, 365] on span "Generate PDF" at bounding box center [803, 365] width 34 height 8
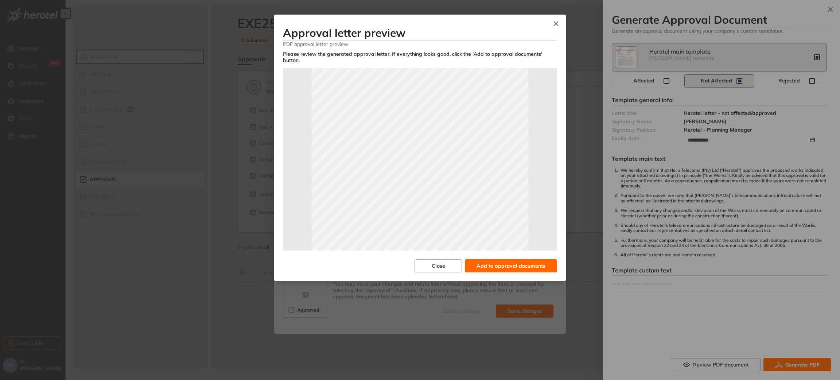
scroll to position [162, 0]
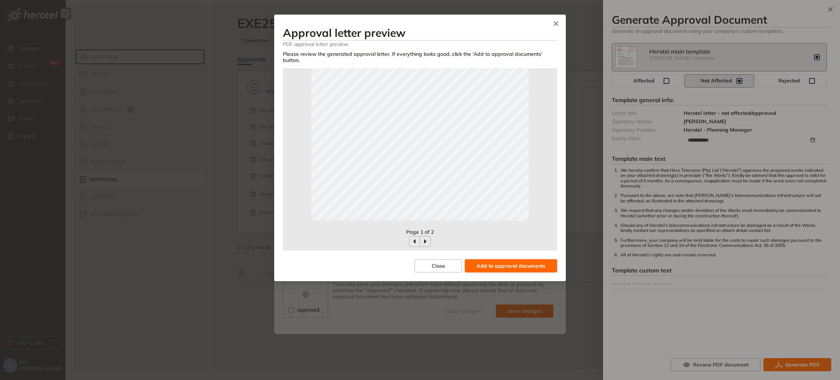
click at [492, 262] on span "Add to approval documents" at bounding box center [511, 266] width 69 height 8
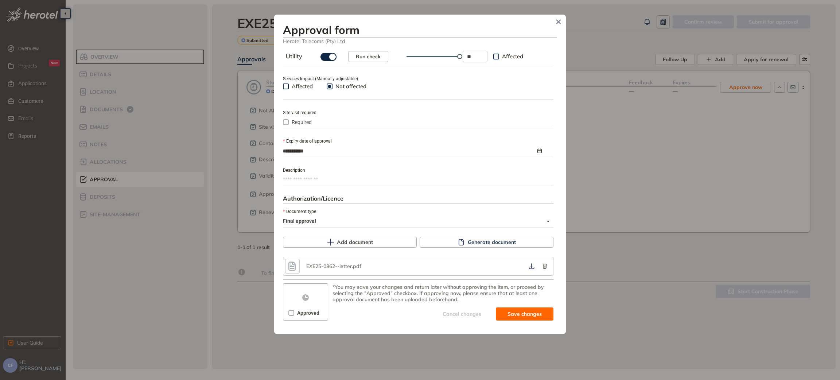
scroll to position [275, 0]
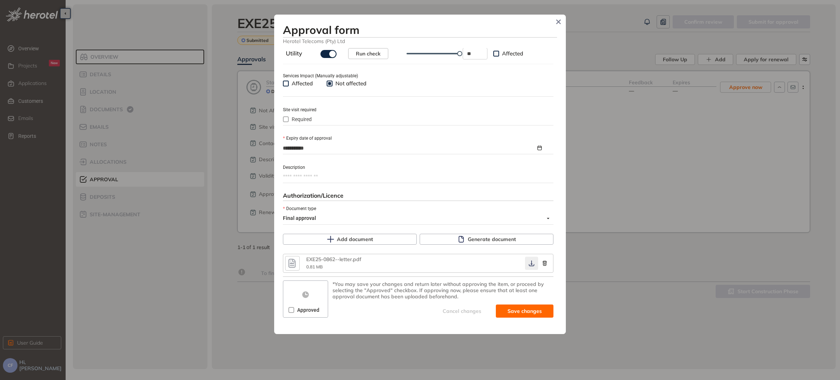
click at [529, 266] on icon "button" at bounding box center [531, 264] width 5 height 6
click at [307, 314] on span "Approved" at bounding box center [308, 310] width 28 height 8
click at [502, 308] on span "Save and approve" at bounding box center [519, 311] width 46 height 8
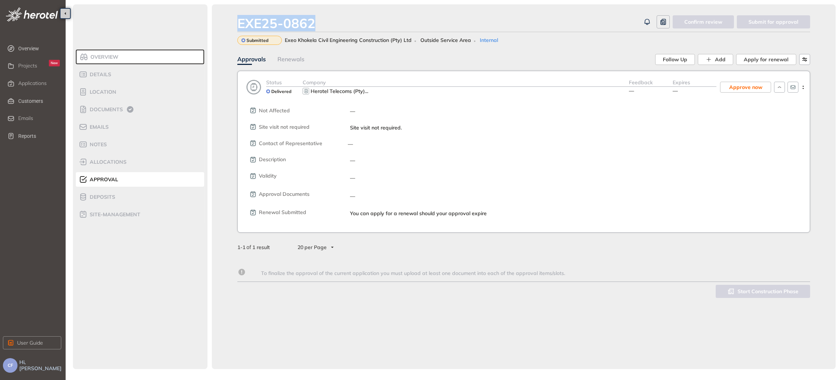
drag, startPoint x: 232, startPoint y: 19, endPoint x: 323, endPoint y: 19, distance: 90.5
click at [323, 19] on div "EXE25-0862 Confirm review Submit for approval Submitted Exeo Khokela Civil Engi…" at bounding box center [524, 186] width 624 height 365
click at [99, 77] on span "Details" at bounding box center [100, 74] width 24 height 6
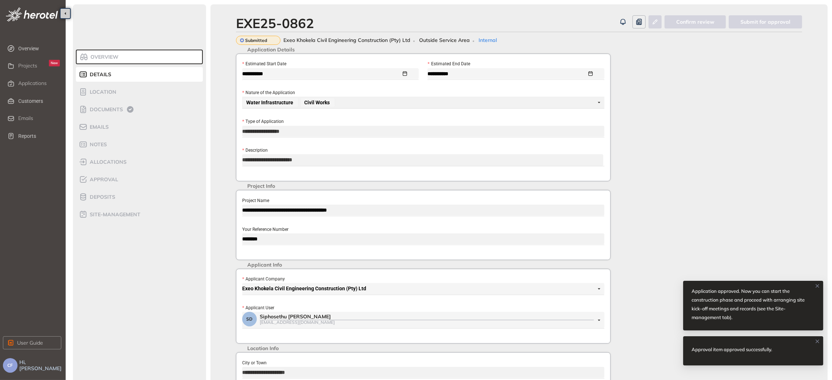
click at [265, 241] on div "**********" at bounding box center [423, 225] width 375 height 70
drag, startPoint x: 247, startPoint y: 243, endPoint x: 229, endPoint y: 241, distance: 17.2
click at [229, 241] on div "**********" at bounding box center [518, 258] width 617 height 508
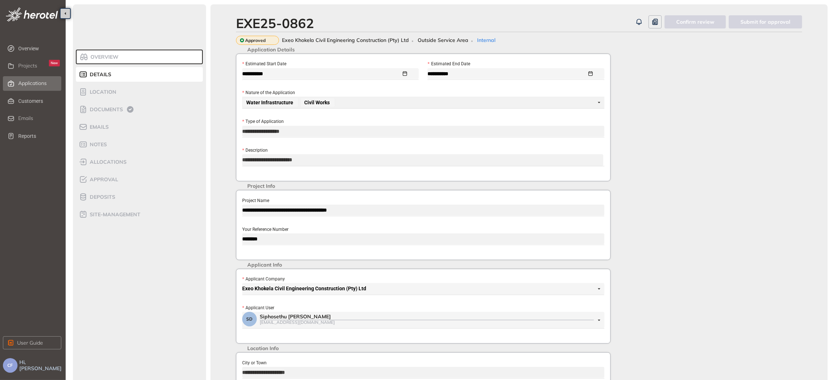
click at [34, 85] on span "Applications" at bounding box center [32, 83] width 28 height 6
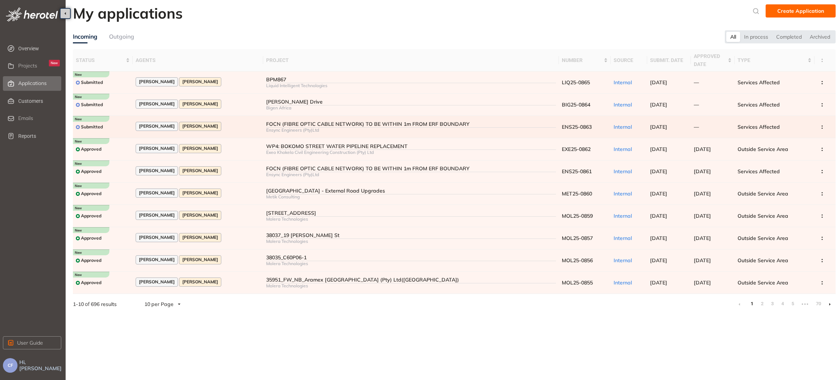
click at [230, 123] on div "Annette Swart Christene Fick" at bounding box center [198, 127] width 125 height 10
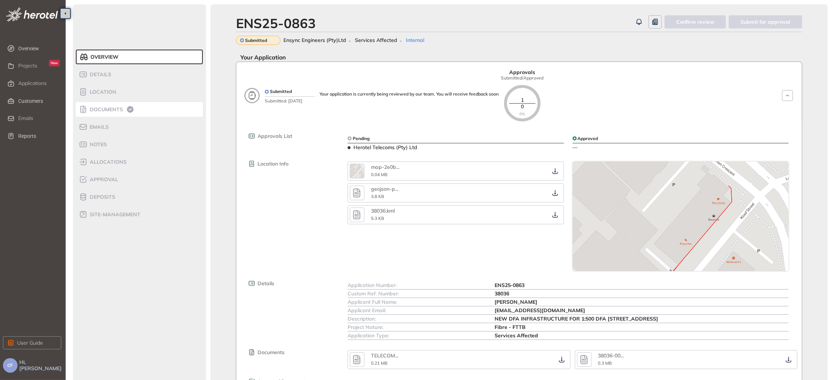
click at [109, 108] on span "Documents" at bounding box center [105, 110] width 35 height 6
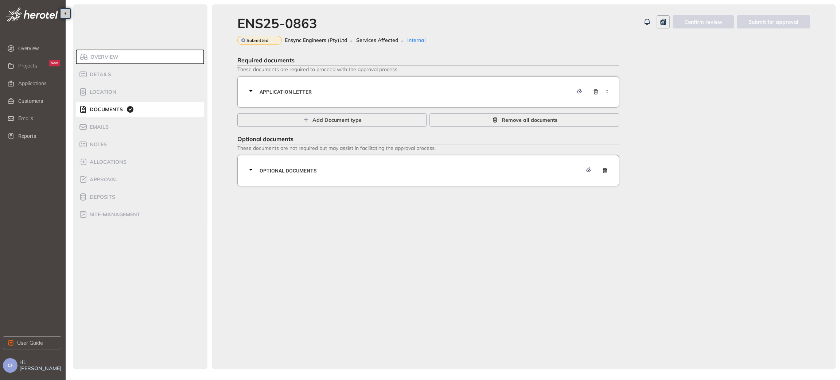
click at [354, 87] on div "Application letter" at bounding box center [431, 92] width 368 height 22
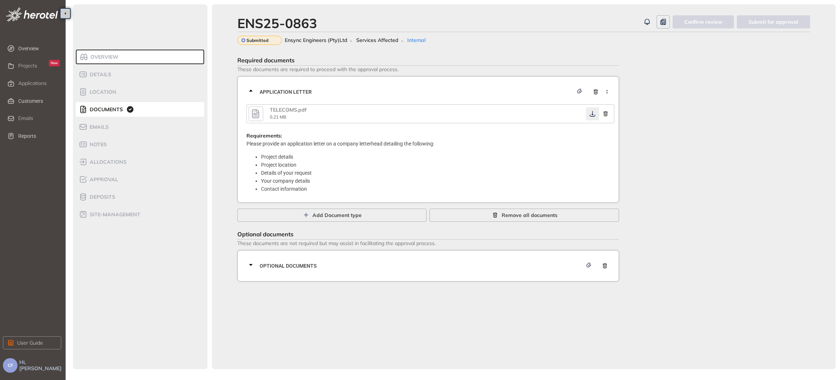
click at [589, 113] on icon "button" at bounding box center [592, 114] width 7 height 6
click at [406, 260] on div "Optional documents" at bounding box center [431, 266] width 368 height 22
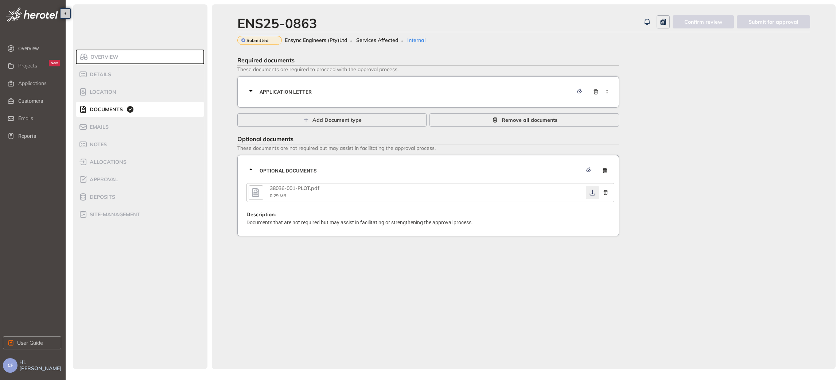
click at [594, 194] on icon "button" at bounding box center [592, 193] width 7 height 6
click at [109, 182] on span "Approval" at bounding box center [103, 180] width 31 height 6
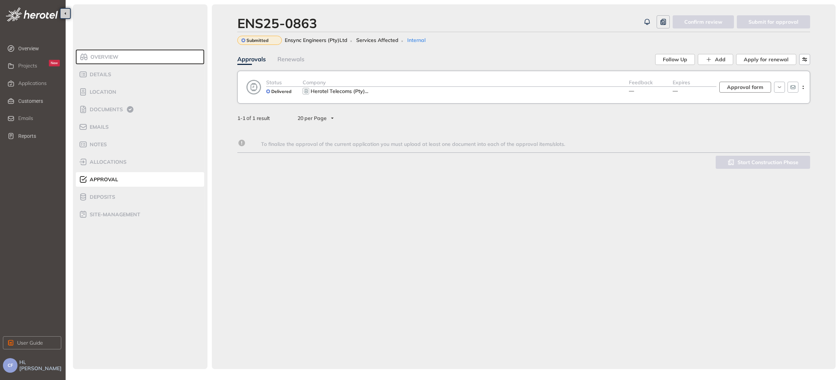
click at [739, 92] on button "Approval form" at bounding box center [746, 87] width 52 height 11
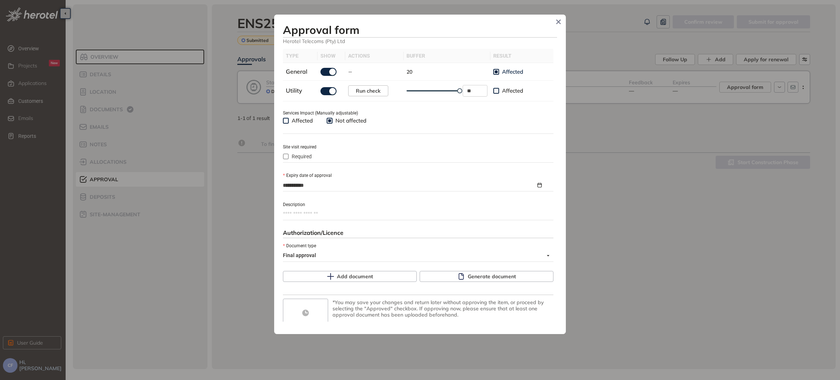
scroll to position [256, 0]
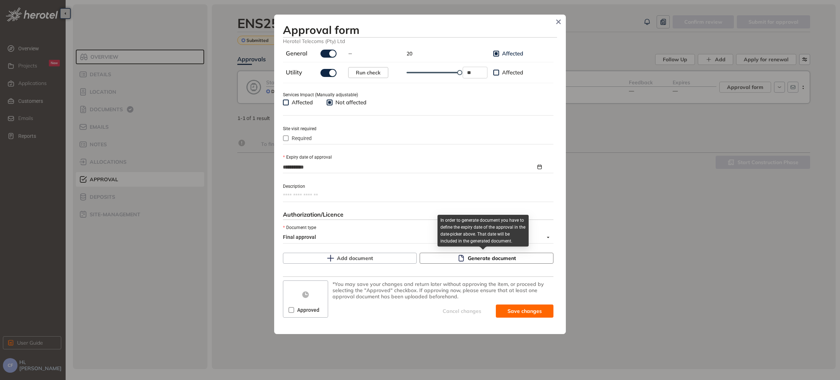
click at [484, 262] on span "Generate document" at bounding box center [492, 258] width 48 height 8
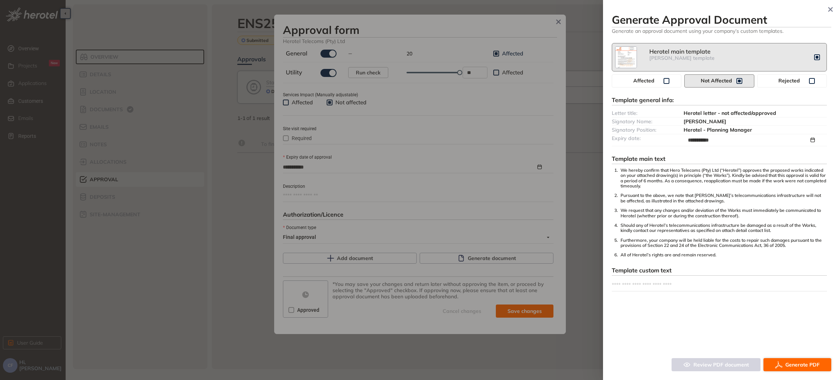
click at [814, 363] on span "Generate PDF" at bounding box center [803, 365] width 34 height 8
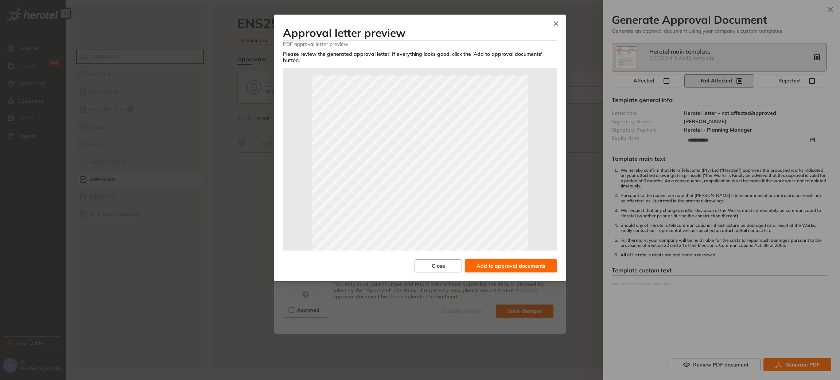
click at [486, 262] on span "Add to approval documents" at bounding box center [511, 266] width 69 height 8
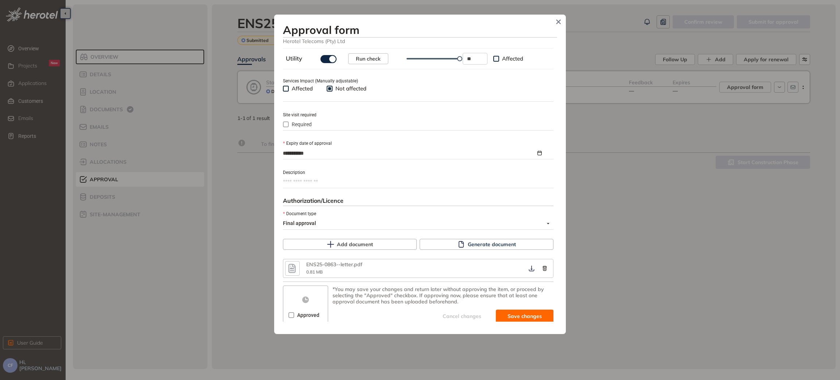
scroll to position [275, 0]
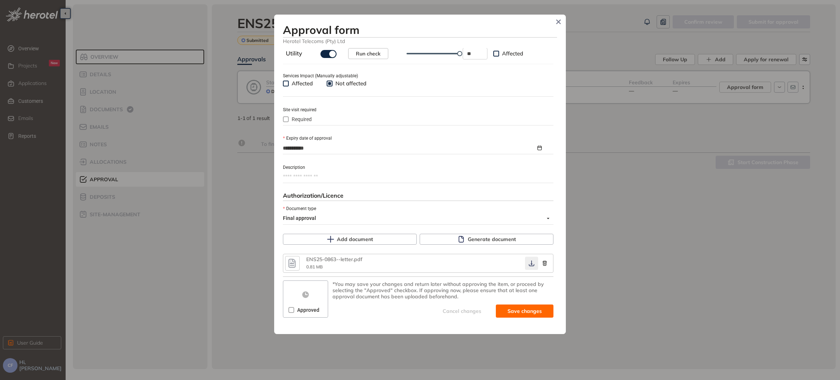
click at [528, 266] on icon "button" at bounding box center [531, 263] width 7 height 6
drag, startPoint x: 297, startPoint y: 311, endPoint x: 301, endPoint y: 311, distance: 4.7
click at [297, 311] on span "Approved" at bounding box center [308, 310] width 28 height 8
click at [507, 310] on span "Save and approve" at bounding box center [519, 311] width 46 height 8
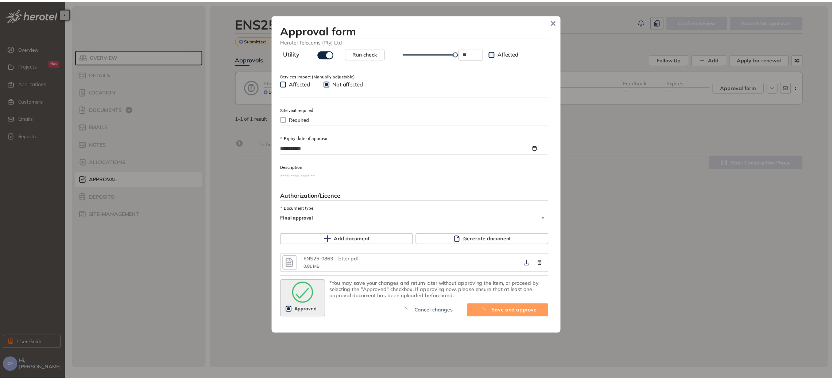
scroll to position [287, 0]
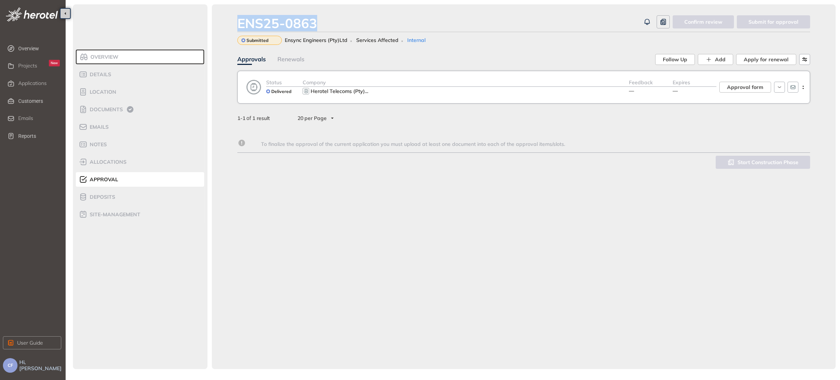
drag, startPoint x: 321, startPoint y: 23, endPoint x: 228, endPoint y: 23, distance: 92.6
click at [228, 23] on div "ENS25-0863 Confirm review Submit for approval Submitted Ensync Engineers (Pty)L…" at bounding box center [524, 186] width 624 height 365
click at [109, 95] on span "Location" at bounding box center [102, 92] width 29 height 6
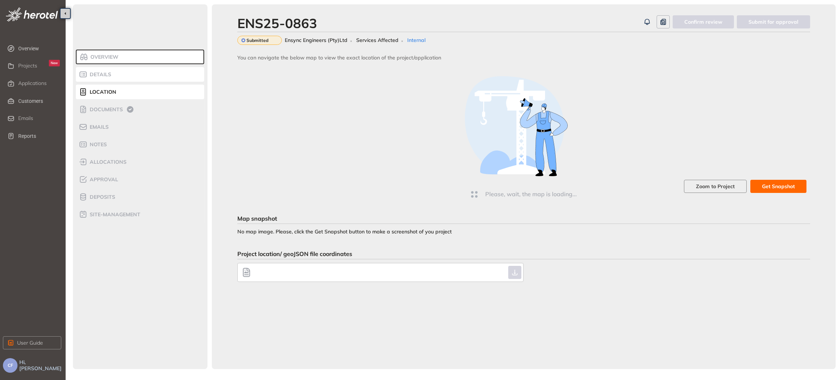
click at [102, 72] on span "Details" at bounding box center [100, 74] width 24 height 6
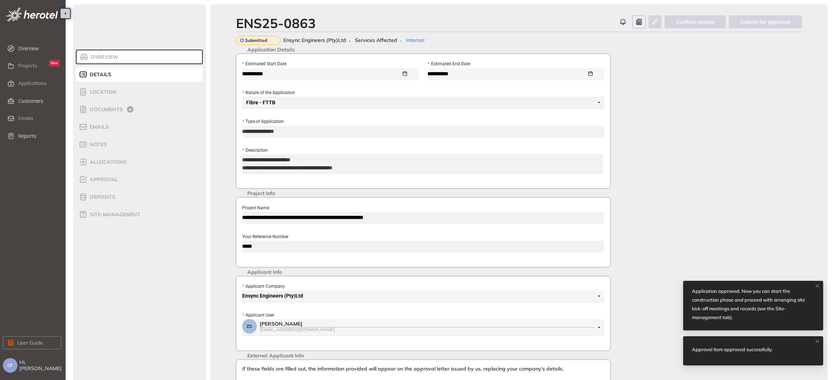
click at [238, 247] on div "**********" at bounding box center [423, 232] width 375 height 70
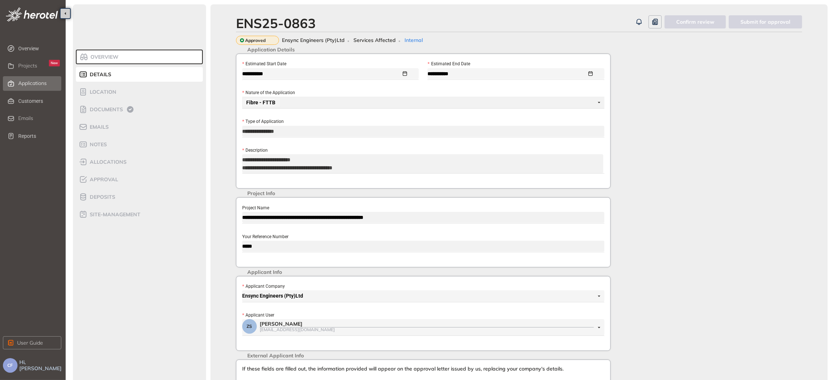
click at [28, 89] on div "Applications" at bounding box center [39, 83] width 42 height 12
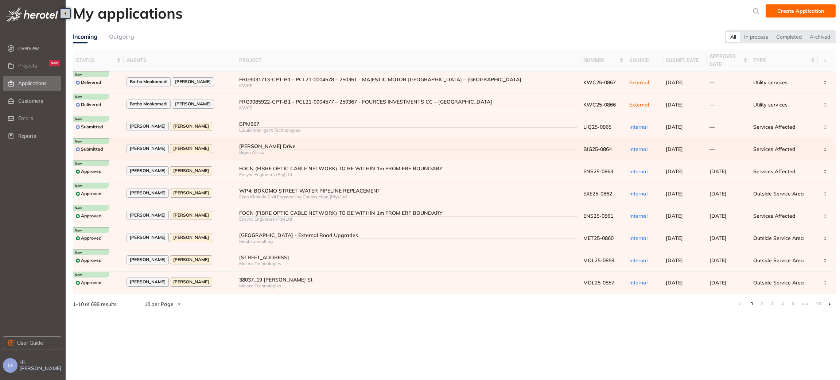
click at [211, 150] on div "Annette Swart Christene Fick" at bounding box center [180, 149] width 107 height 10
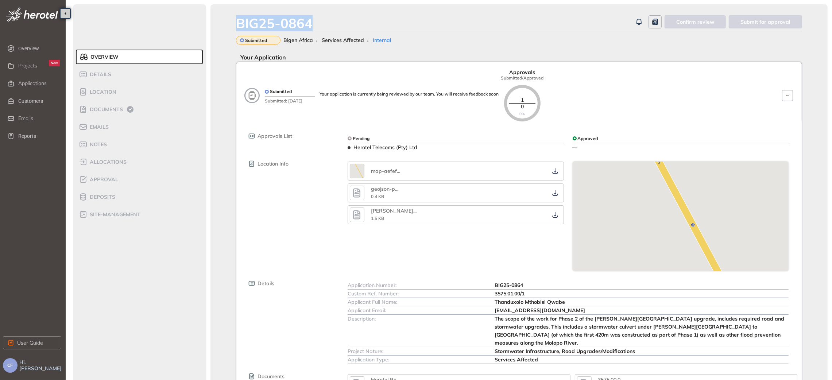
drag, startPoint x: 316, startPoint y: 23, endPoint x: 235, endPoint y: 26, distance: 81.4
click at [235, 26] on div "BIG25-0864 Confirm review Submit for approval Submitted Bigen Africa Services A…" at bounding box center [518, 243] width 617 height 478
drag, startPoint x: 494, startPoint y: 295, endPoint x: 533, endPoint y: 295, distance: 39.4
click at [533, 295] on div "Custom Ref. Number: 3575.01.00/1" at bounding box center [568, 294] width 441 height 8
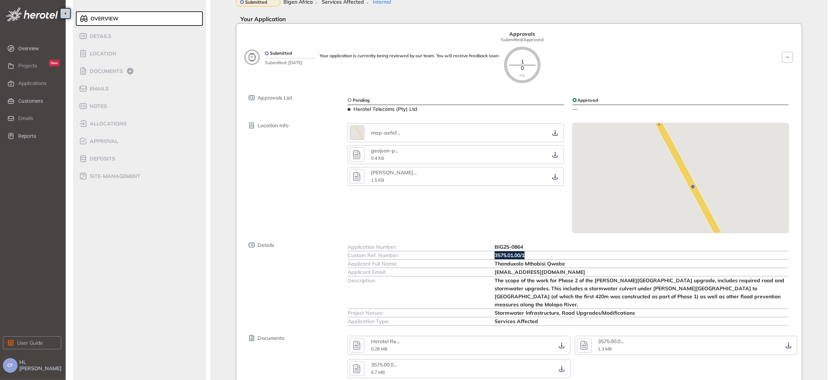
scroll to position [99, 0]
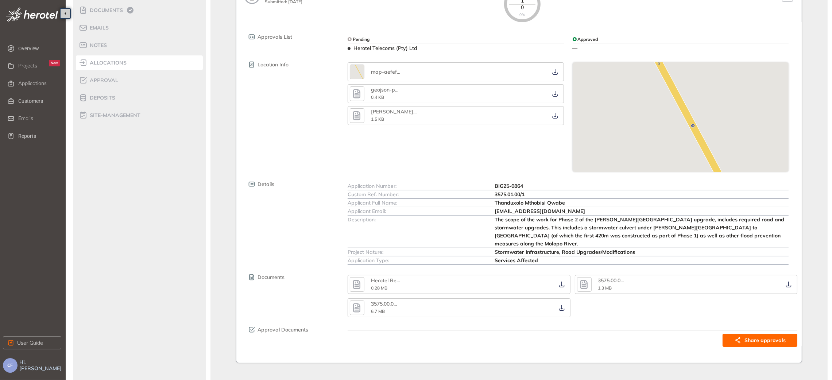
click at [100, 61] on span "allocations" at bounding box center [107, 63] width 39 height 6
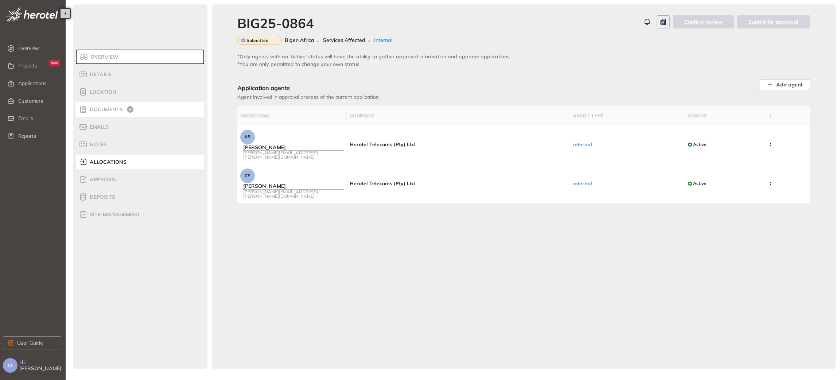
click at [102, 108] on span "Documents" at bounding box center [105, 110] width 35 height 6
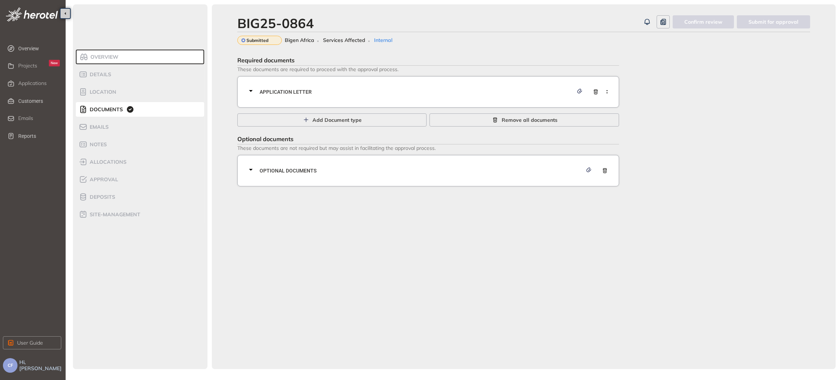
click at [400, 80] on div "Application letter" at bounding box center [428, 91] width 382 height 31
click at [404, 90] on span "Application letter" at bounding box center [417, 92] width 314 height 8
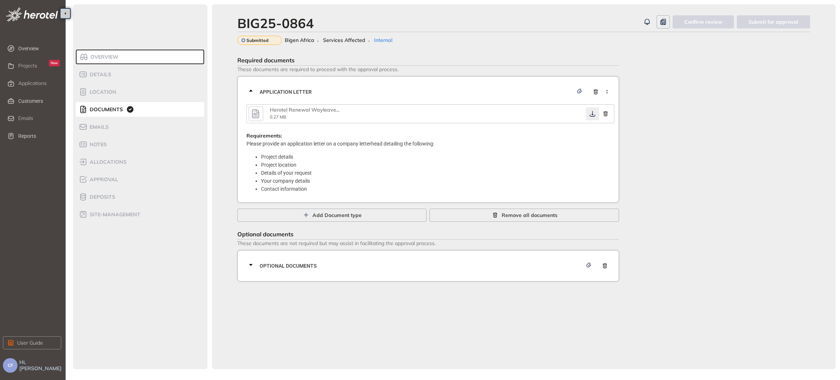
click at [592, 114] on icon "button" at bounding box center [592, 114] width 7 height 6
click at [437, 268] on span "Optional documents" at bounding box center [421, 266] width 323 height 8
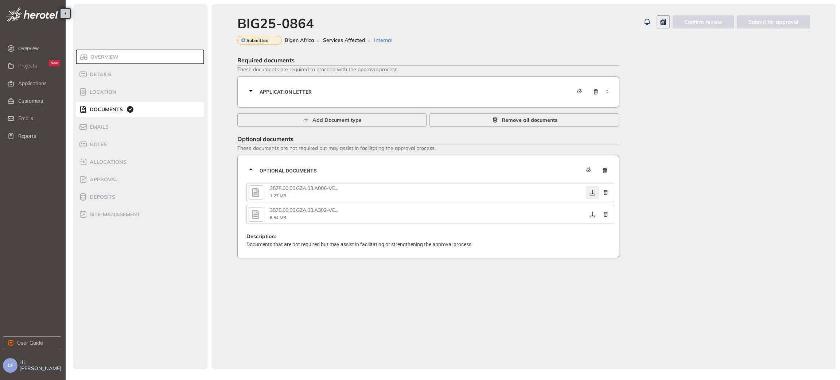
click at [590, 194] on icon "button" at bounding box center [592, 193] width 5 height 6
click at [591, 213] on icon "button" at bounding box center [592, 215] width 7 height 6
click at [111, 180] on span "Approval" at bounding box center [103, 180] width 31 height 6
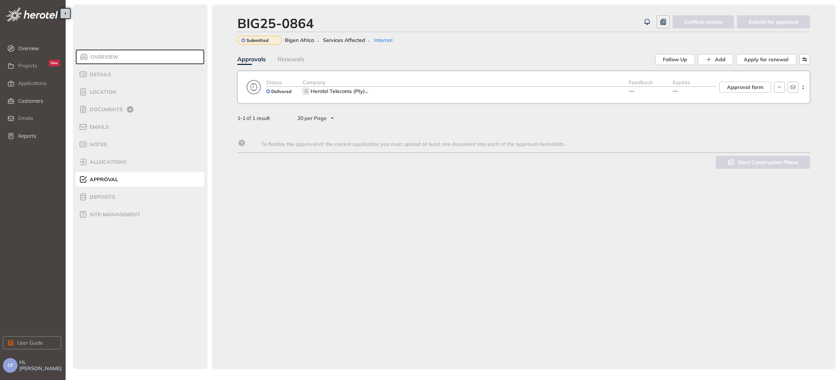
click at [678, 91] on span "—" at bounding box center [675, 91] width 5 height 7
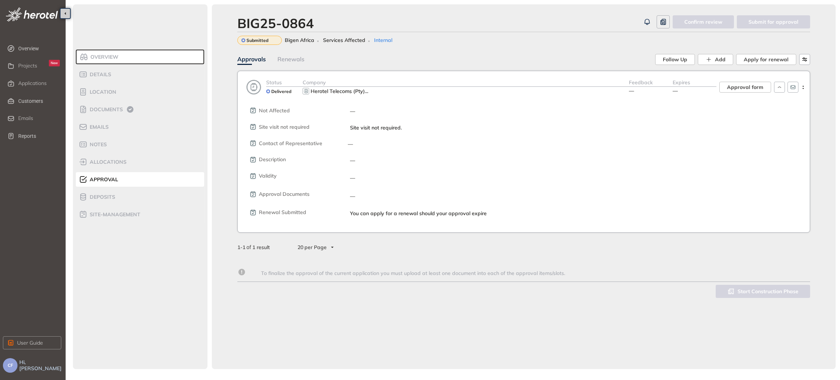
click at [678, 91] on span "—" at bounding box center [675, 91] width 5 height 7
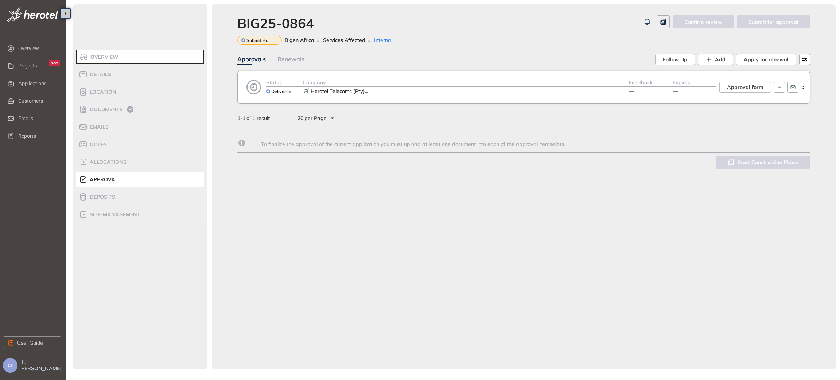
click at [678, 91] on span "—" at bounding box center [675, 91] width 5 height 7
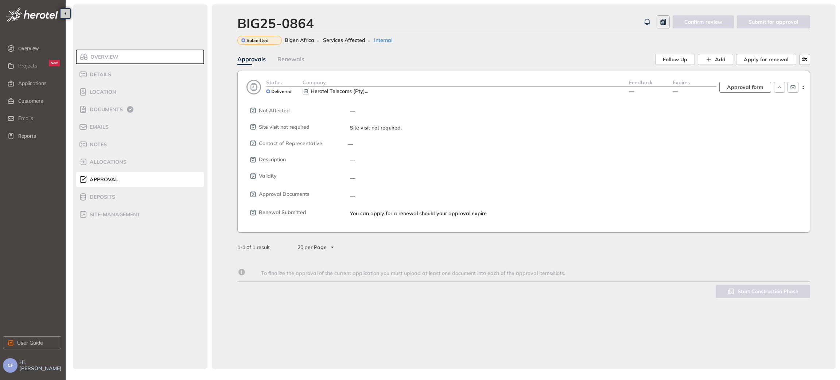
click at [758, 88] on span "Approval form" at bounding box center [745, 87] width 36 height 8
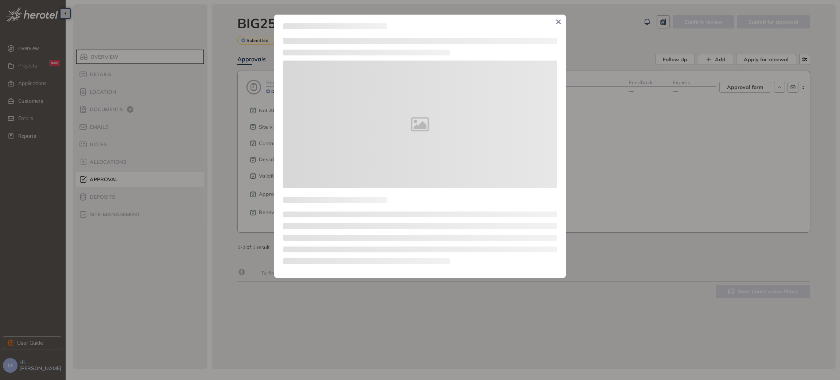
type textarea "**********"
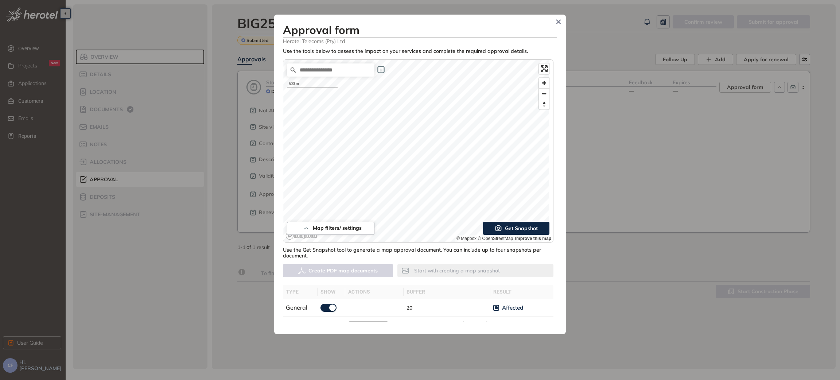
click at [459, 264] on div "**********" at bounding box center [420, 185] width 274 height 274
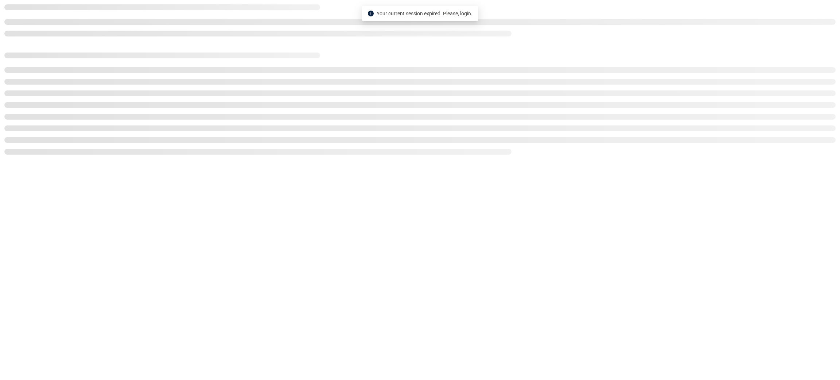
drag, startPoint x: 364, startPoint y: 76, endPoint x: 444, endPoint y: 159, distance: 114.3
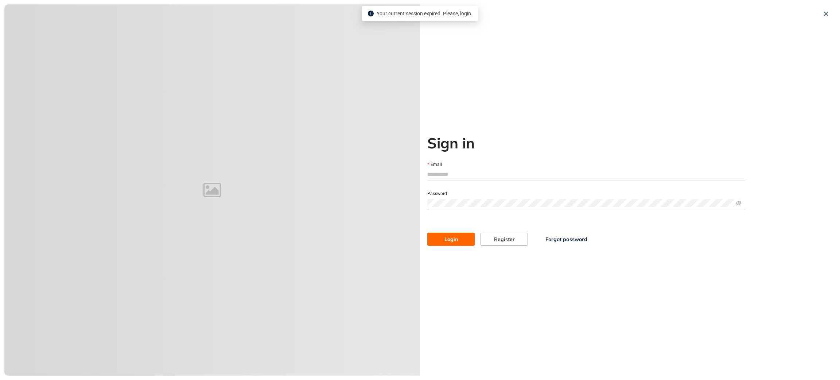
type input "**********"
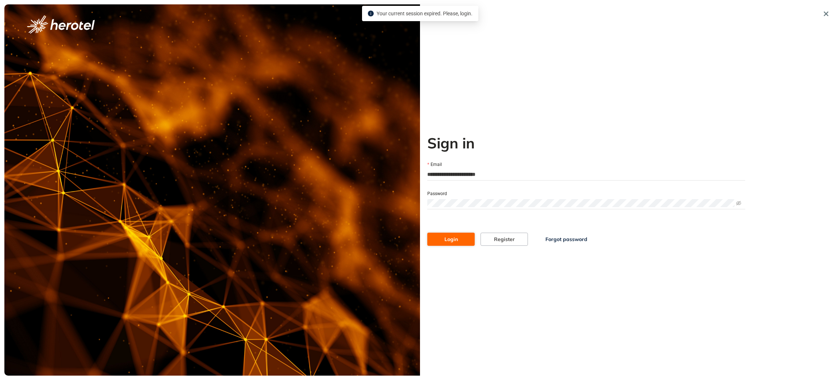
click at [450, 236] on span "Login" at bounding box center [451, 239] width 13 height 8
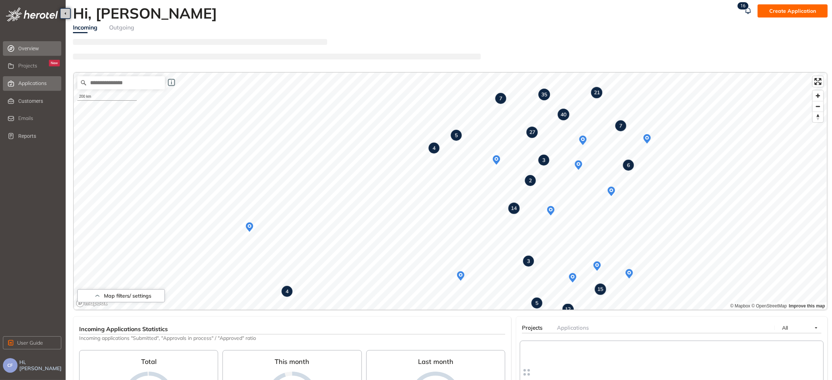
click at [23, 85] on span "Applications" at bounding box center [32, 83] width 28 height 6
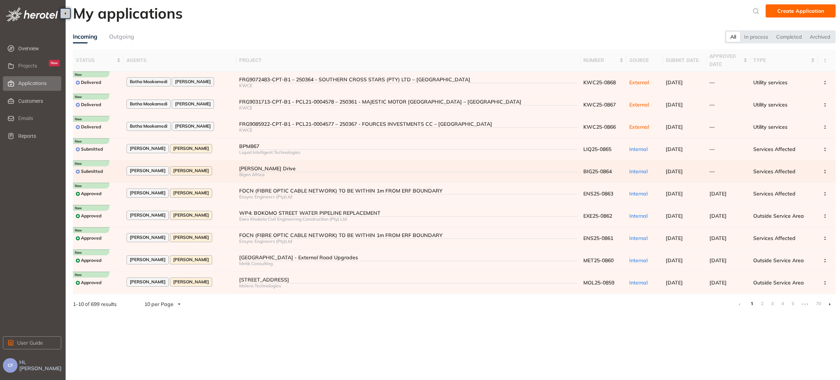
click at [225, 168] on td "Annette Swart Christene Fick" at bounding box center [180, 171] width 113 height 22
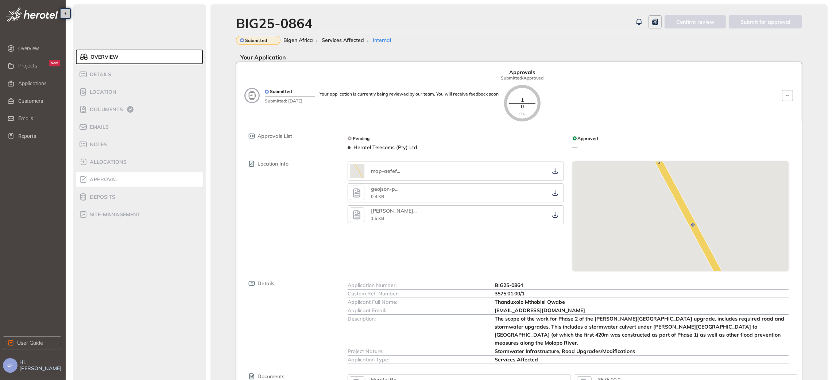
click at [112, 180] on span "Approval" at bounding box center [103, 180] width 31 height 6
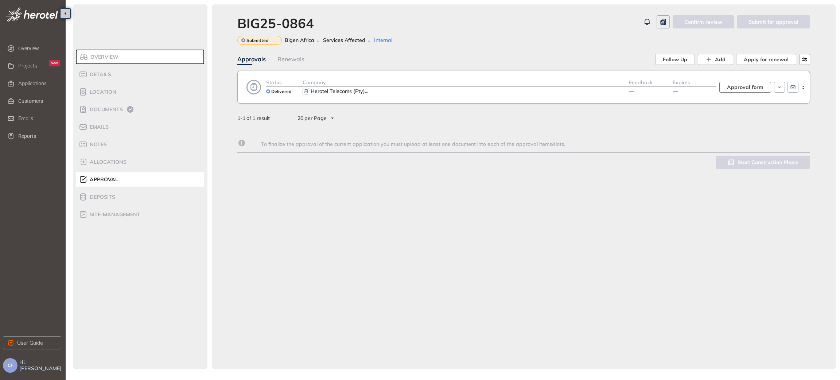
click at [754, 86] on span "Approval form" at bounding box center [745, 87] width 36 height 8
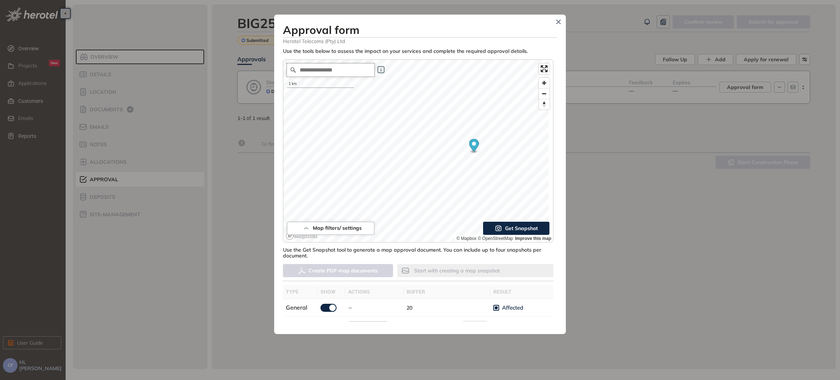
click at [332, 70] on input "Search place..." at bounding box center [331, 69] width 88 height 13
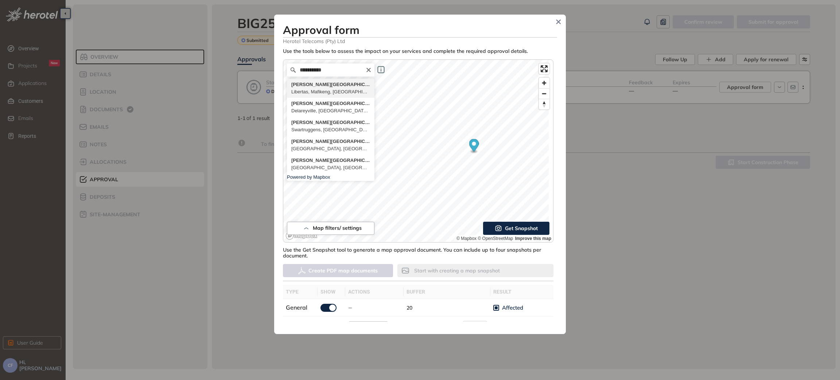
type input "**********"
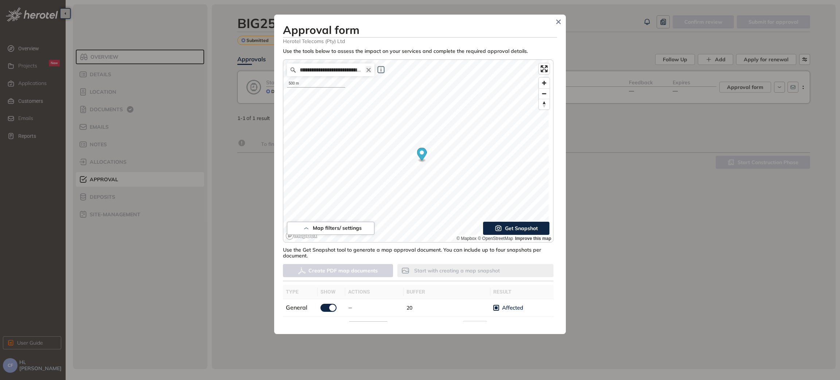
click at [367, 68] on icon "Clear" at bounding box center [369, 70] width 6 height 6
click at [557, 22] on icon "Close" at bounding box center [558, 21] width 5 height 5
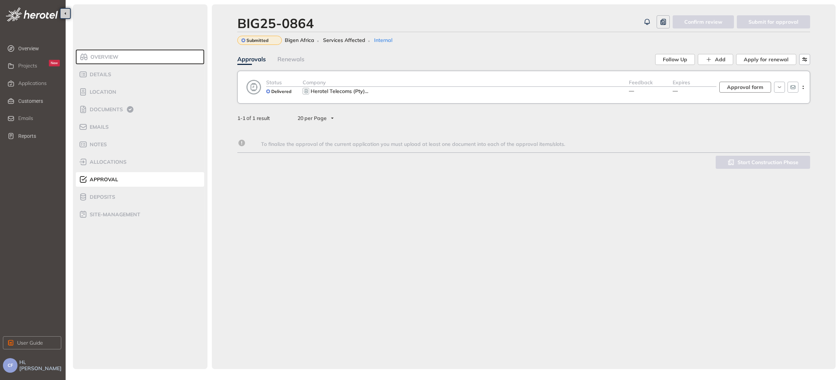
click at [735, 89] on span "Approval form" at bounding box center [745, 87] width 36 height 8
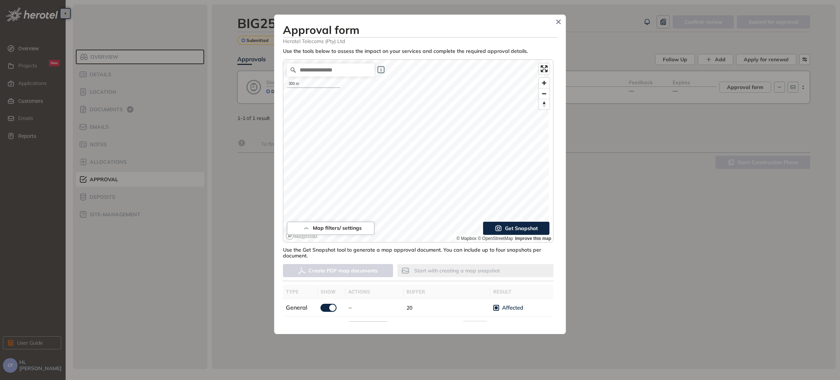
click at [443, 233] on div "Map filters/ settings 300 m © Mapbox © OpenStreetMap Improve this map Get Snaps…" at bounding box center [418, 150] width 271 height 183
click at [542, 95] on span "Zoom out" at bounding box center [544, 94] width 11 height 10
click at [523, 228] on span "Get Snapshot" at bounding box center [521, 228] width 33 height 8
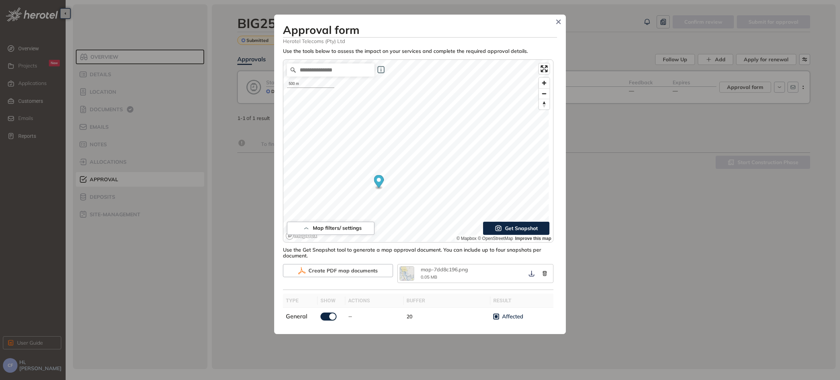
click at [508, 227] on span "Get Snapshot" at bounding box center [521, 228] width 33 height 8
click at [491, 240] on div "1 km © Mapbox © OpenStreetMap Improve this map" at bounding box center [418, 151] width 270 height 182
click at [363, 270] on span "Create PDF map documents" at bounding box center [343, 271] width 69 height 8
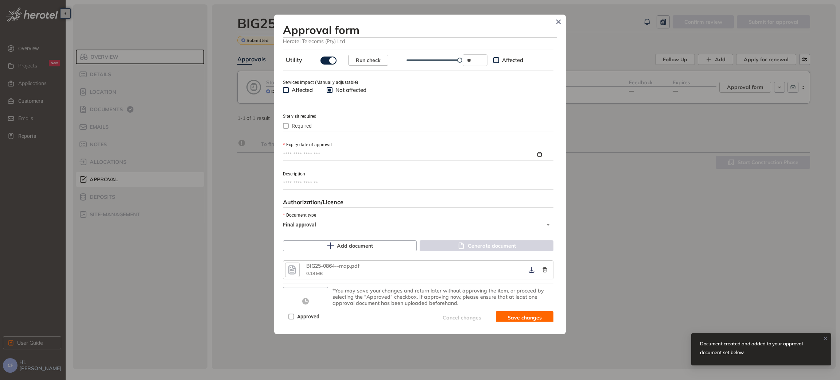
scroll to position [273, 0]
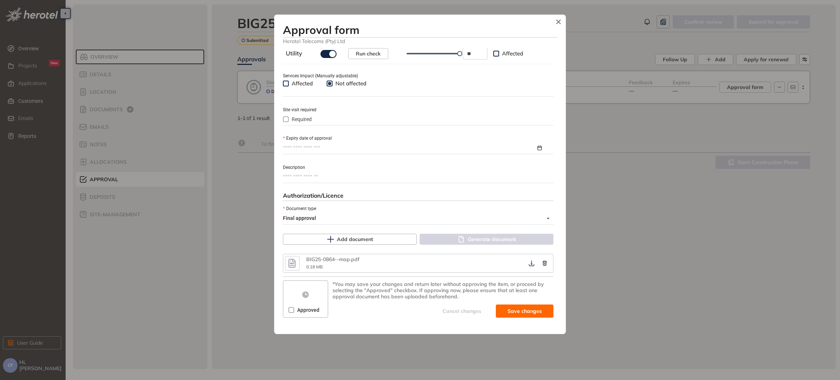
click at [305, 119] on span "Required" at bounding box center [302, 119] width 26 height 8
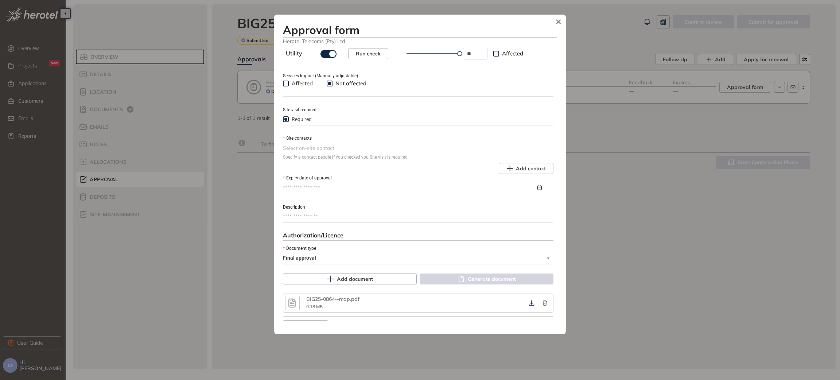
click at [288, 82] on span at bounding box center [286, 84] width 6 height 6
click at [525, 171] on span "Add contact" at bounding box center [531, 169] width 30 height 8
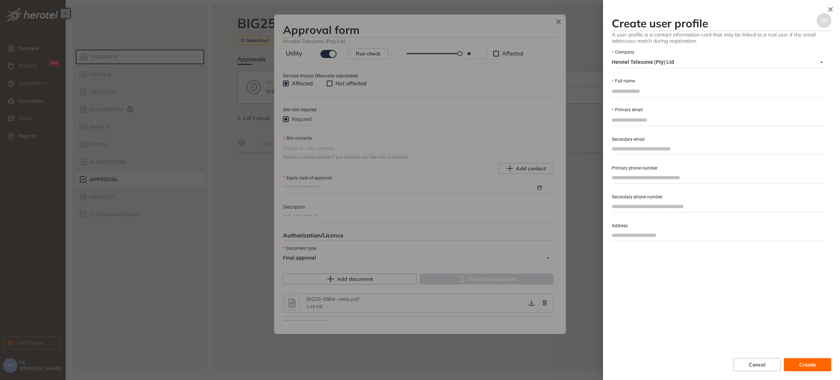
click at [623, 92] on input "Full name" at bounding box center [719, 91] width 215 height 11
paste input "**********"
type input "**********"
drag, startPoint x: 679, startPoint y: 90, endPoint x: 593, endPoint y: 88, distance: 86.5
click at [593, 88] on div "**********" at bounding box center [420, 190] width 840 height 380
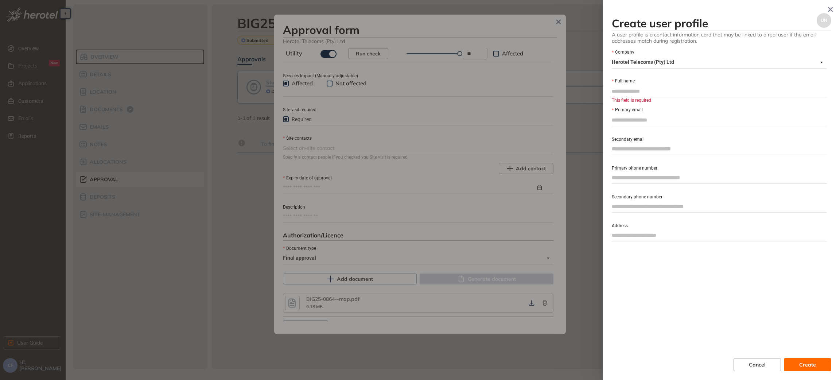
click at [645, 123] on input "Primary email" at bounding box center [719, 120] width 215 height 11
paste input "**********"
type input "**********"
click at [639, 93] on input "Full name" at bounding box center [719, 91] width 215 height 11
paste input "**********"
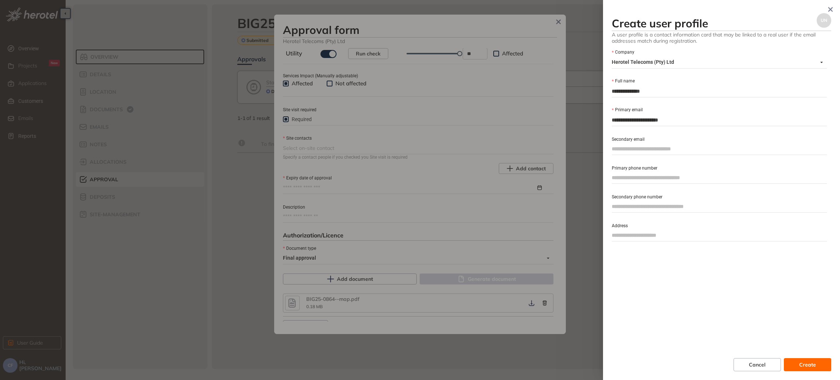
type input "**********"
click at [623, 150] on input "Secondary email" at bounding box center [719, 148] width 215 height 11
paste input "**********"
drag, startPoint x: 623, startPoint y: 150, endPoint x: 581, endPoint y: 150, distance: 41.6
click at [581, 150] on div "**********" at bounding box center [420, 190] width 840 height 380
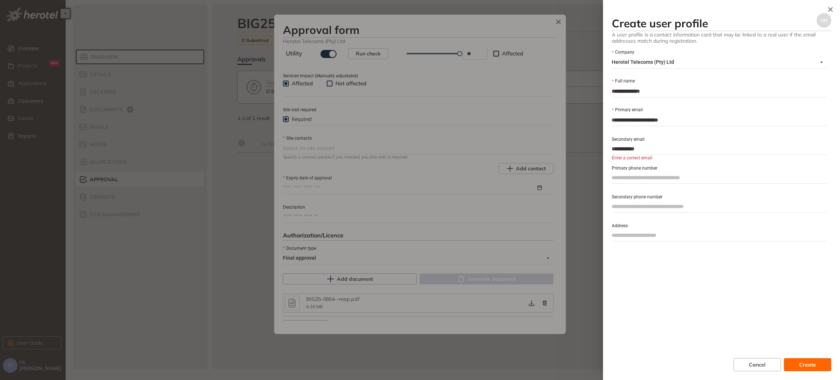
type input "**********"
click at [650, 174] on input "Primary phone number" at bounding box center [719, 177] width 215 height 11
drag, startPoint x: 634, startPoint y: 150, endPoint x: 601, endPoint y: 150, distance: 32.1
click at [601, 150] on div "**********" at bounding box center [420, 190] width 840 height 380
click at [645, 177] on input "Primary phone number" at bounding box center [719, 177] width 215 height 11
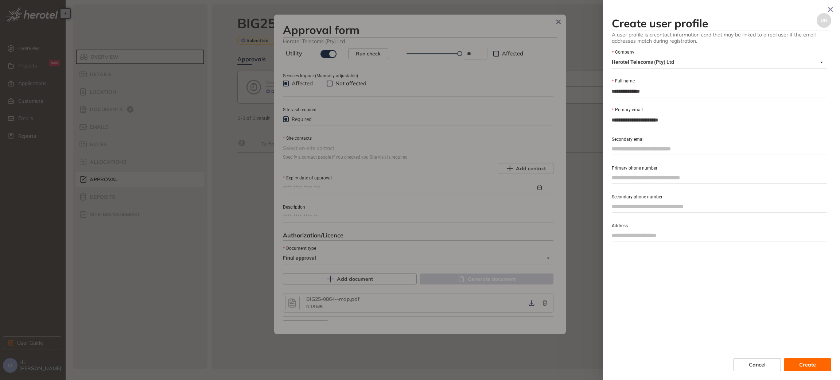
paste input "**********"
type input "**********"
click at [632, 264] on div "**********" at bounding box center [722, 197] width 220 height 297
click at [806, 363] on span "Create" at bounding box center [808, 365] width 17 height 8
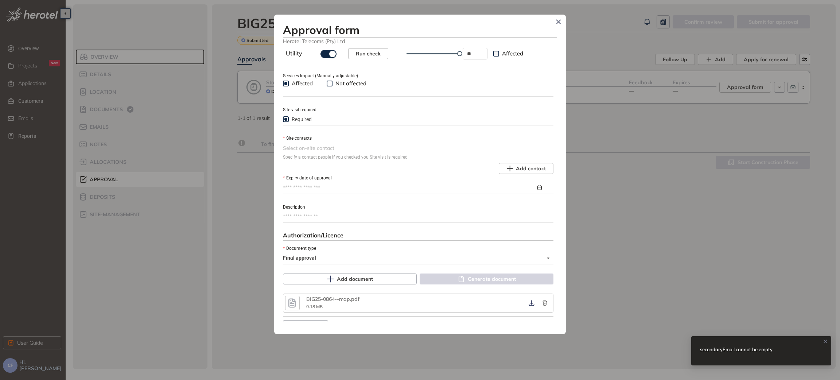
click at [384, 145] on div at bounding box center [417, 148] width 269 height 9
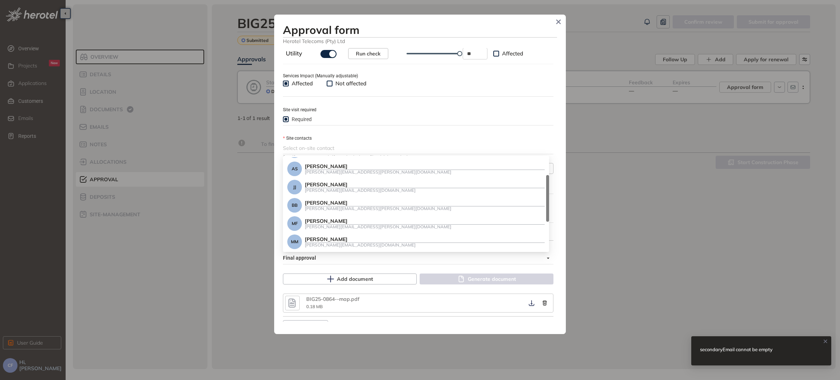
scroll to position [0, 0]
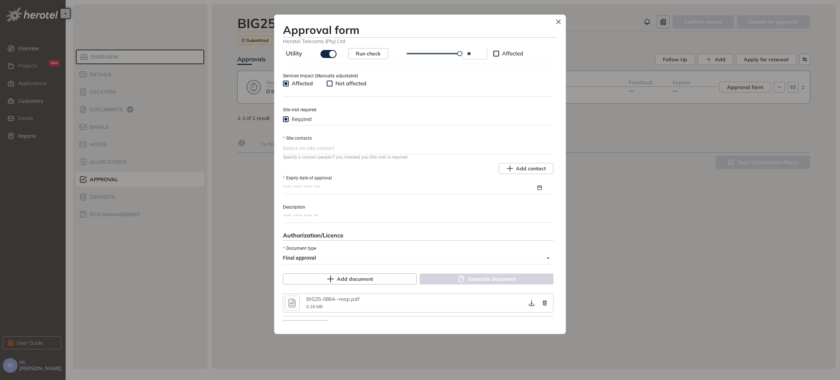
click at [373, 130] on div "Use the tools below to assess the impact on your services and complete the requ…" at bounding box center [420, 185] width 274 height 274
click at [337, 190] on input "Expiry date of approval" at bounding box center [409, 188] width 253 height 8
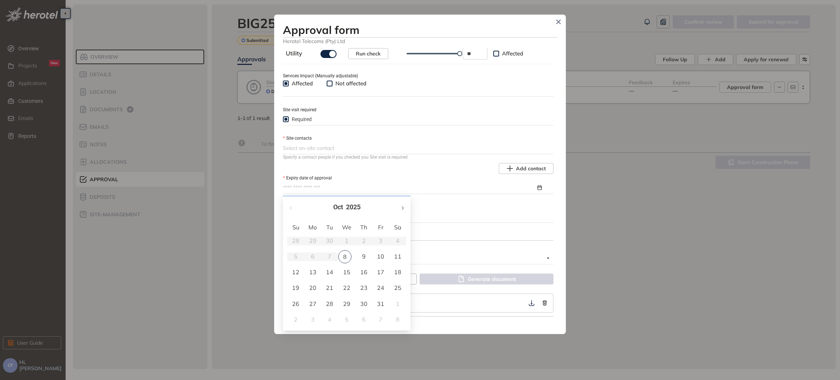
click at [403, 211] on button "button" at bounding box center [402, 207] width 8 height 15
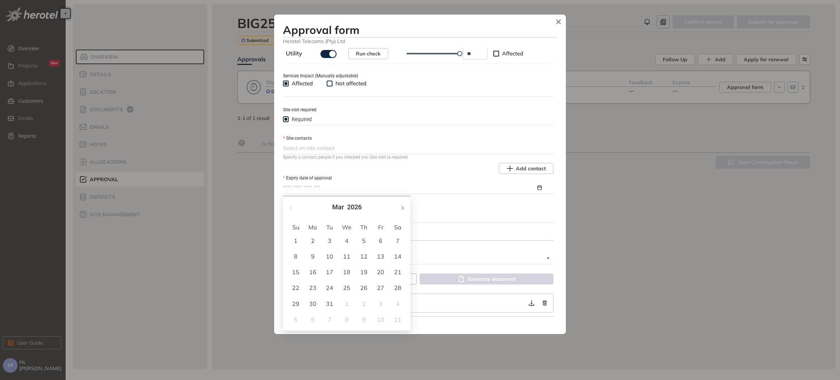
click at [403, 211] on button "button" at bounding box center [402, 207] width 8 height 15
click at [291, 206] on span "button" at bounding box center [292, 208] width 4 height 4
type input "**********"
click at [349, 252] on div "8" at bounding box center [346, 256] width 9 height 9
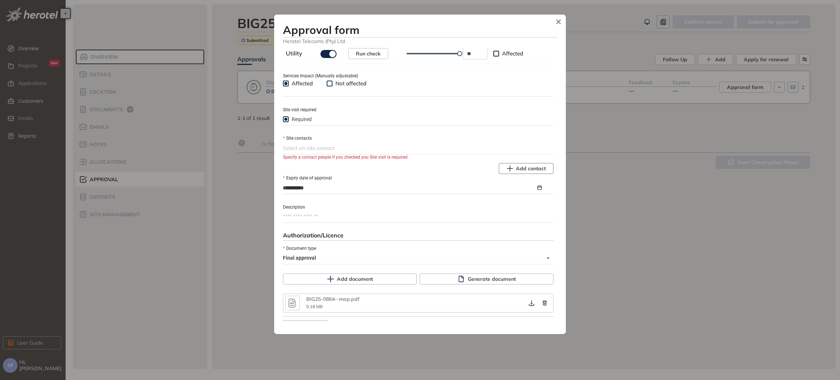
click at [508, 169] on icon "button" at bounding box center [510, 168] width 7 height 7
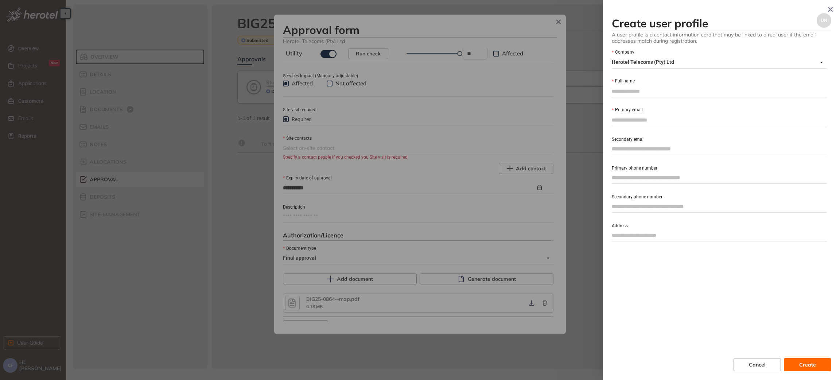
click at [466, 167] on div at bounding box center [420, 190] width 840 height 380
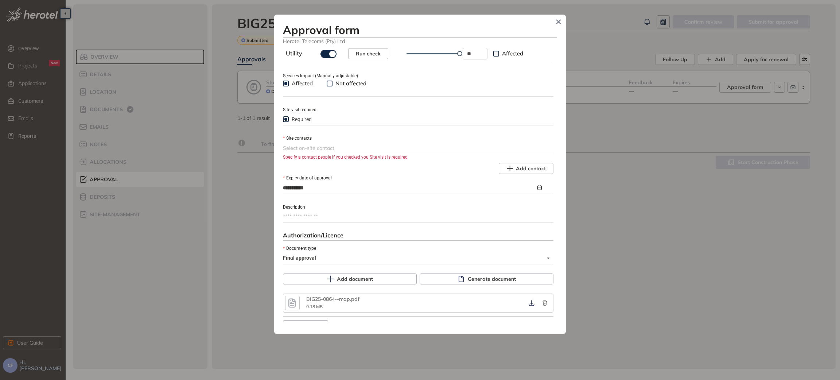
click at [449, 150] on div at bounding box center [417, 148] width 269 height 9
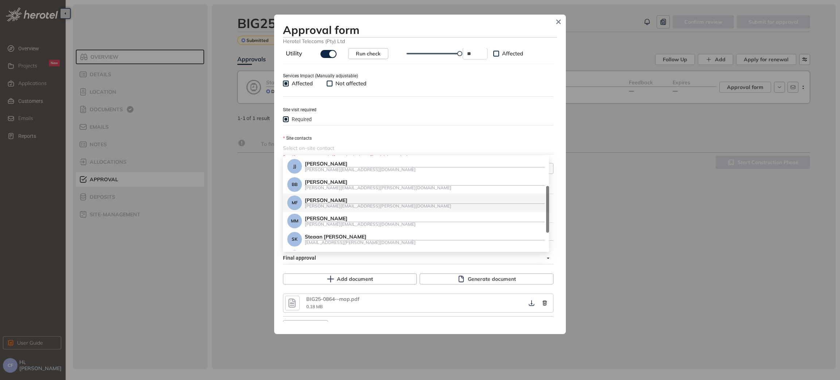
scroll to position [89, 0]
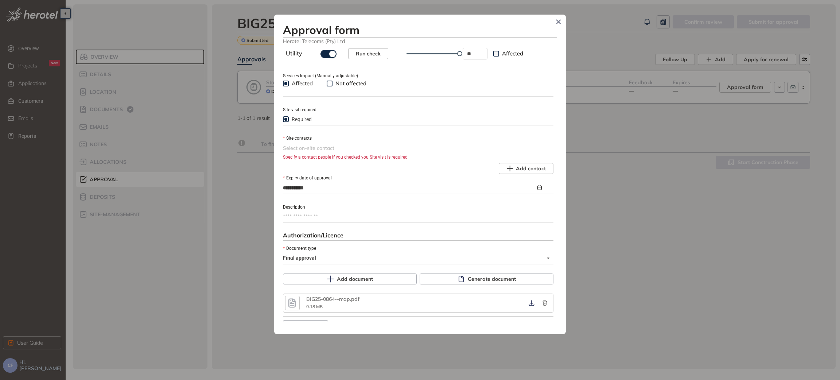
click at [332, 147] on div at bounding box center [417, 148] width 269 height 9
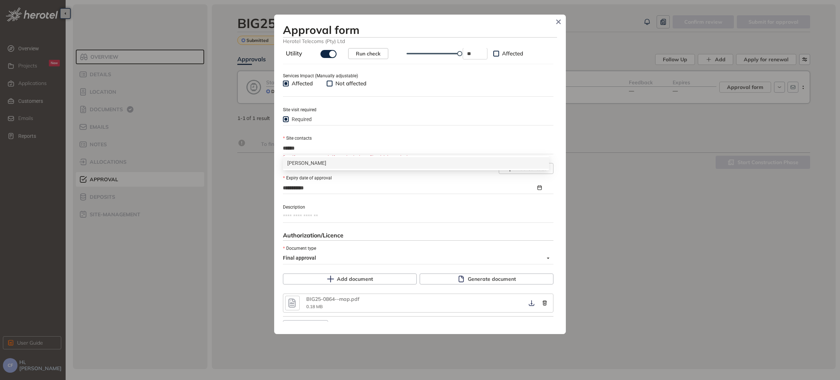
type input "******"
click at [386, 138] on div "Site contacts" at bounding box center [418, 138] width 271 height 8
click at [328, 151] on icon at bounding box center [330, 148] width 5 height 4
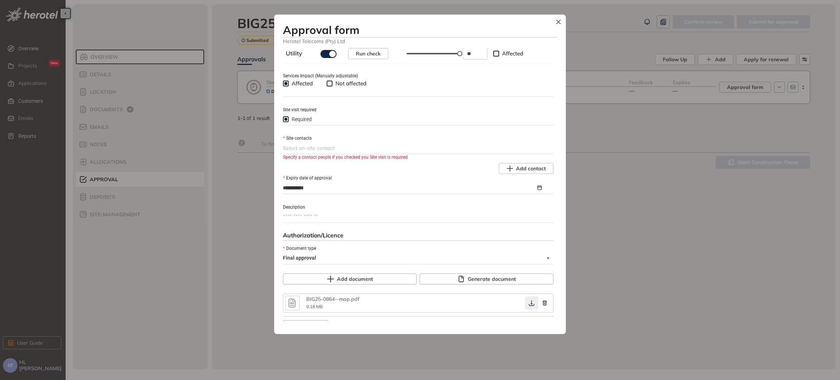
click at [529, 306] on icon "button" at bounding box center [531, 304] width 5 height 6
click at [437, 187] on input "**********" at bounding box center [409, 188] width 253 height 8
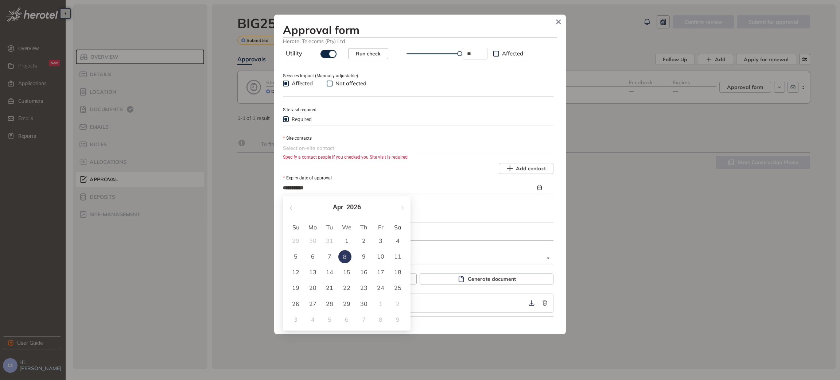
click at [404, 150] on div at bounding box center [417, 148] width 269 height 9
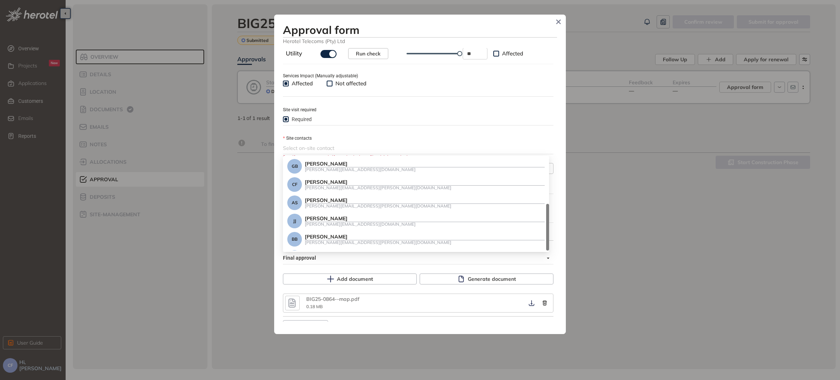
scroll to position [89, 0]
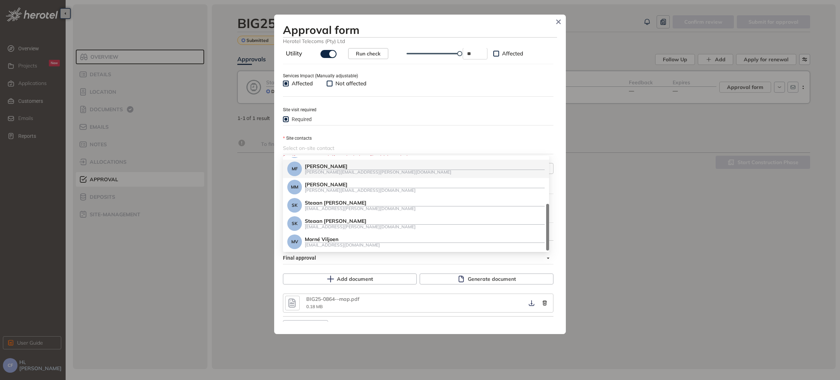
click at [421, 128] on div "**********" at bounding box center [420, 185] width 274 height 274
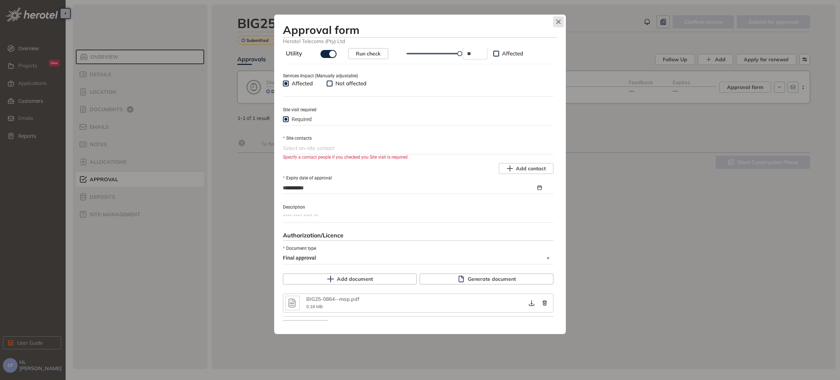
click at [556, 23] on icon "Close" at bounding box center [558, 21] width 5 height 5
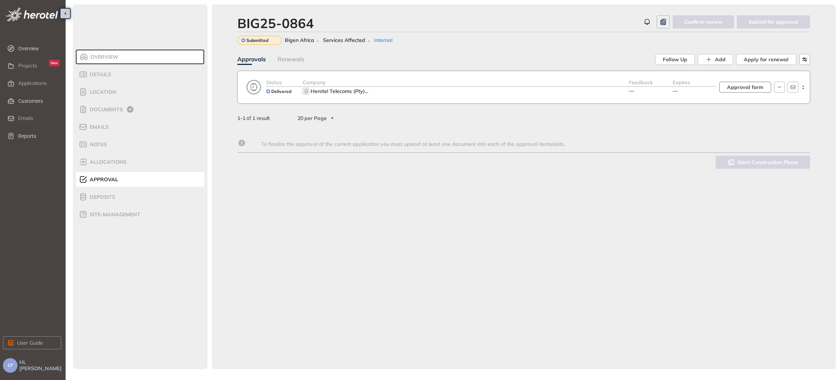
click at [750, 87] on span "Approval form" at bounding box center [745, 87] width 36 height 8
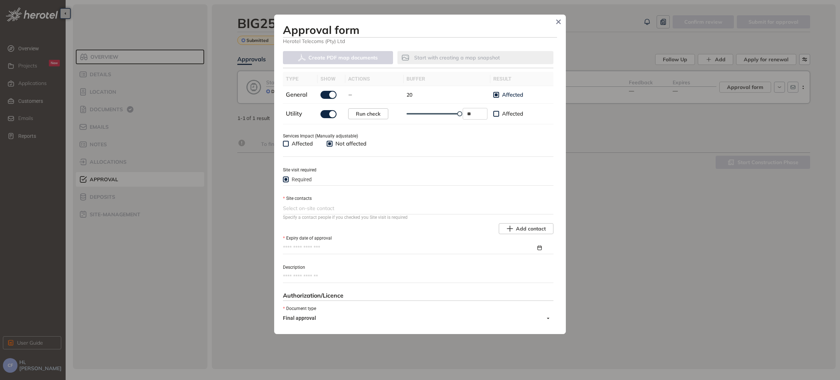
scroll to position [215, 0]
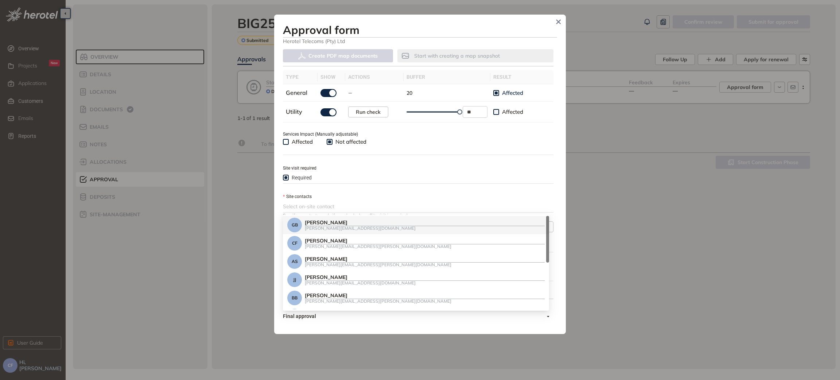
click at [294, 206] on div at bounding box center [417, 206] width 269 height 9
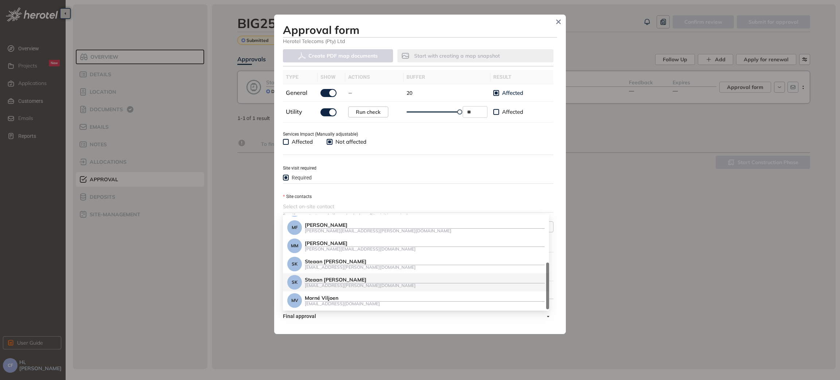
scroll to position [0, 0]
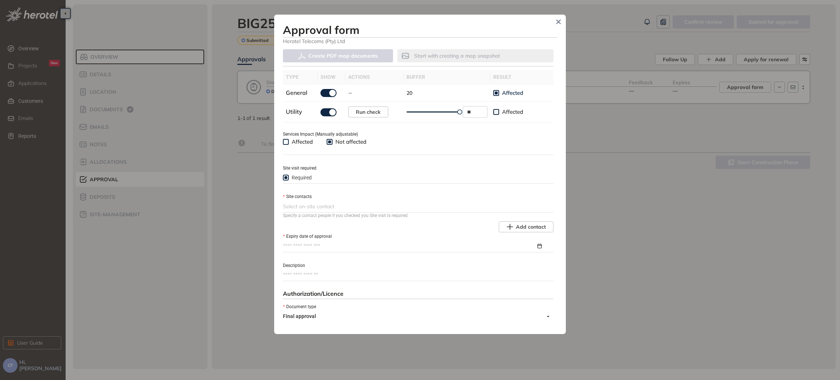
click at [313, 205] on div at bounding box center [417, 206] width 269 height 9
type input "******"
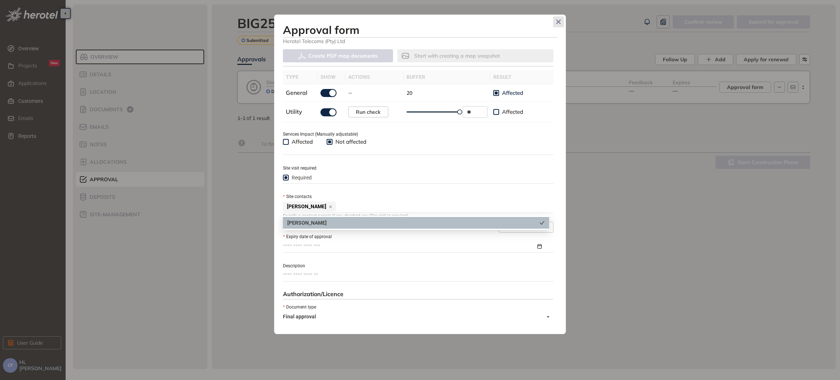
click at [555, 20] on span "Close" at bounding box center [558, 21] width 11 height 11
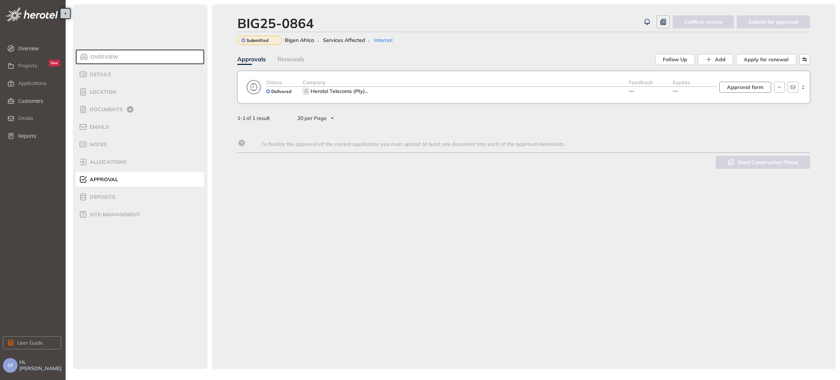
click at [735, 89] on span "Approval form" at bounding box center [745, 87] width 36 height 8
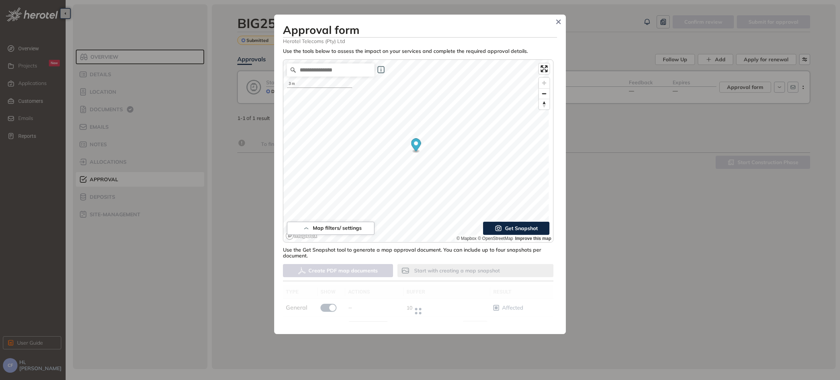
type input "**"
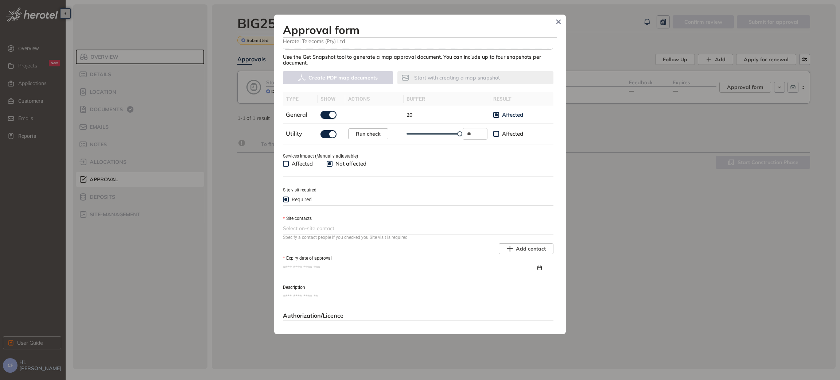
scroll to position [219, 0]
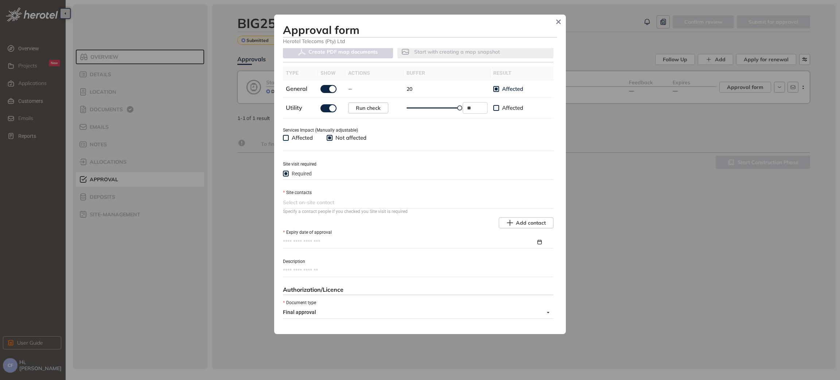
click at [334, 205] on div at bounding box center [417, 202] width 269 height 9
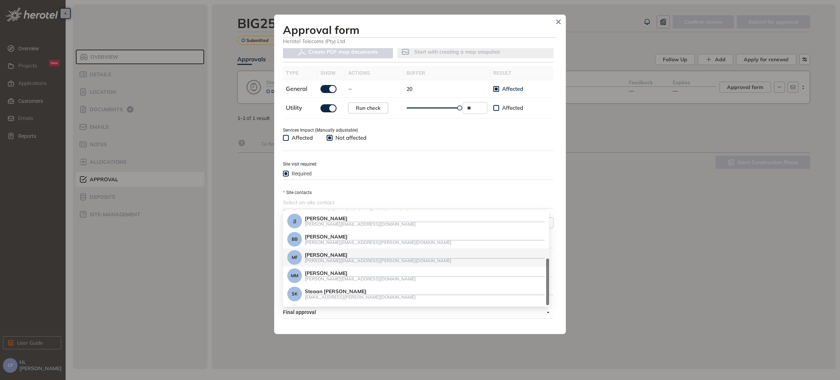
scroll to position [89, 0]
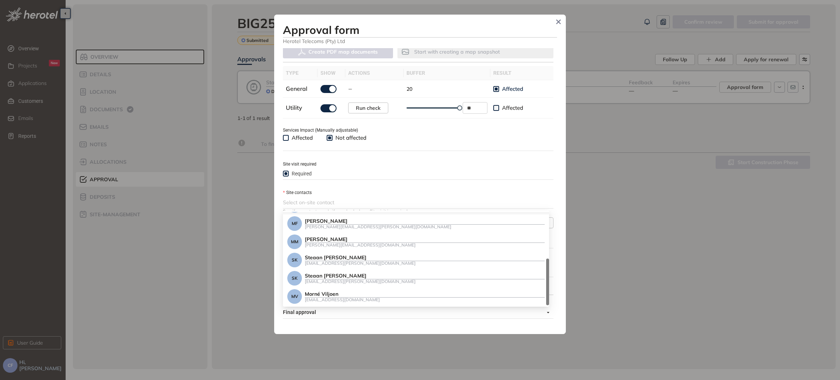
click at [341, 200] on div at bounding box center [417, 202] width 269 height 9
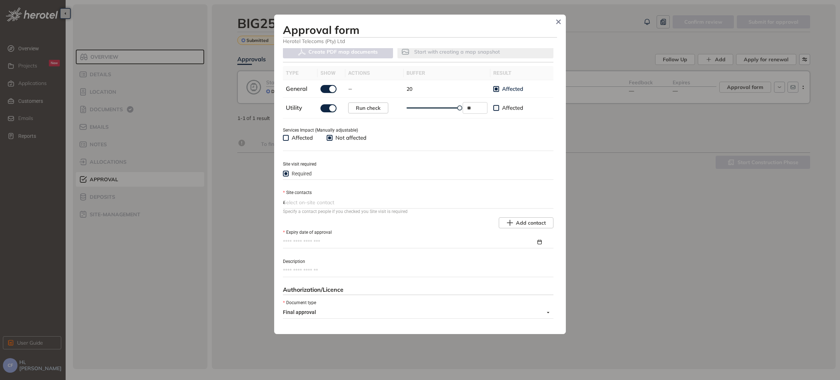
scroll to position [0, 0]
type input "***"
click at [556, 23] on icon "Close" at bounding box center [558, 21] width 5 height 5
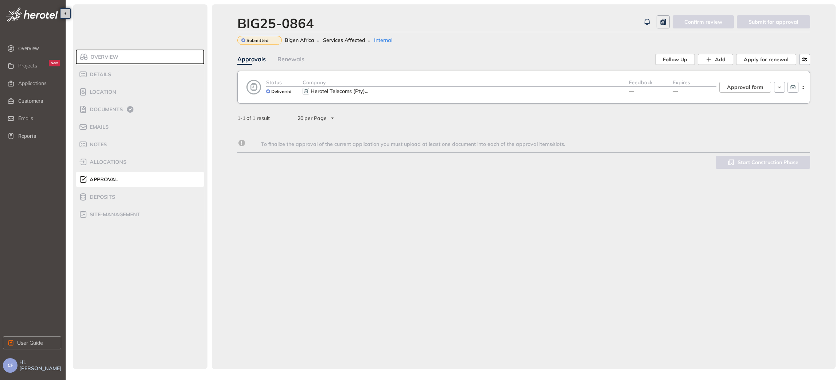
scroll to position [231, 0]
click at [757, 86] on span "Approval form" at bounding box center [745, 87] width 36 height 8
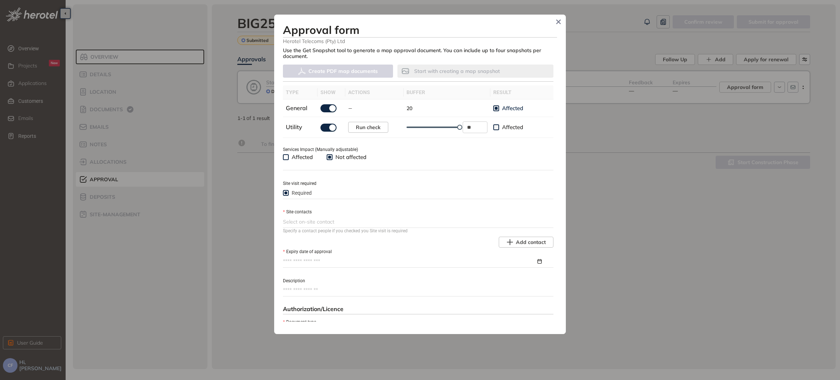
scroll to position [219, 0]
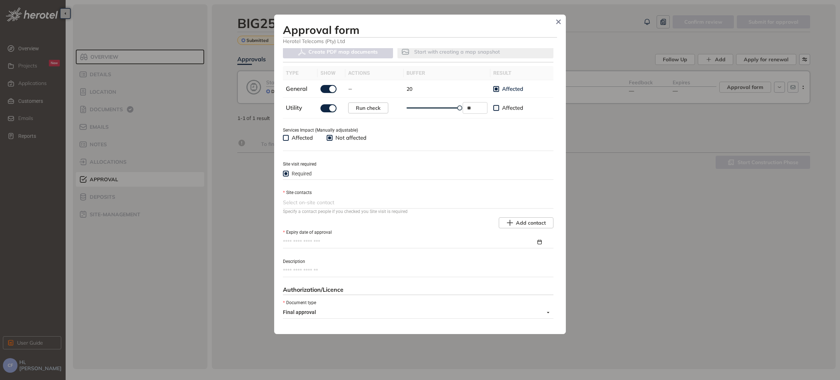
click at [296, 138] on span "Affected" at bounding box center [302, 137] width 27 height 7
click at [294, 175] on span "Required" at bounding box center [302, 174] width 26 height 8
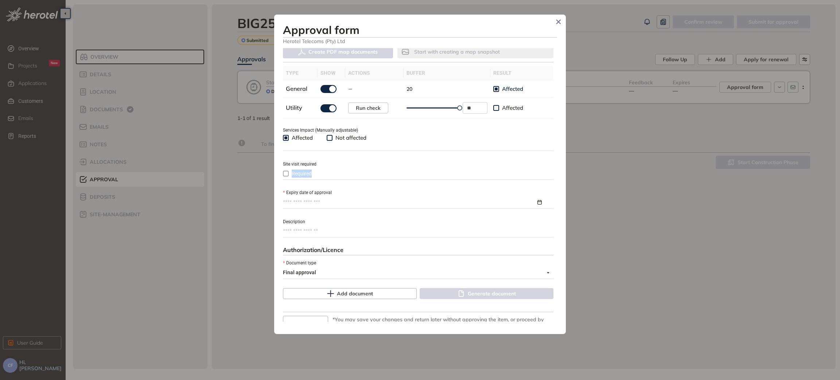
click at [294, 175] on span "Required" at bounding box center [302, 174] width 26 height 8
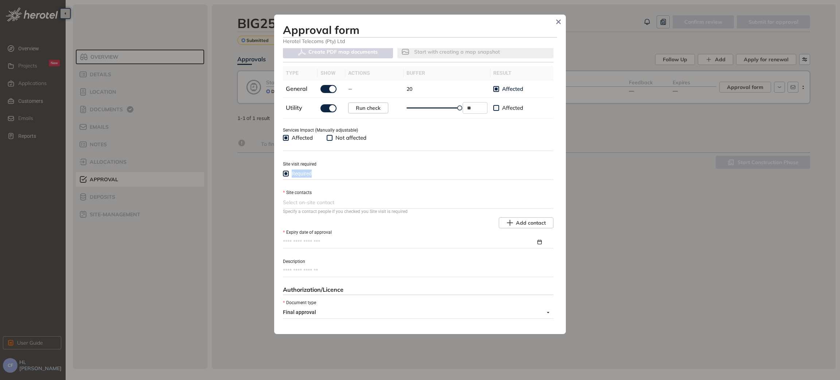
click at [308, 205] on div at bounding box center [417, 202] width 269 height 9
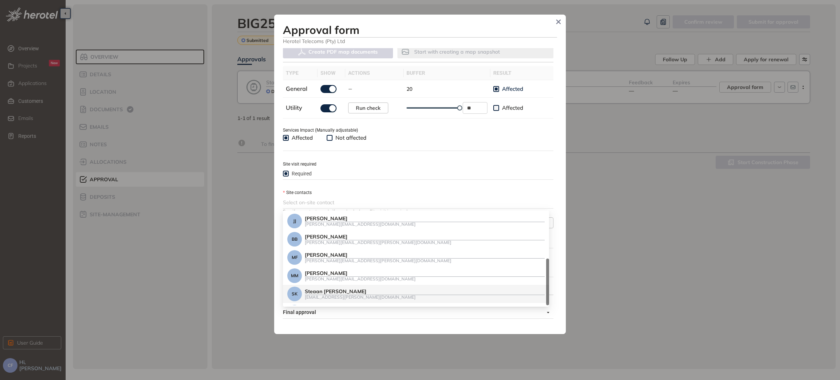
scroll to position [89, 0]
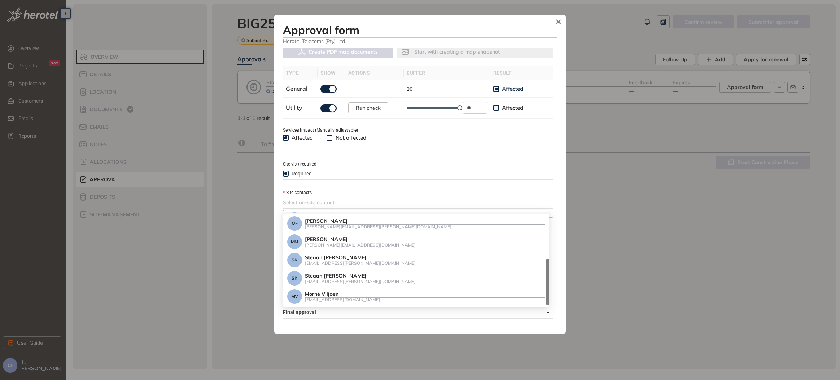
click at [314, 199] on div at bounding box center [417, 202] width 269 height 9
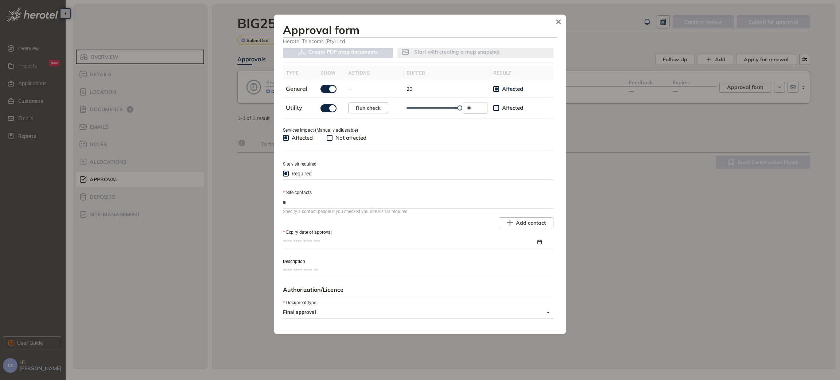
scroll to position [0, 0]
type input "**"
click at [561, 21] on icon "Close" at bounding box center [558, 21] width 5 height 5
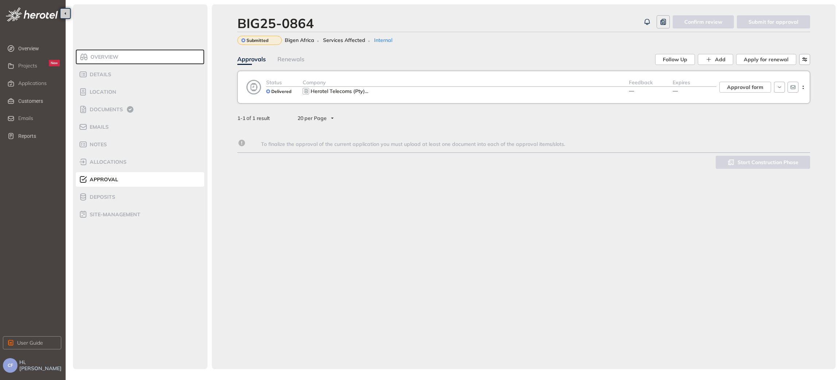
scroll to position [231, 0]
click at [27, 83] on span "Applications" at bounding box center [32, 83] width 28 height 6
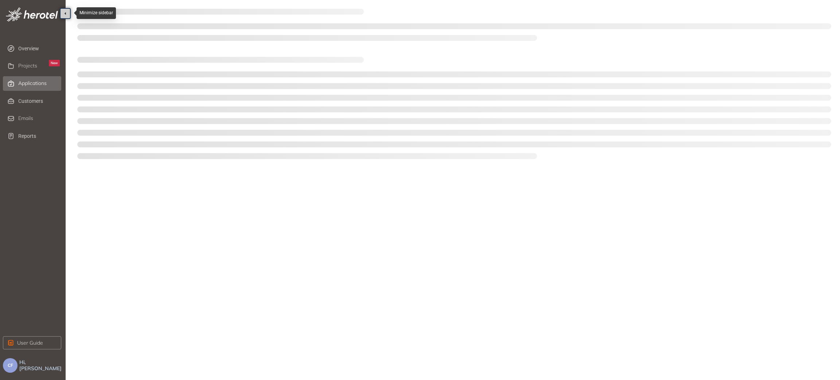
click at [64, 12] on icon "button" at bounding box center [65, 14] width 4 height 4
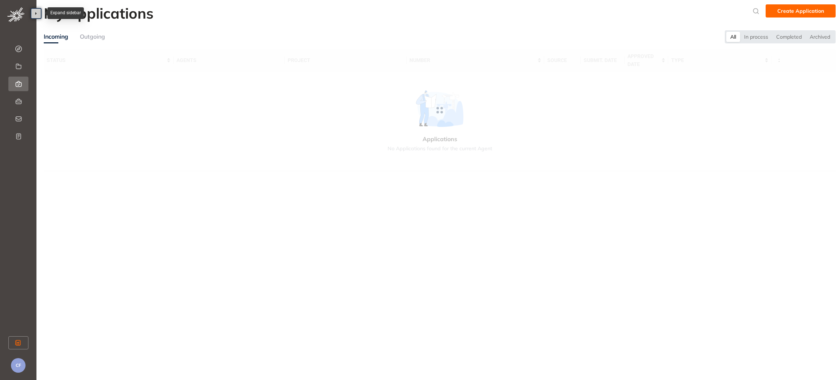
click at [33, 14] on button "button" at bounding box center [36, 13] width 11 height 11
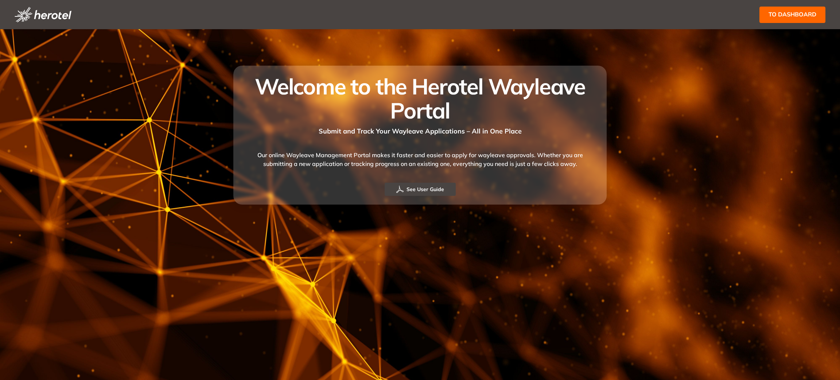
click at [785, 17] on span "to dashboard" at bounding box center [793, 14] width 48 height 9
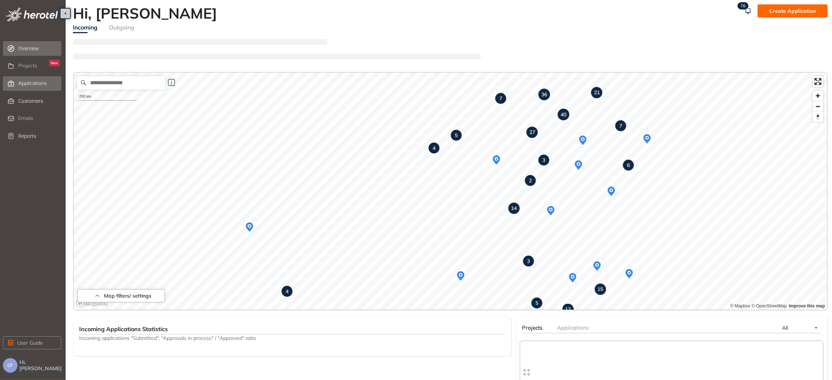
click at [31, 82] on span "Applications" at bounding box center [32, 83] width 28 height 6
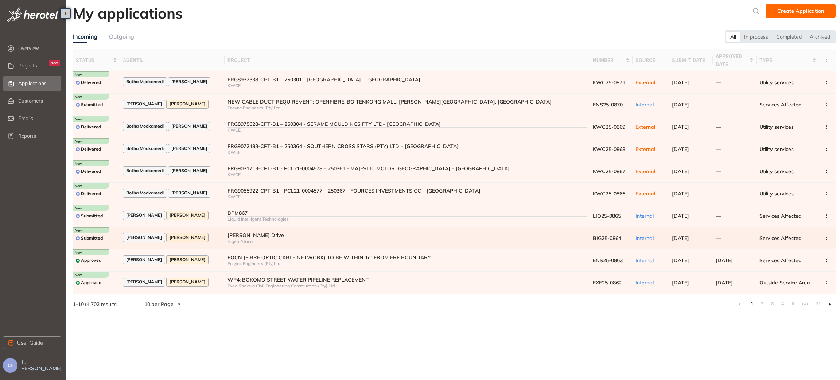
click at [238, 237] on div "Nelson Mandela Drive" at bounding box center [408, 235] width 360 height 6
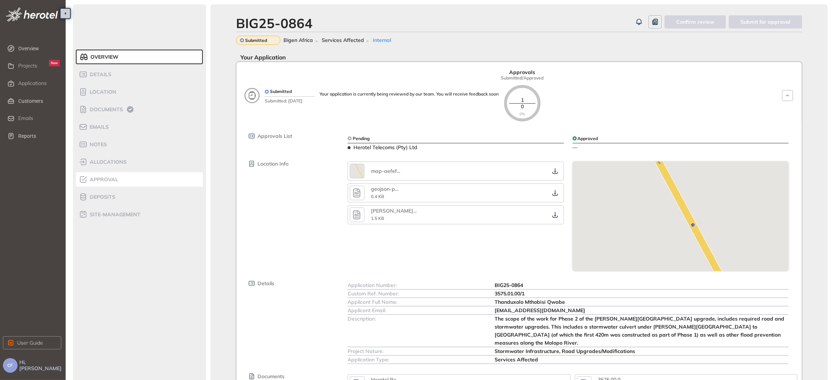
click at [108, 174] on li "Approval" at bounding box center [139, 179] width 127 height 15
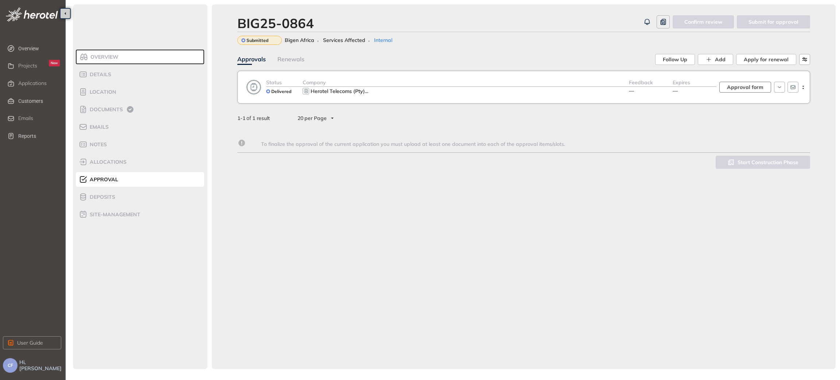
click at [754, 86] on span "Approval form" at bounding box center [745, 87] width 36 height 8
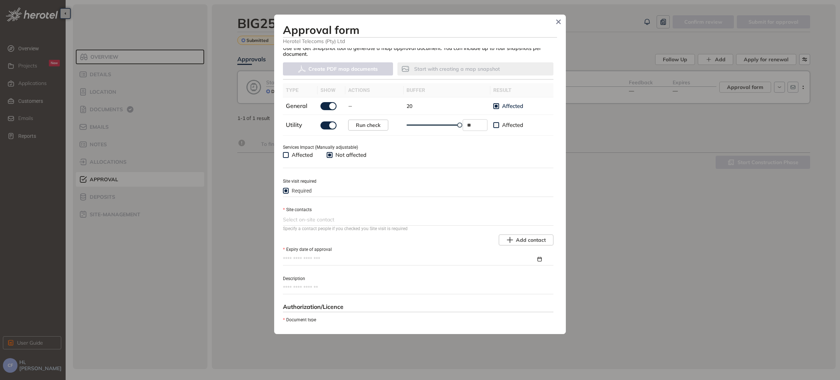
scroll to position [219, 0]
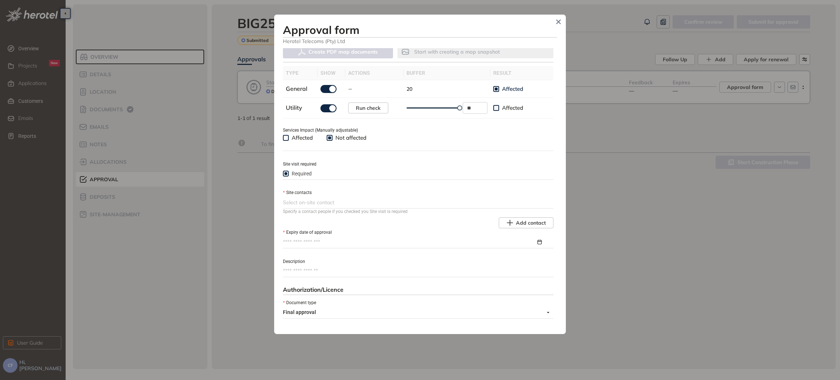
click at [328, 204] on div at bounding box center [417, 202] width 269 height 9
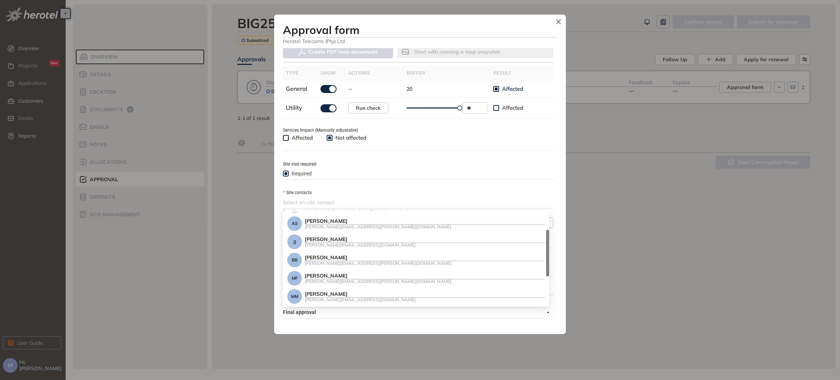
scroll to position [0, 0]
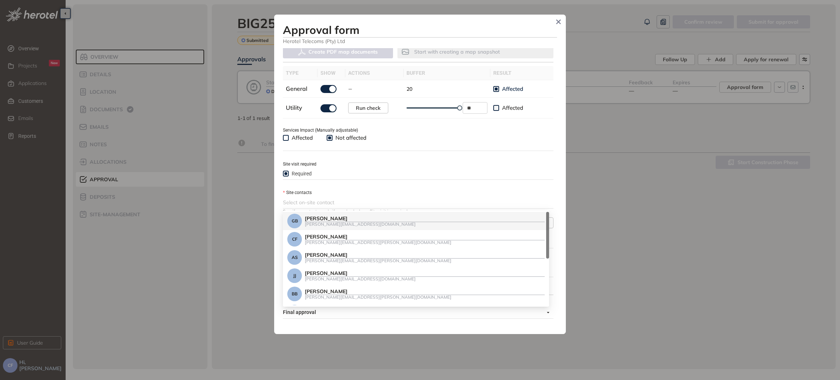
click at [337, 192] on div "Site contacts" at bounding box center [418, 193] width 271 height 8
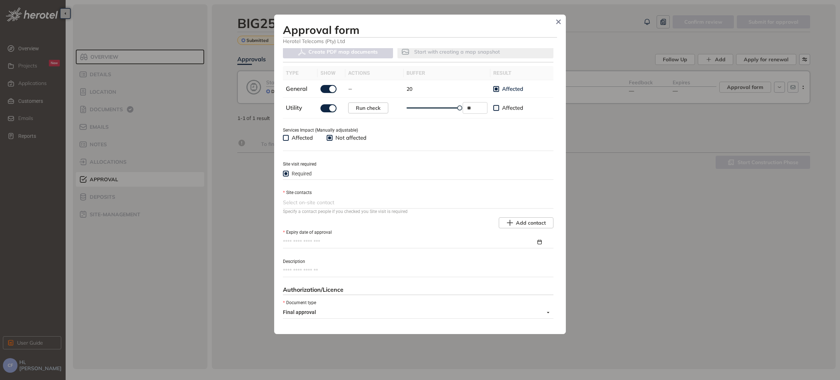
click at [338, 202] on div at bounding box center [417, 202] width 269 height 9
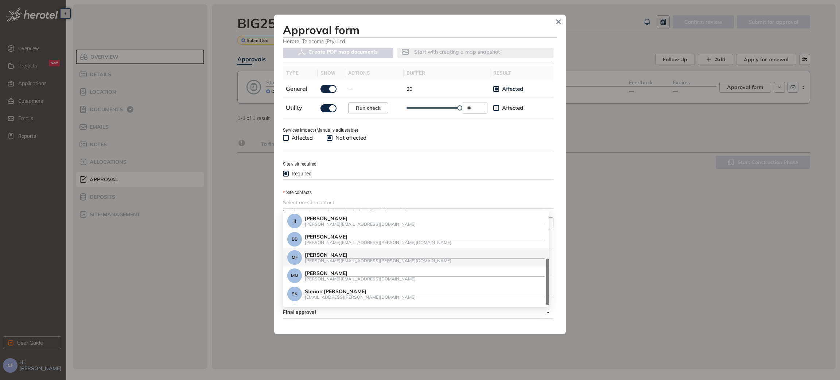
scroll to position [89, 0]
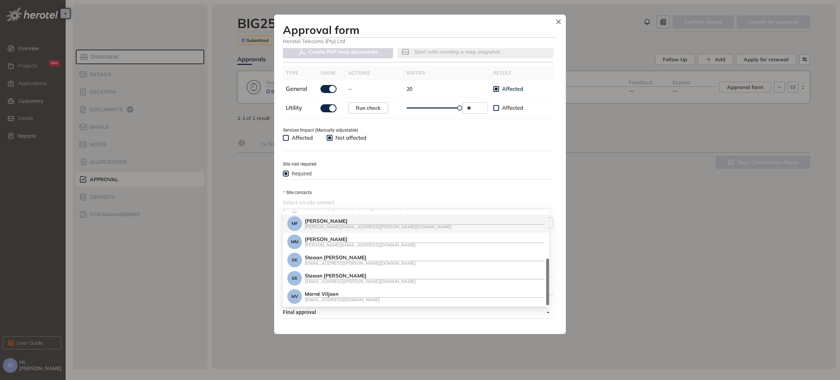
click at [453, 178] on div "Required" at bounding box center [418, 174] width 271 height 8
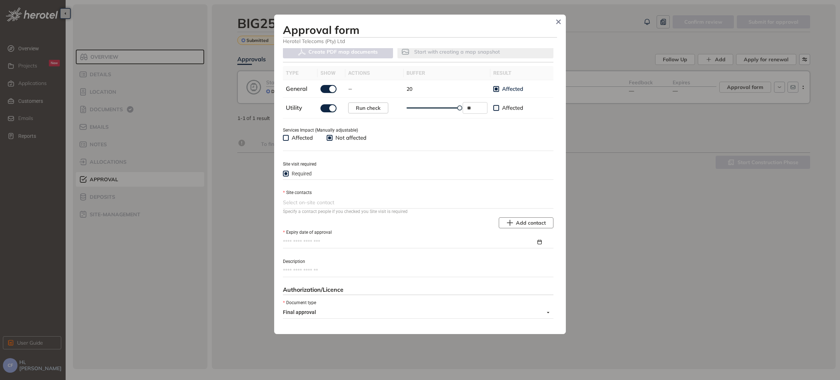
click at [522, 225] on span "Add contact" at bounding box center [531, 223] width 30 height 8
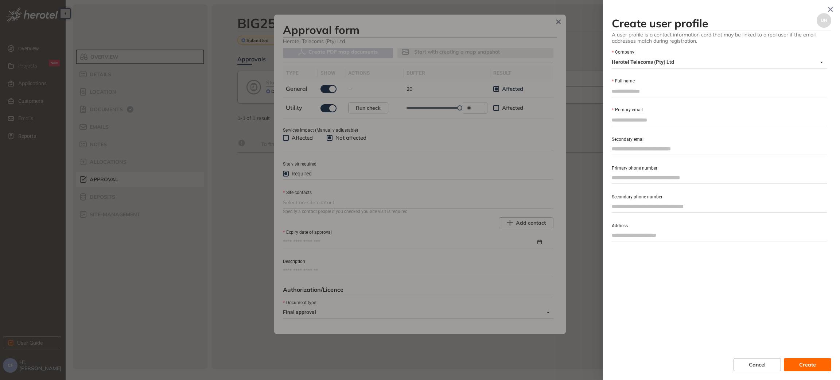
click at [636, 88] on input "Full name" at bounding box center [719, 91] width 215 height 11
click at [658, 89] on input "Full name" at bounding box center [719, 91] width 215 height 11
paste input "**********"
type input "**********"
click at [640, 113] on label "Primary email" at bounding box center [627, 110] width 31 height 7
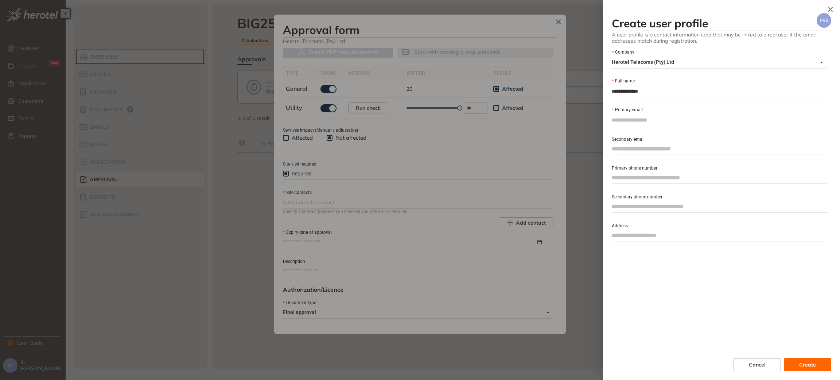
click at [640, 115] on input "Primary email" at bounding box center [719, 120] width 215 height 11
click at [639, 117] on input "Primary email" at bounding box center [719, 120] width 215 height 11
paste input "**********"
type input "**********"
click at [618, 185] on form "**********" at bounding box center [719, 145] width 215 height 193
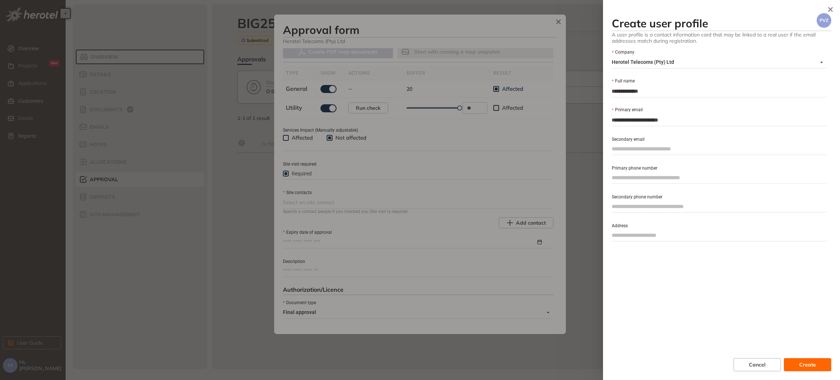
click at [619, 175] on input "Primary phone number" at bounding box center [719, 177] width 215 height 11
paste input "**********"
drag, startPoint x: 623, startPoint y: 177, endPoint x: 599, endPoint y: 177, distance: 23.7
click at [599, 177] on div "**********" at bounding box center [420, 190] width 840 height 380
type input "**********"
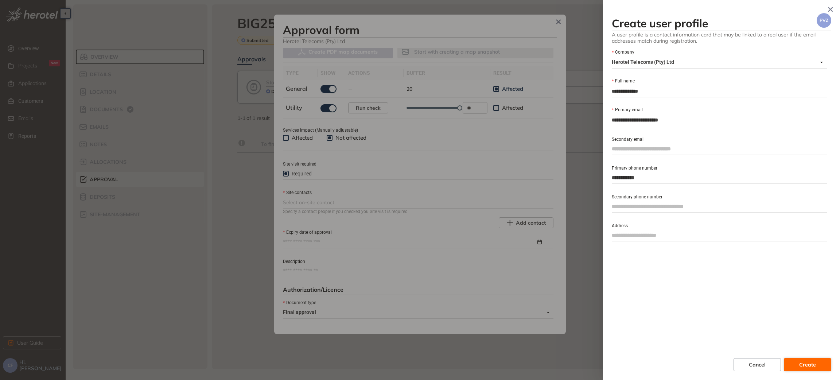
click at [808, 363] on span "Create" at bounding box center [808, 365] width 17 height 8
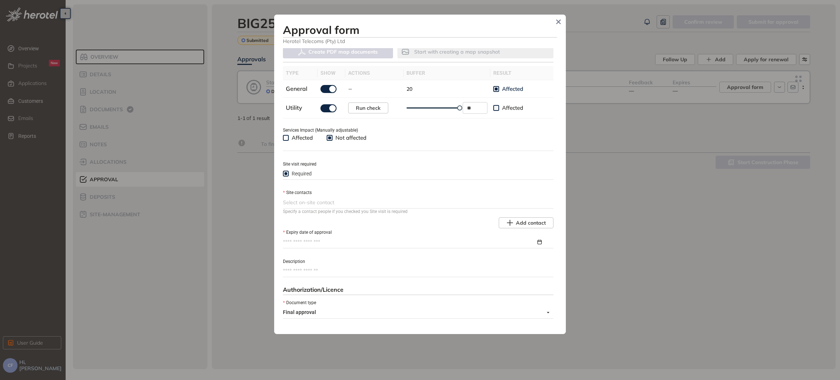
click at [322, 200] on div at bounding box center [417, 202] width 269 height 9
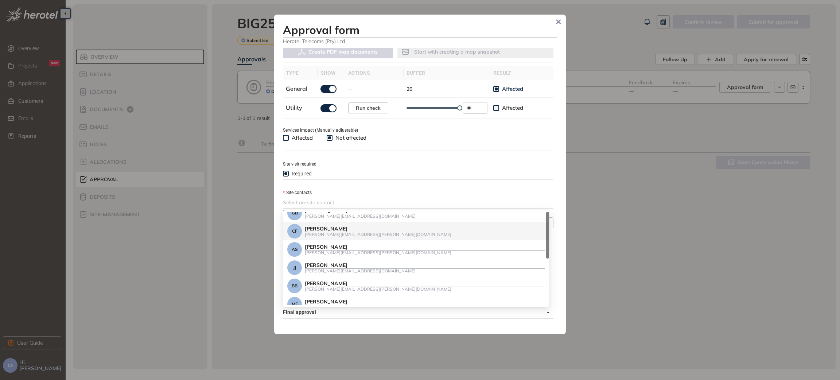
scroll to position [0, 0]
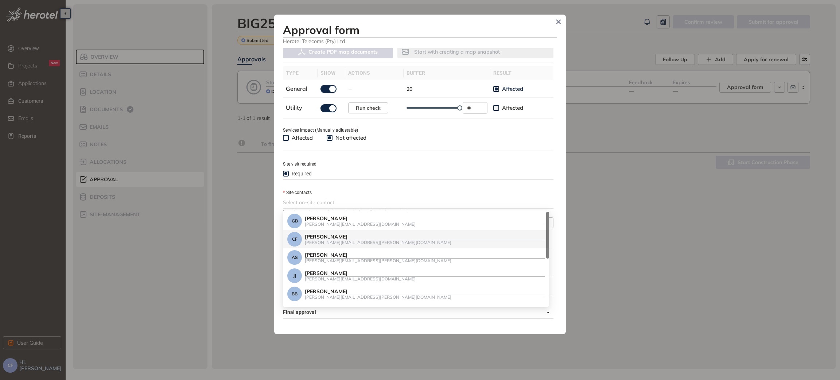
drag, startPoint x: 546, startPoint y: 239, endPoint x: 509, endPoint y: 178, distance: 71.1
click at [547, 201] on body "Overview Projects New Applications Customers Emails Reports User Guide CF Hi, C…" at bounding box center [420, 190] width 840 height 380
click at [408, 175] on div "Required" at bounding box center [418, 174] width 271 height 8
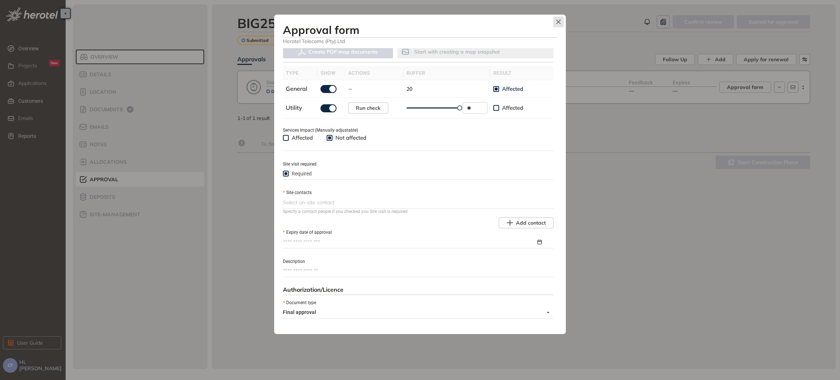
click at [557, 21] on icon "Close" at bounding box center [558, 21] width 5 height 5
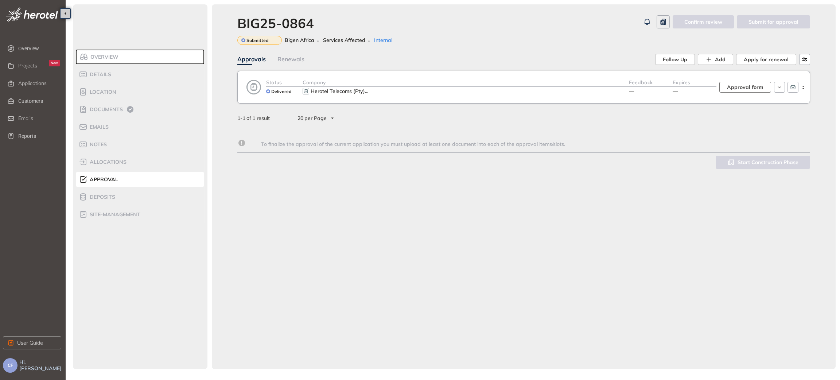
click at [752, 85] on span "Approval form" at bounding box center [745, 87] width 36 height 8
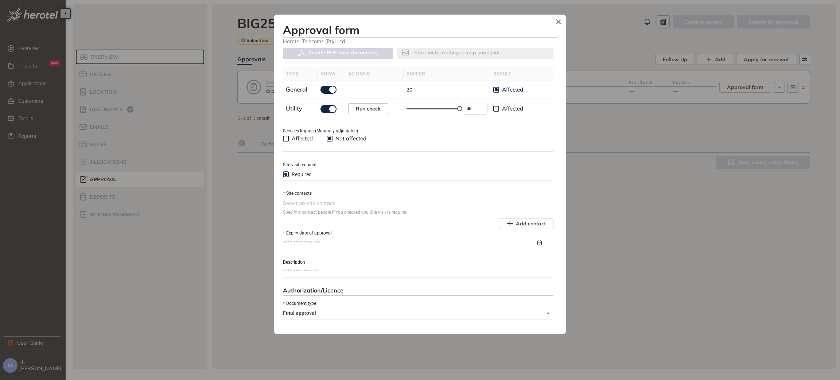
scroll to position [219, 0]
click at [387, 202] on div at bounding box center [417, 202] width 269 height 9
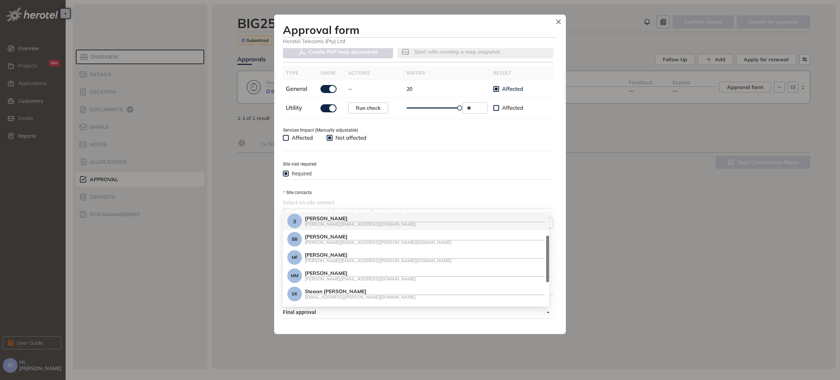
scroll to position [107, 0]
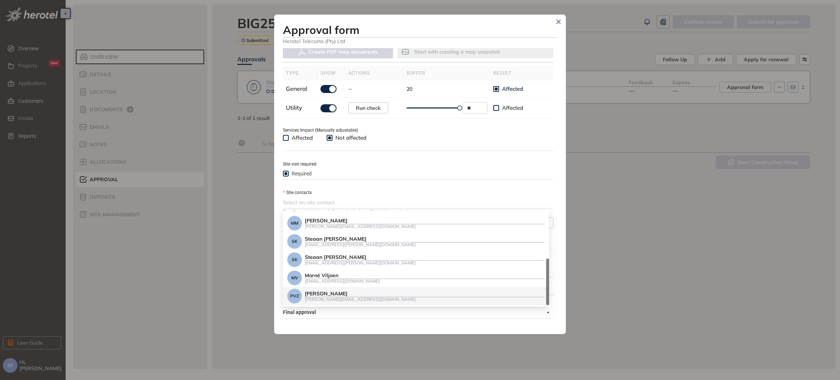
click at [390, 301] on div "[PERSON_NAME][EMAIL_ADDRESS][DOMAIN_NAME]" at bounding box center [425, 299] width 240 height 5
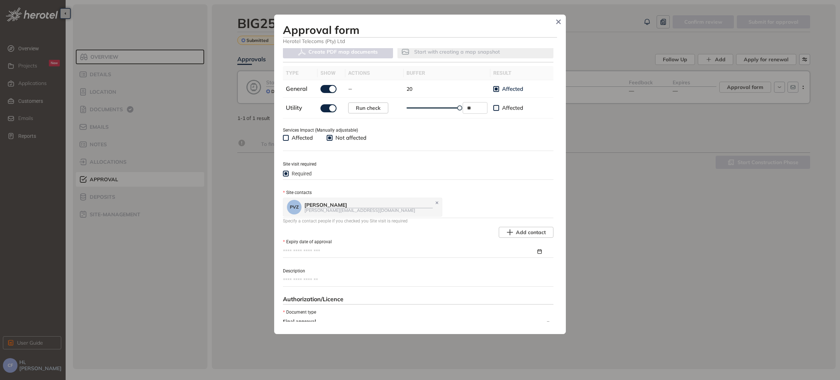
click at [428, 186] on div "Use the tools below to assess the impact on your services and complete the requ…" at bounding box center [420, 185] width 274 height 274
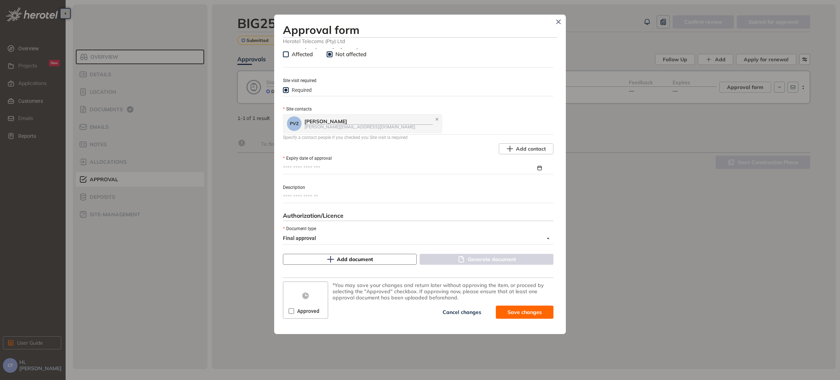
scroll to position [305, 0]
click at [333, 164] on input "Expiry date of approval" at bounding box center [409, 167] width 253 height 8
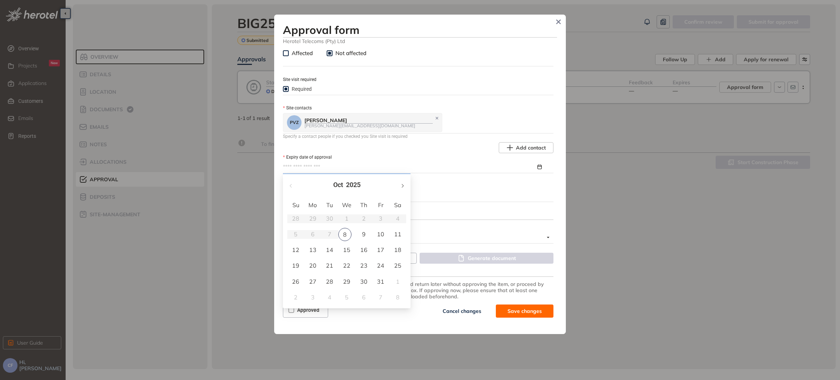
click at [402, 183] on button "button" at bounding box center [402, 185] width 8 height 15
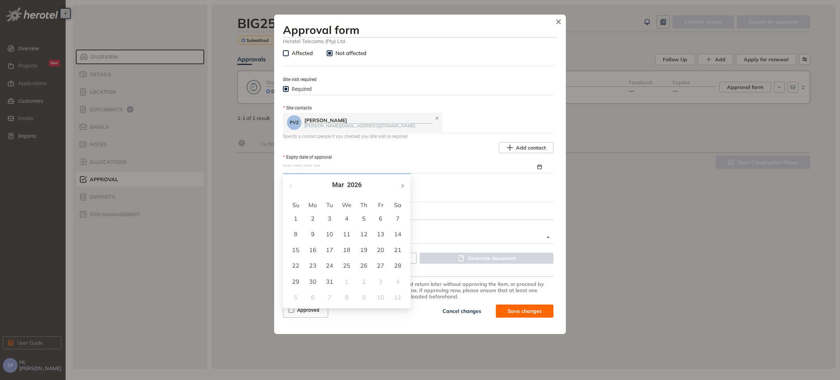
click at [402, 183] on button "button" at bounding box center [402, 185] width 8 height 15
click at [402, 182] on button "button" at bounding box center [402, 185] width 8 height 15
click at [290, 185] on span "button" at bounding box center [292, 186] width 4 height 4
click at [402, 182] on button "button" at bounding box center [402, 185] width 8 height 15
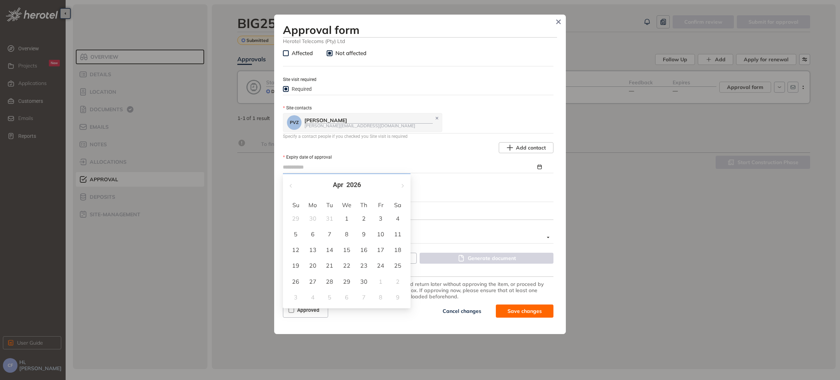
type input "**********"
click at [347, 231] on div "8" at bounding box center [346, 234] width 9 height 9
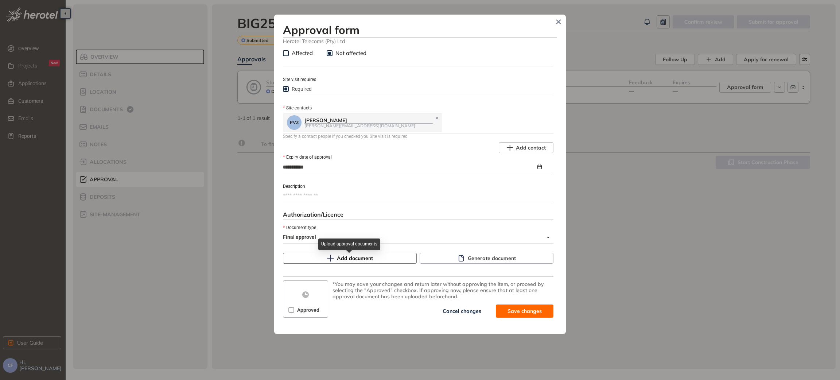
click at [377, 258] on button "Add document" at bounding box center [350, 258] width 134 height 11
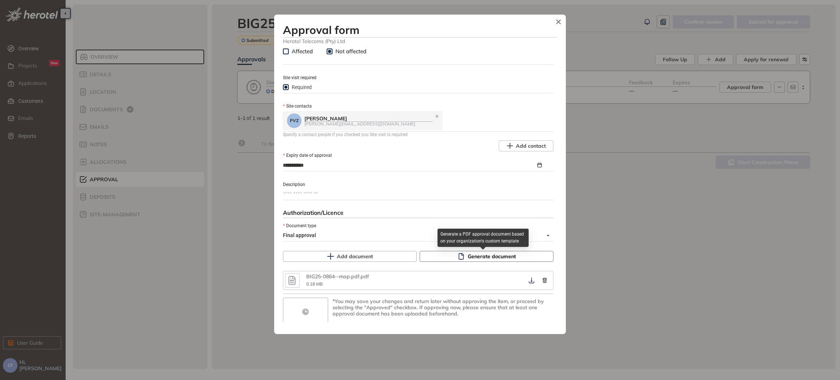
click at [483, 258] on span "Generate document" at bounding box center [492, 256] width 48 height 8
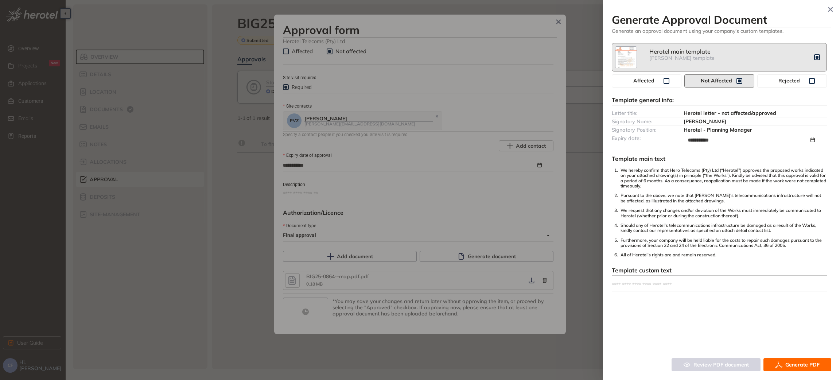
click at [656, 291] on textarea at bounding box center [719, 285] width 215 height 12
click at [646, 83] on span "Affected" at bounding box center [644, 81] width 40 height 6
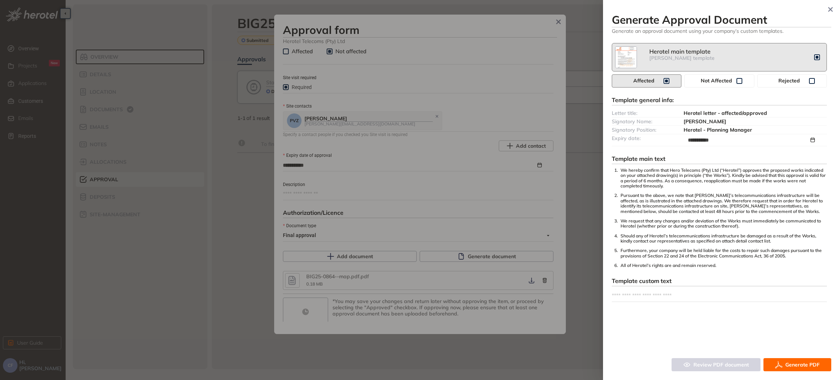
click at [481, 174] on div at bounding box center [420, 190] width 840 height 380
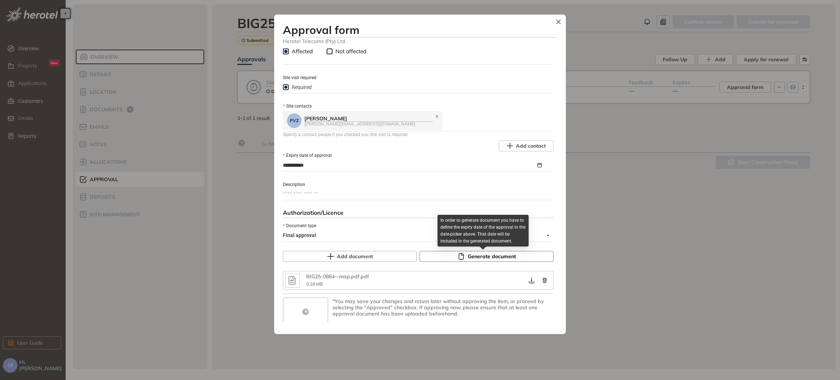
click at [472, 259] on span "Generate document" at bounding box center [492, 256] width 48 height 8
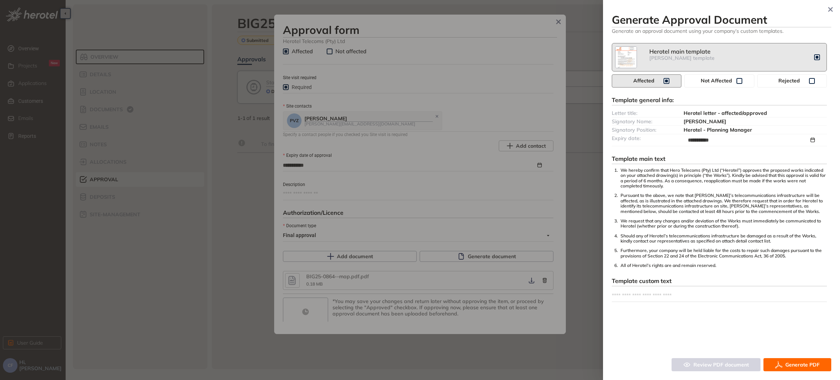
click at [680, 299] on textarea at bounding box center [719, 296] width 215 height 12
type textarea "*"
type textarea "**"
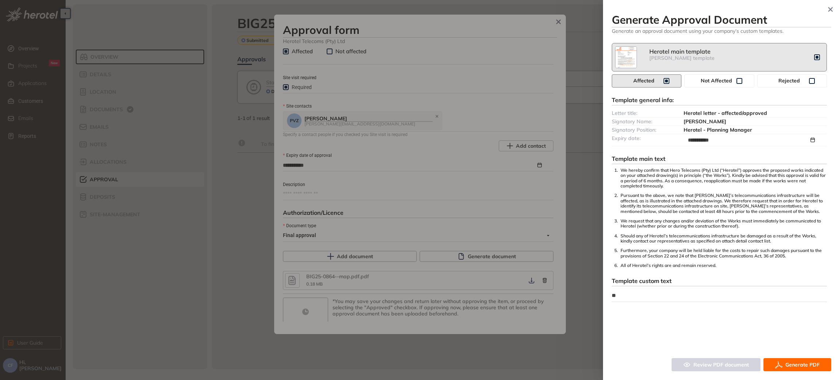
type textarea "***"
type textarea "****"
type textarea "*****"
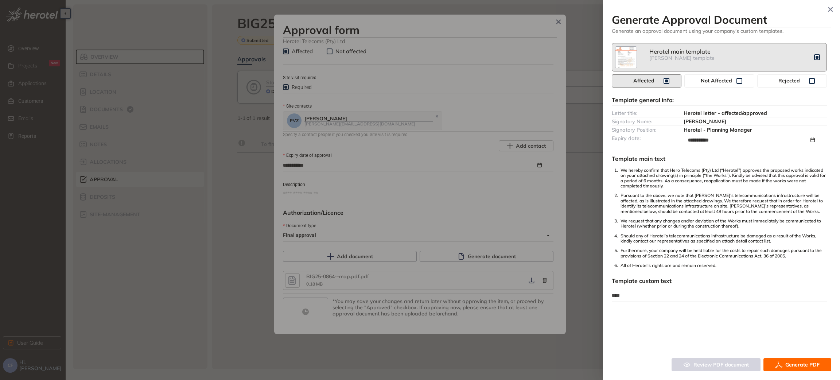
type textarea "*****"
type textarea "******"
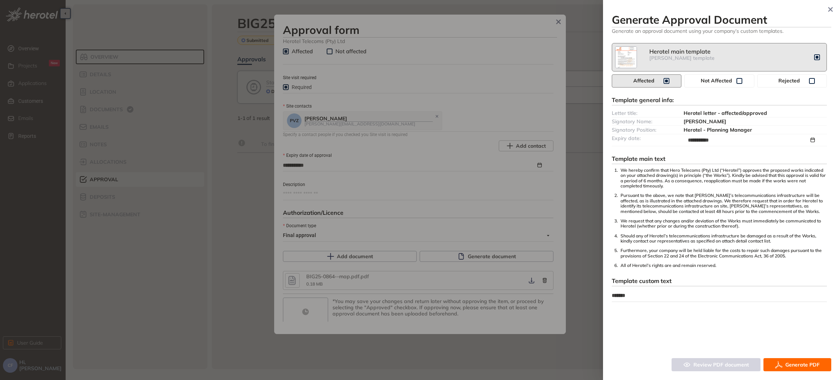
type textarea "********"
type textarea "*********"
type textarea "**********"
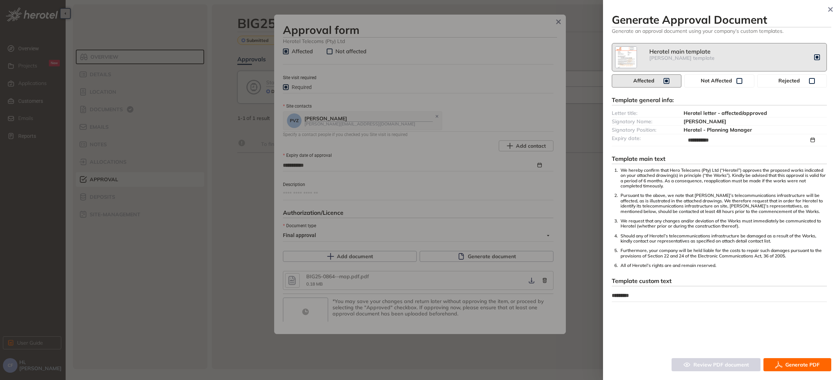
type textarea "**********"
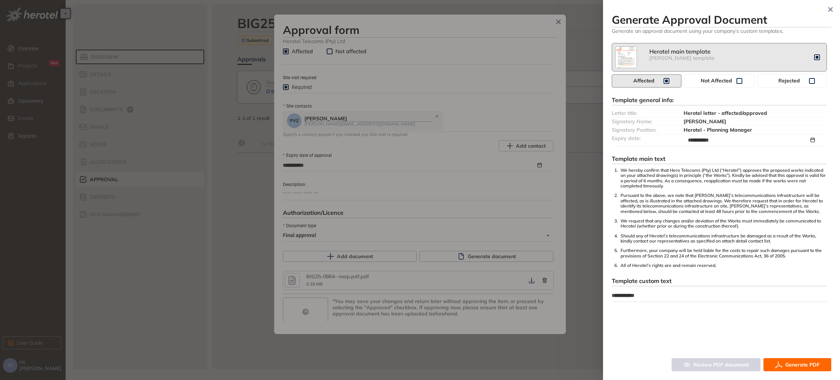
type textarea "**********"
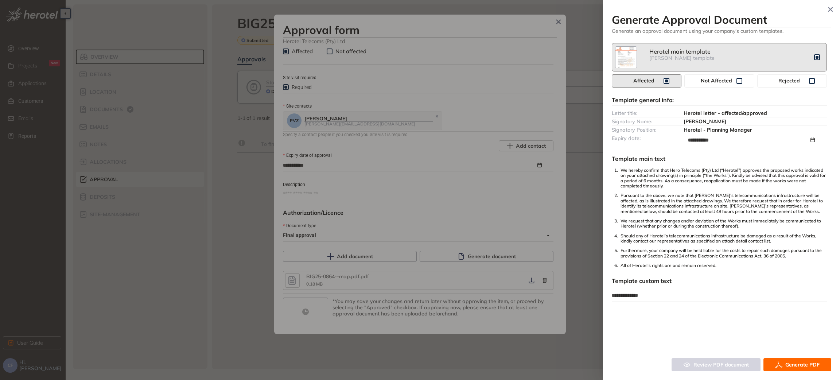
type textarea "**********"
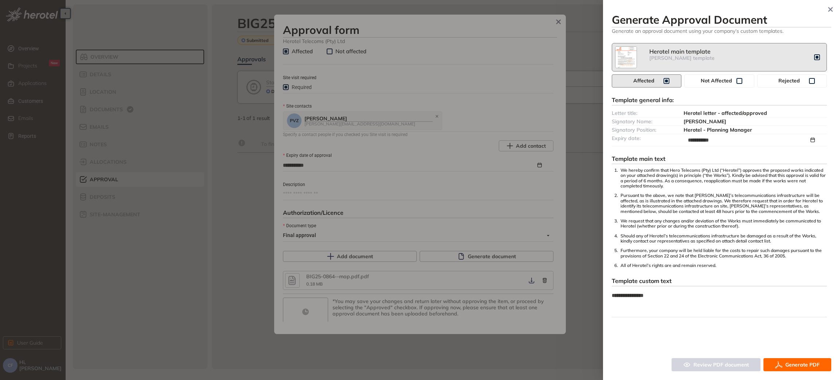
click at [620, 313] on textarea "**********" at bounding box center [719, 303] width 215 height 27
paste textarea "**********"
type textarea "**********"
click at [625, 308] on textarea "**********" at bounding box center [719, 307] width 215 height 35
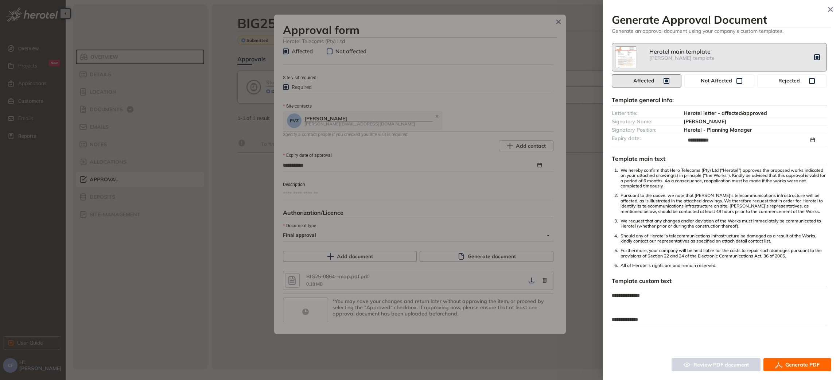
type textarea "**********"
click at [651, 314] on textarea "**********" at bounding box center [719, 303] width 215 height 27
type textarea "**********"
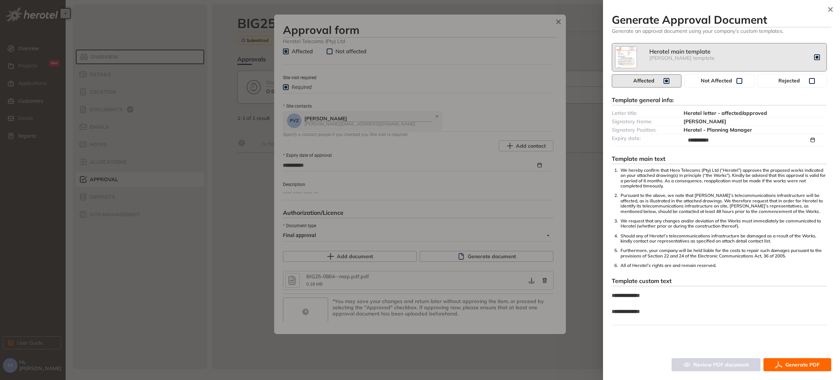
click at [615, 317] on textarea "**********" at bounding box center [719, 307] width 215 height 35
paste textarea "**********"
type textarea "**********"
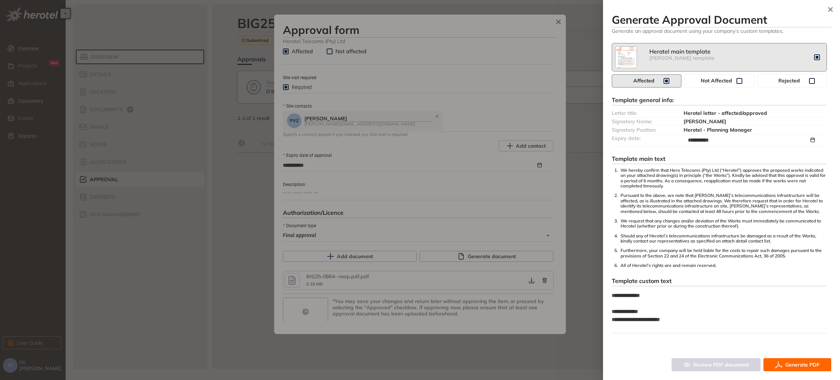
type textarea "**********"
click at [622, 329] on textarea "**********" at bounding box center [719, 311] width 215 height 43
paste textarea "**********"
type textarea "**********"
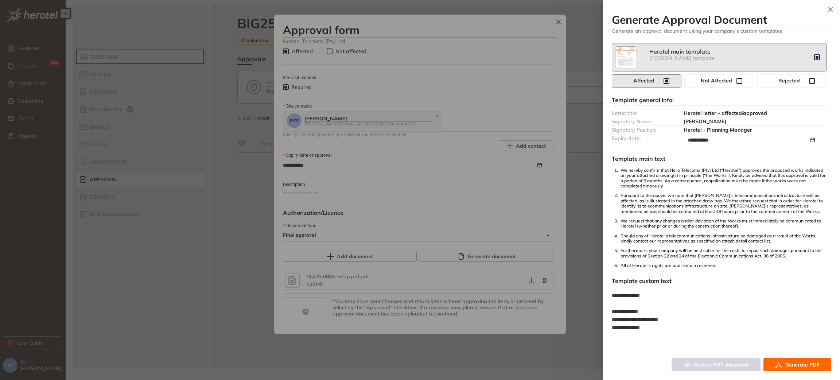
drag, startPoint x: 623, startPoint y: 330, endPoint x: 601, endPoint y: 329, distance: 21.5
click at [601, 329] on div "**********" at bounding box center [420, 190] width 840 height 380
type textarea "**********"
click at [793, 363] on span "Generate PDF" at bounding box center [803, 365] width 34 height 8
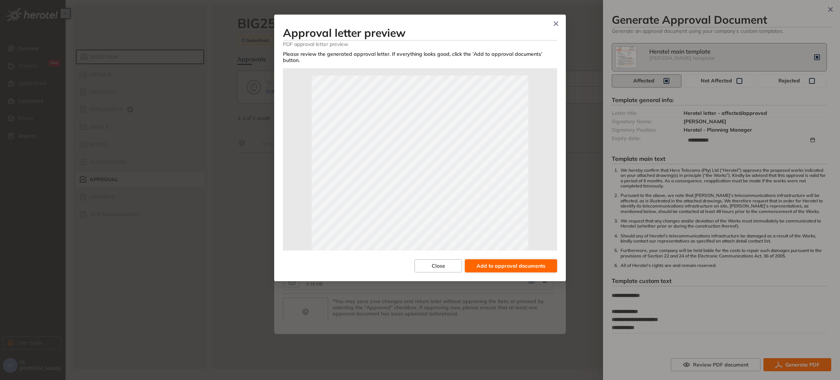
click at [510, 262] on span "Add to approval documents" at bounding box center [511, 266] width 69 height 8
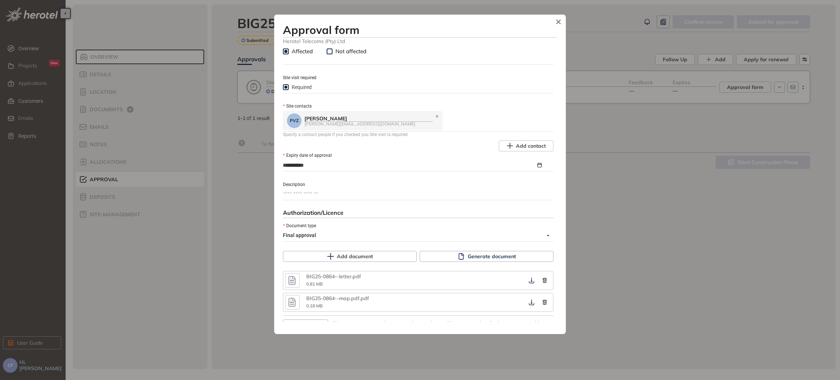
scroll to position [347, 0]
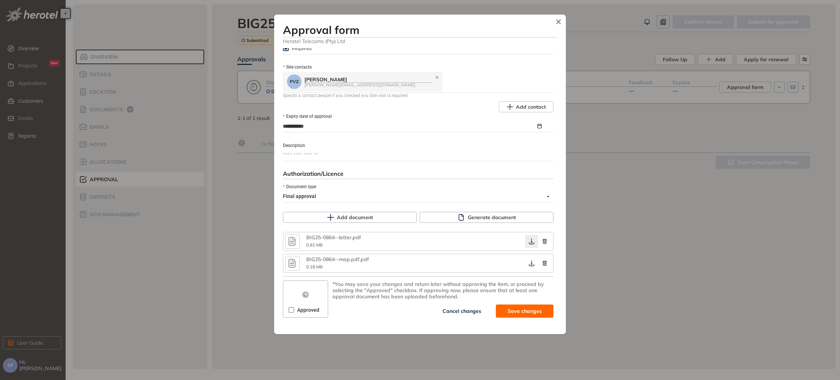
click at [529, 244] on icon "button" at bounding box center [531, 242] width 5 height 6
click at [515, 312] on span "Save and approve" at bounding box center [519, 311] width 46 height 8
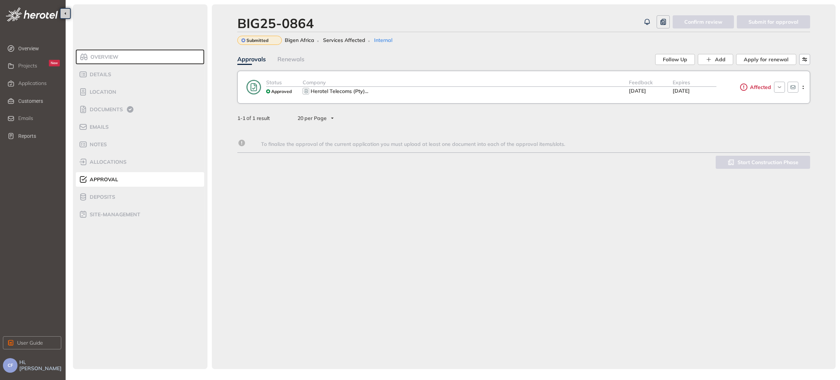
click at [534, 92] on div "Herotel Telecoms (Pty) ..." at bounding box center [466, 91] width 326 height 9
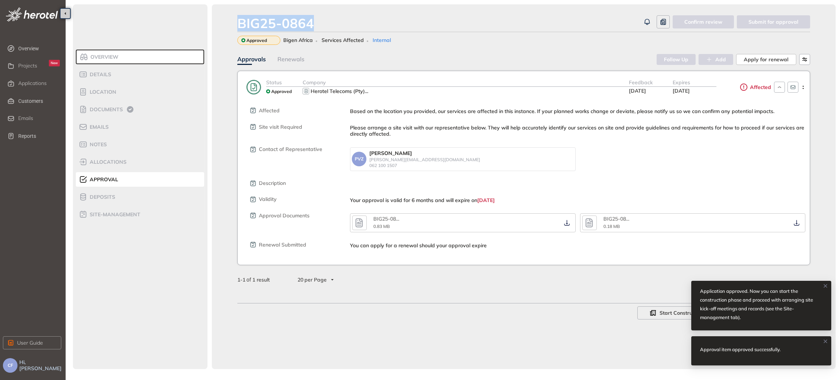
drag, startPoint x: 322, startPoint y: 23, endPoint x: 230, endPoint y: 19, distance: 92.4
click at [230, 19] on div "BIG25-0864 Confirm review Submit for approval Approved Bigen Africa Services Af…" at bounding box center [524, 186] width 624 height 365
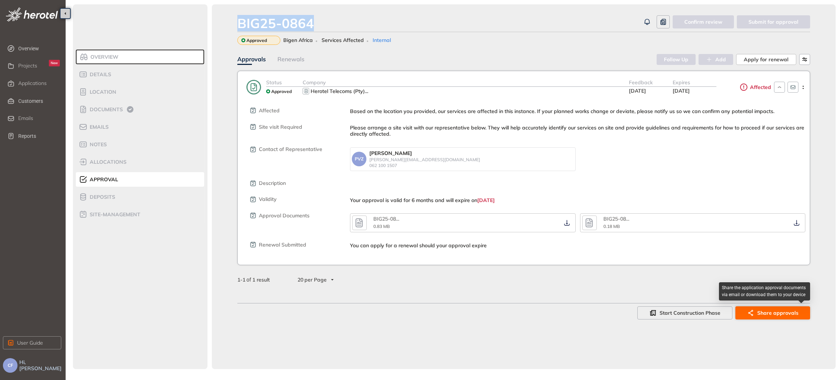
click at [765, 314] on span "Share approvals" at bounding box center [778, 313] width 41 height 8
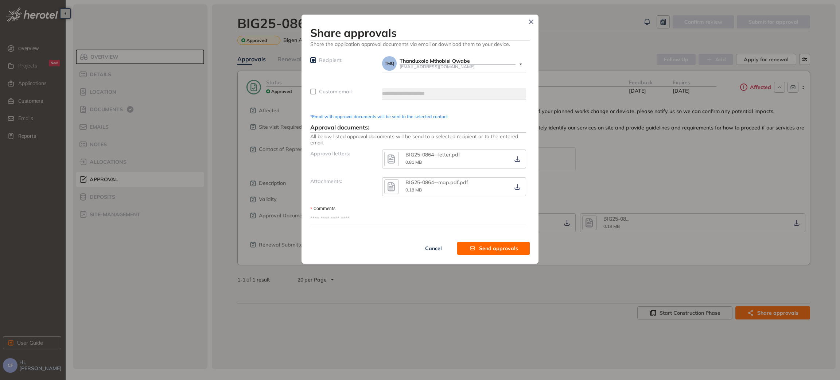
click at [328, 88] on span "Custom email:" at bounding box center [336, 91] width 34 height 7
click at [405, 91] on input "text" at bounding box center [454, 93] width 144 height 11
click at [349, 218] on textarea "Comments" at bounding box center [418, 219] width 216 height 12
paste textarea "**********"
type textarea "**********"
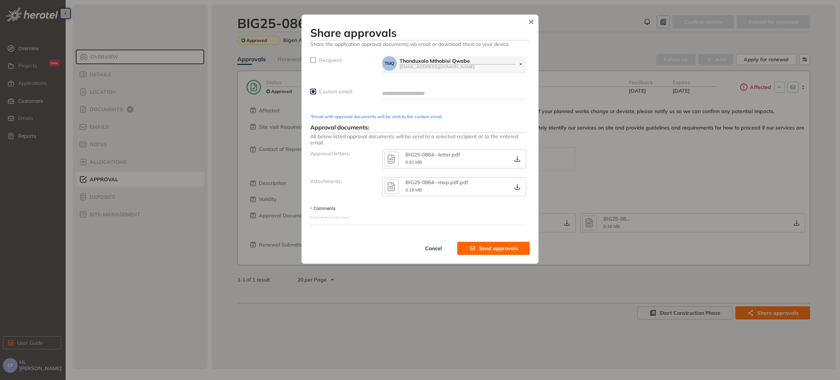
type textarea "**********"
click at [345, 217] on textarea "**********" at bounding box center [418, 219] width 216 height 12
type textarea "**********"
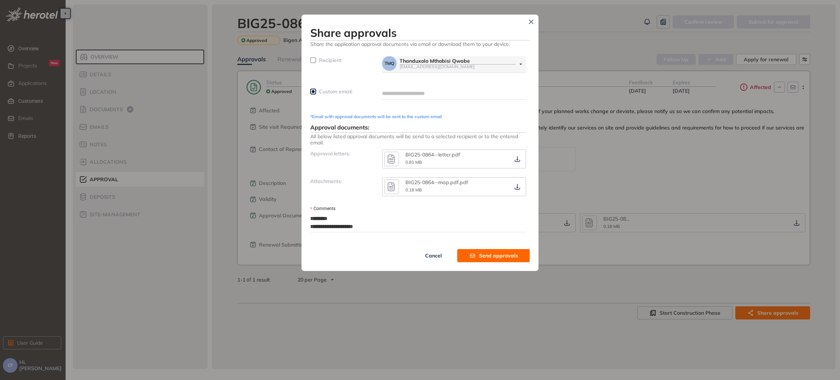
click at [343, 225] on textarea "**********" at bounding box center [418, 222] width 216 height 19
type textarea "**********"
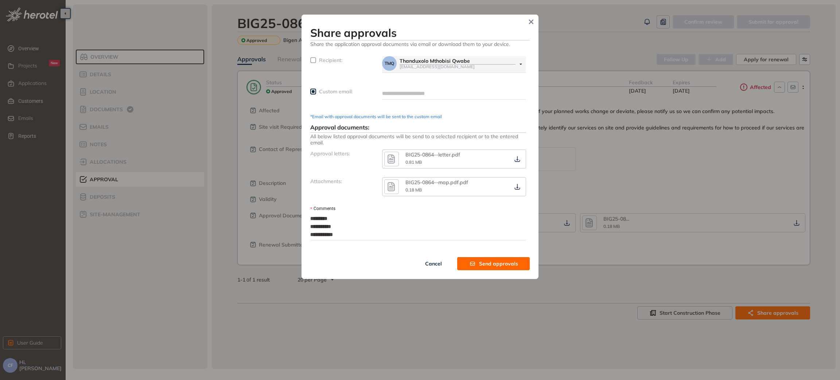
type textarea "**********"
click at [402, 92] on input "text" at bounding box center [454, 93] width 144 height 11
paste input "**********"
type input "**********"
click at [498, 262] on span "Send approvals" at bounding box center [498, 264] width 39 height 8
